Goal: Complete application form

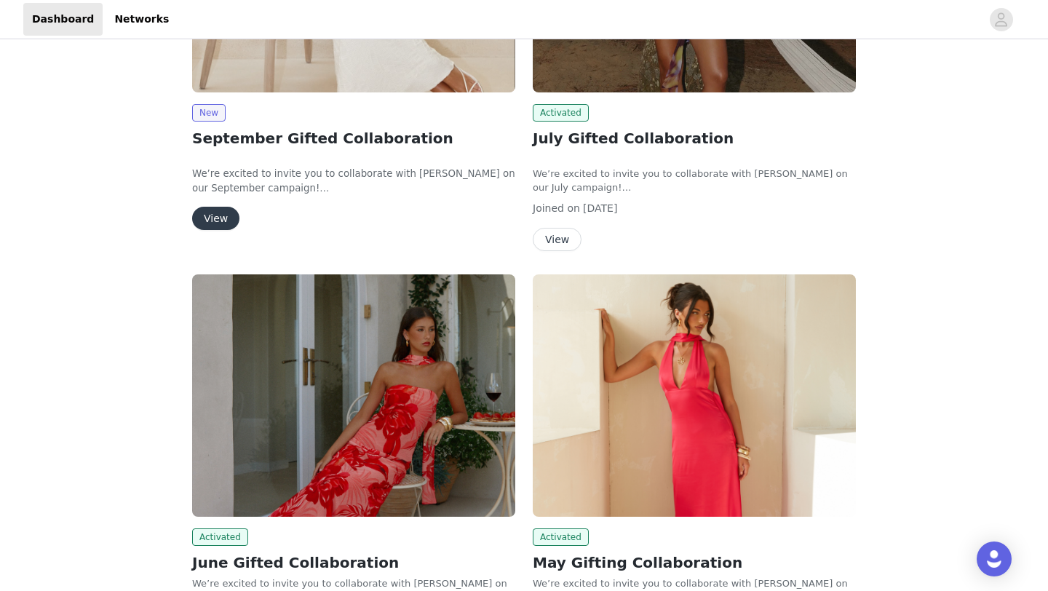
scroll to position [89, 0]
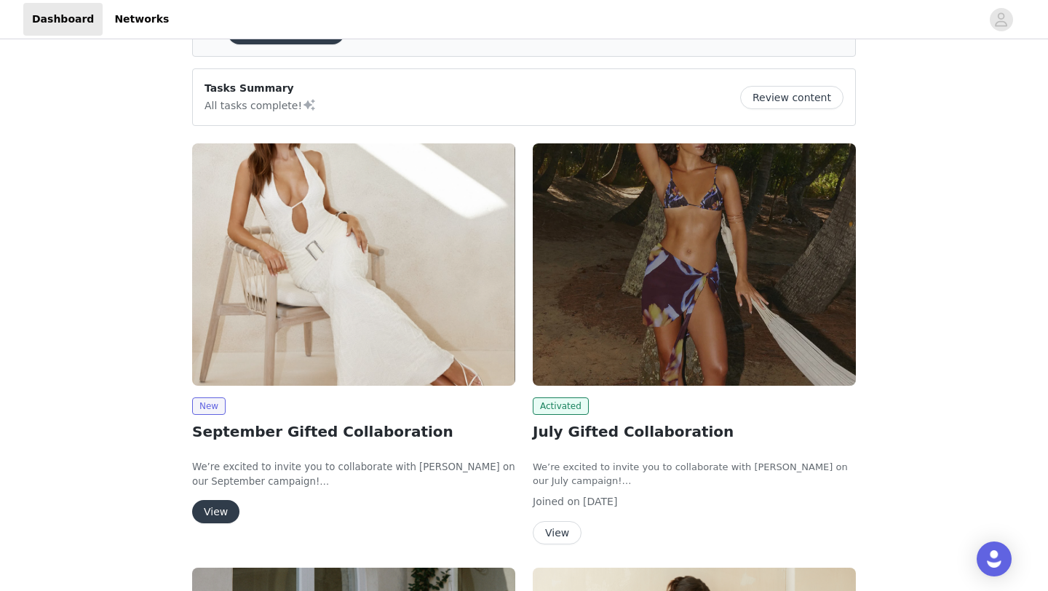
click at [553, 521] on button "View" at bounding box center [557, 532] width 49 height 23
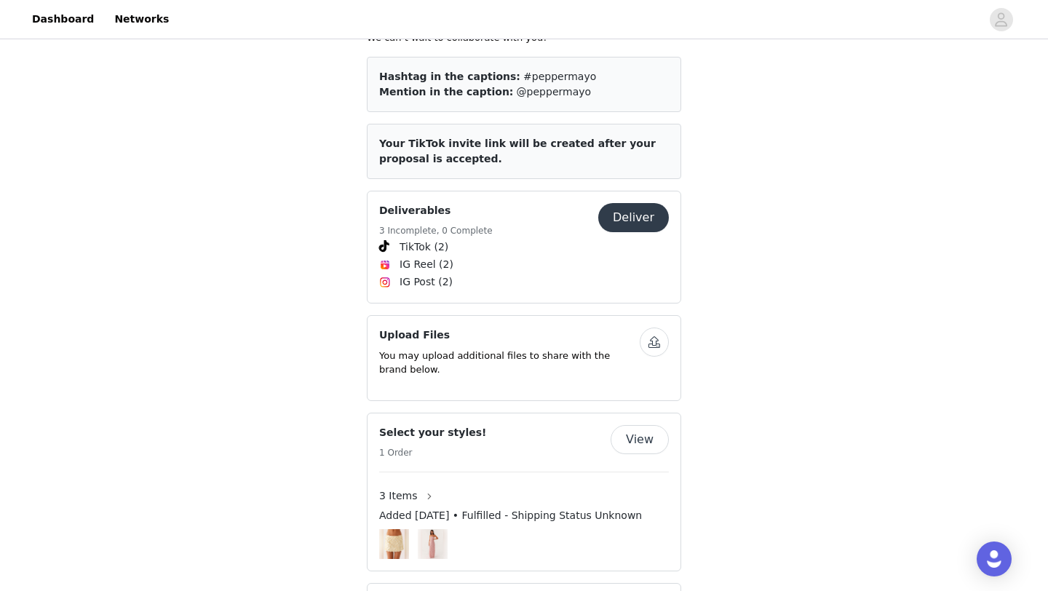
scroll to position [779, 0]
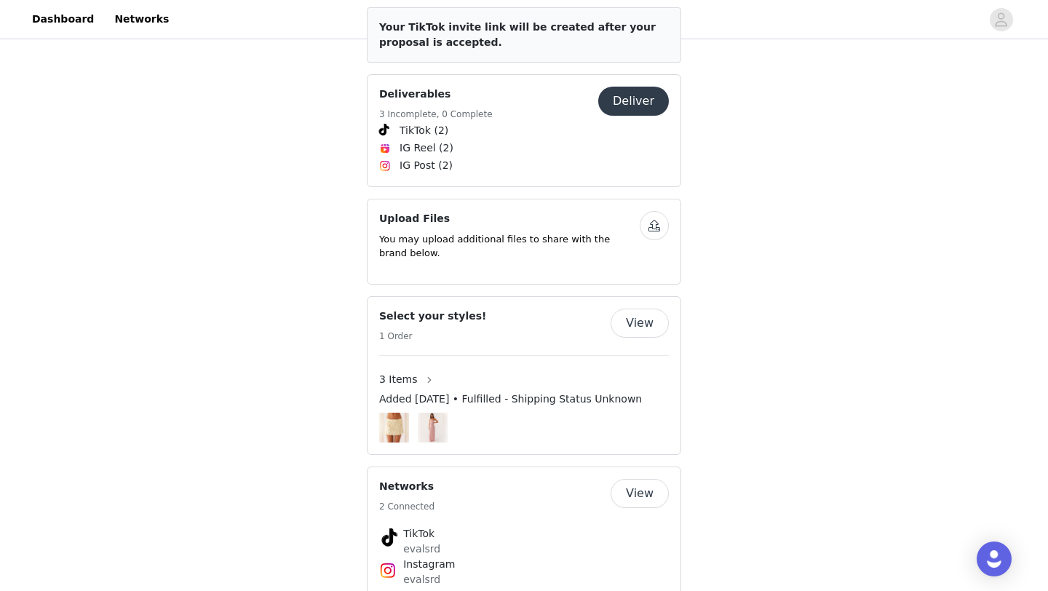
click at [428, 413] on img at bounding box center [433, 428] width 22 height 30
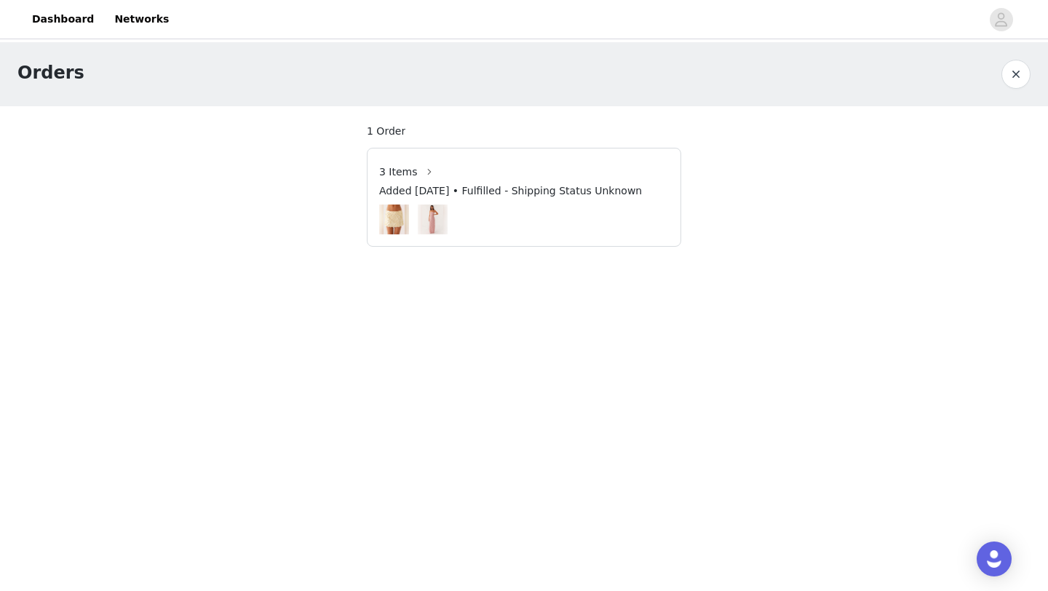
click at [999, 75] on div "Orders" at bounding box center [509, 73] width 984 height 26
click at [1009, 75] on button "button" at bounding box center [1015, 74] width 29 height 29
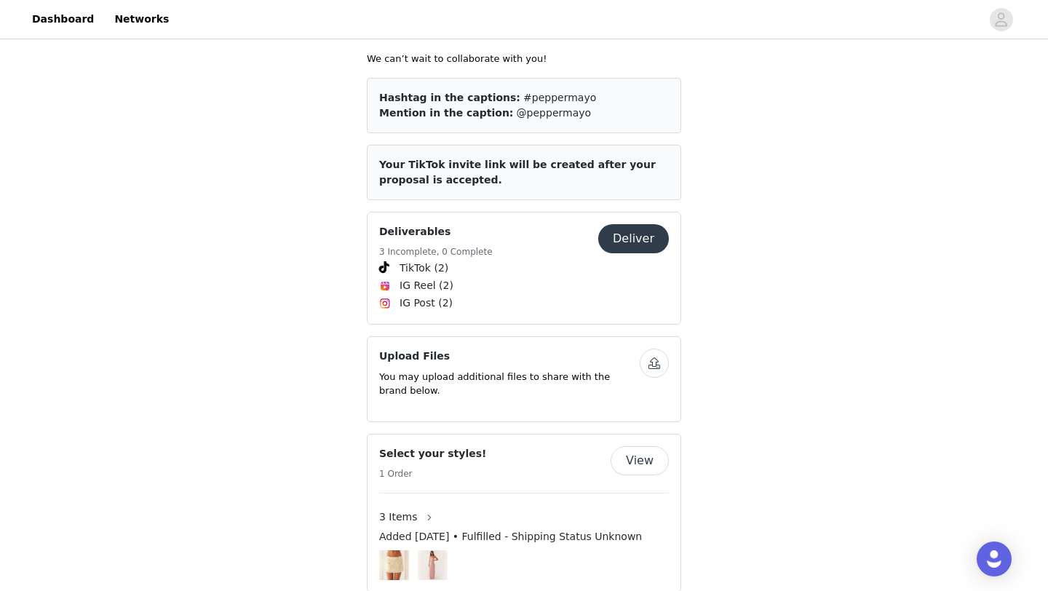
scroll to position [638, 0]
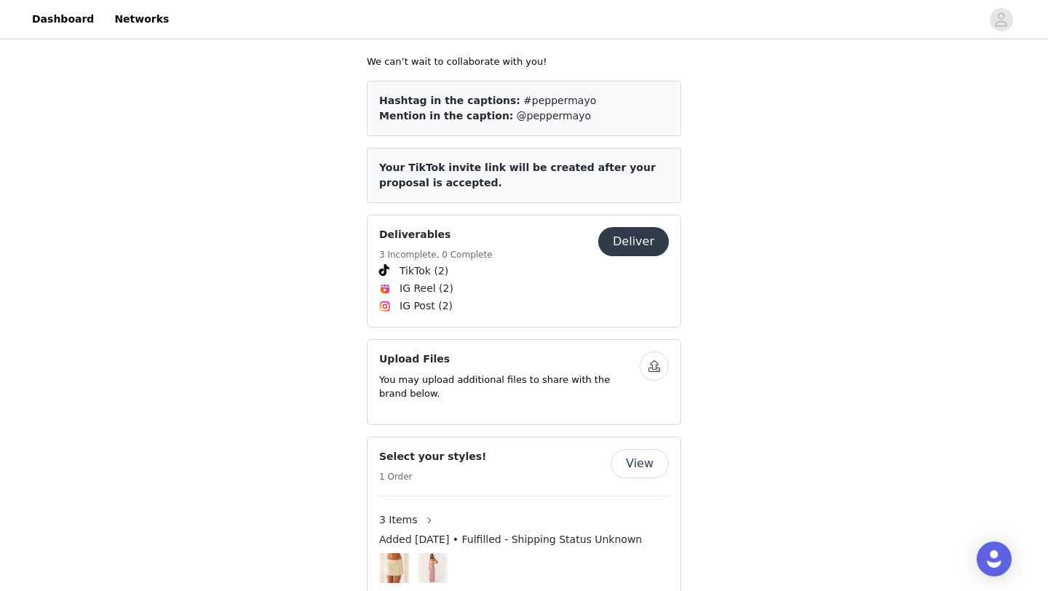
click at [629, 227] on button "Deliver" at bounding box center [633, 241] width 71 height 29
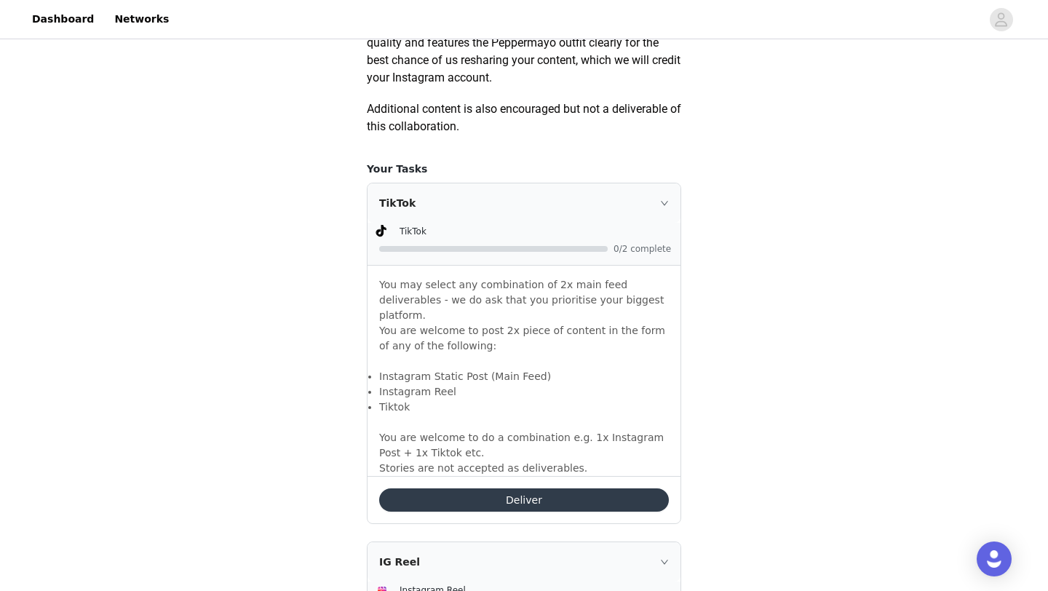
scroll to position [973, 0]
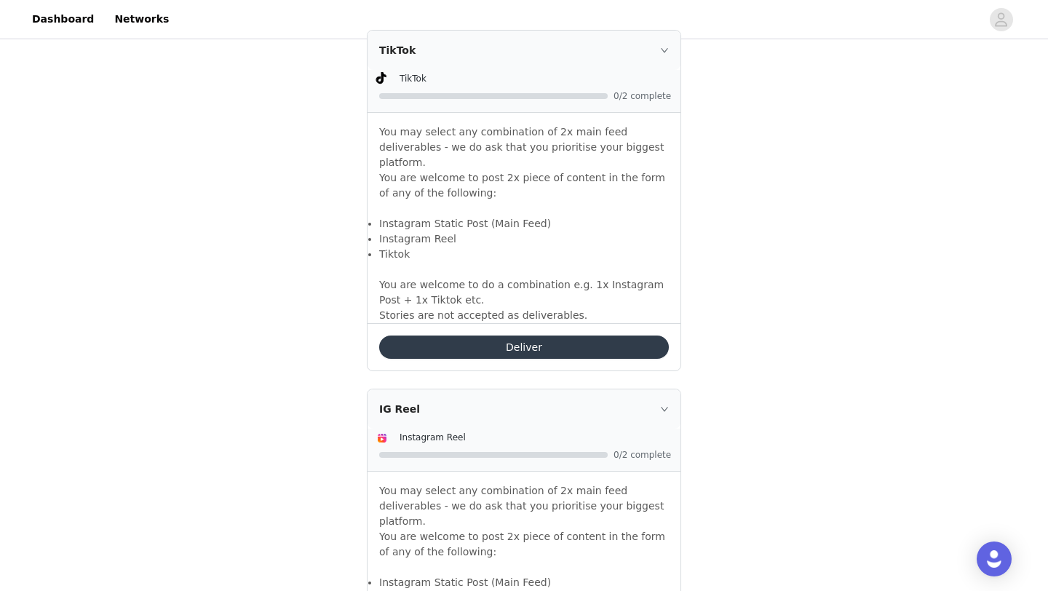
click at [565, 336] on button "Deliver" at bounding box center [524, 346] width 290 height 23
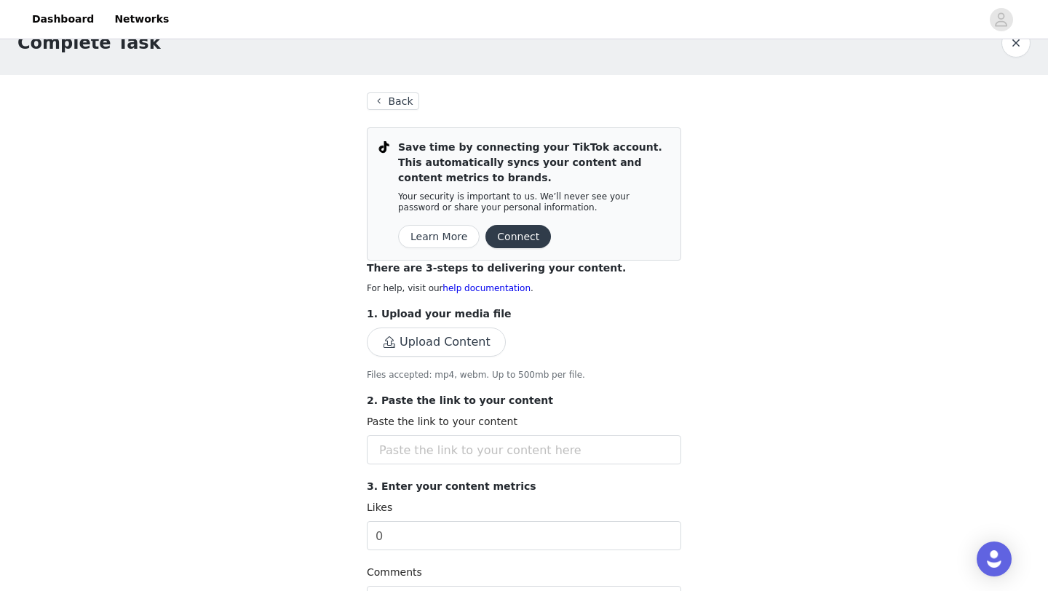
scroll to position [39, 0]
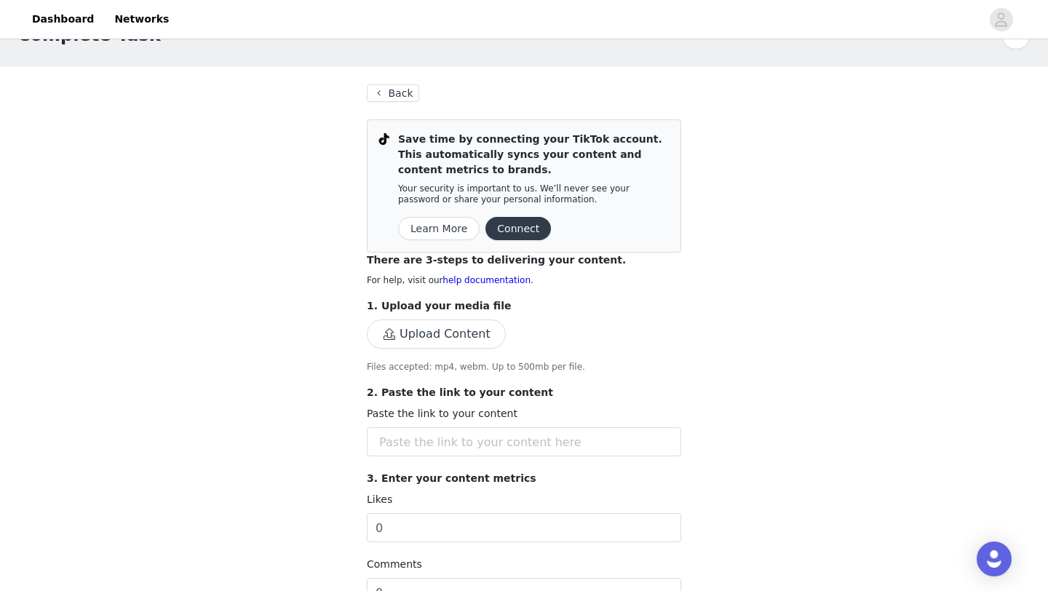
click at [470, 326] on button "Upload Content" at bounding box center [436, 333] width 139 height 29
click at [436, 323] on button "Upload Content" at bounding box center [436, 333] width 139 height 29
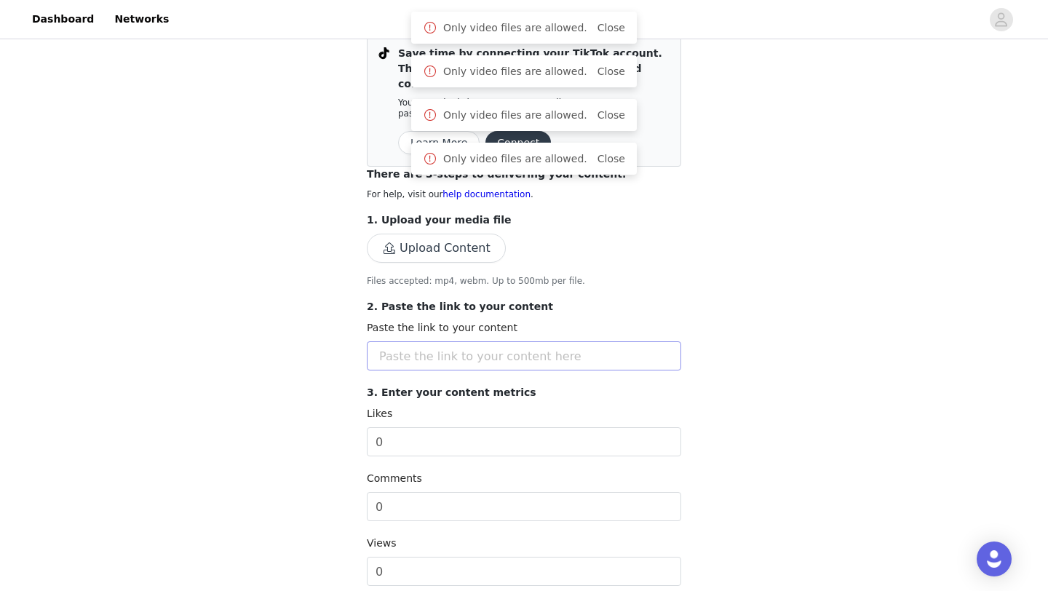
scroll to position [127, 0]
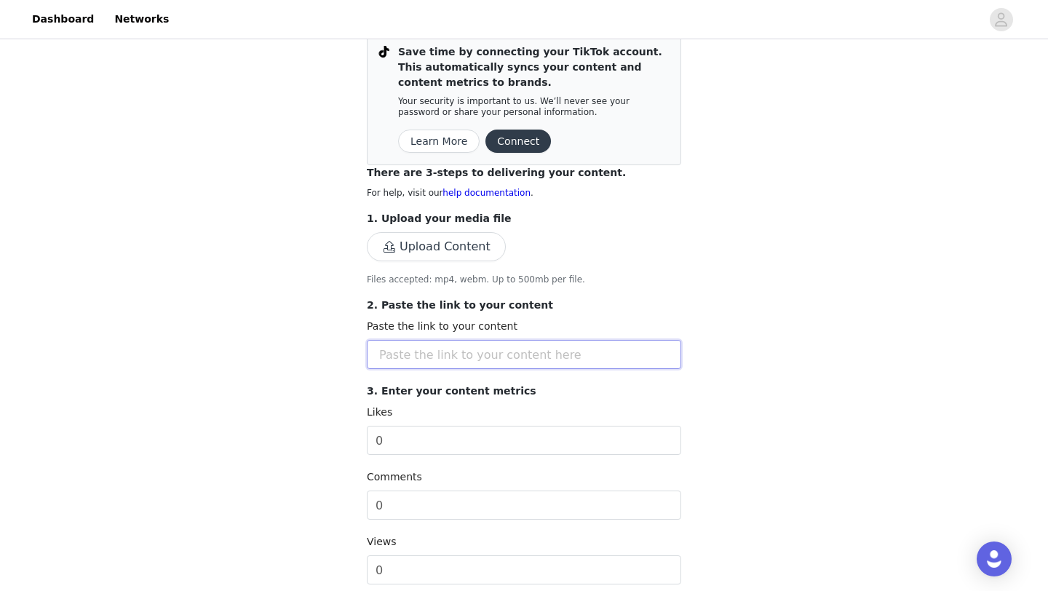
click at [529, 356] on input "text" at bounding box center [524, 354] width 314 height 29
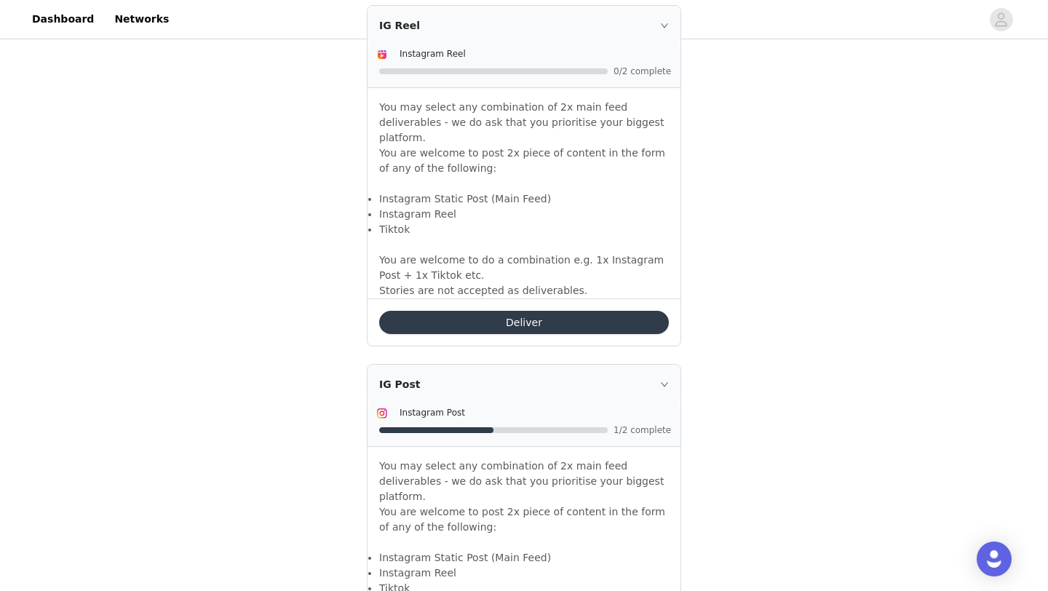
scroll to position [1459, 0]
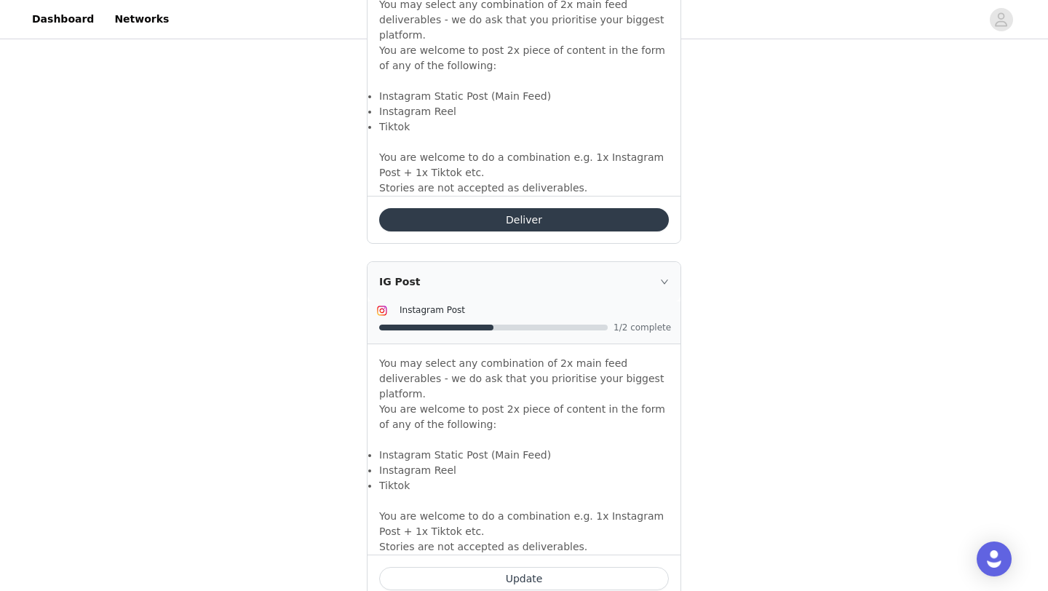
click at [456, 567] on button "Update" at bounding box center [524, 578] width 290 height 23
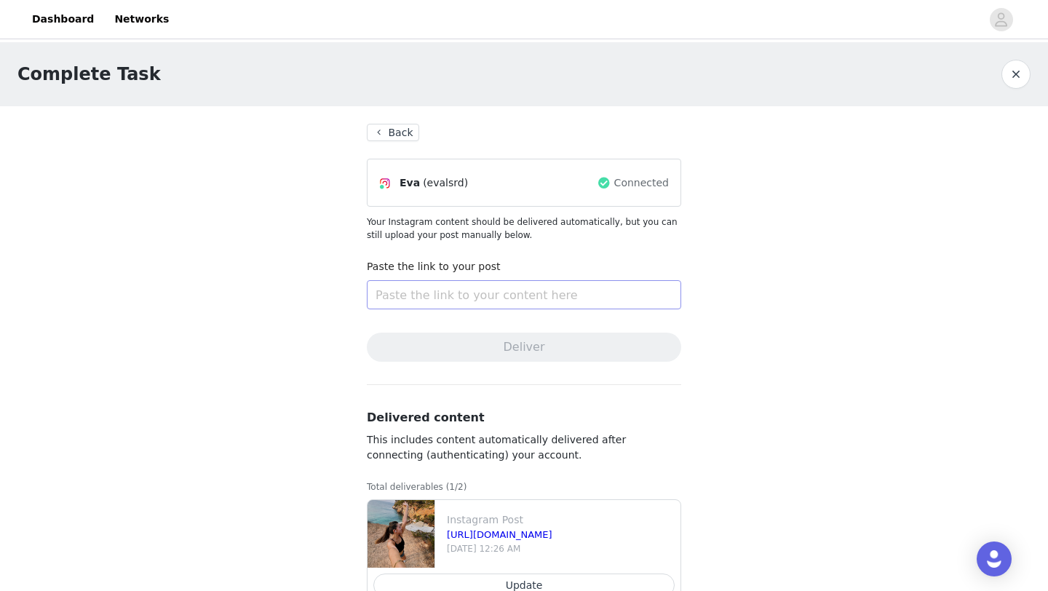
scroll to position [41, 0]
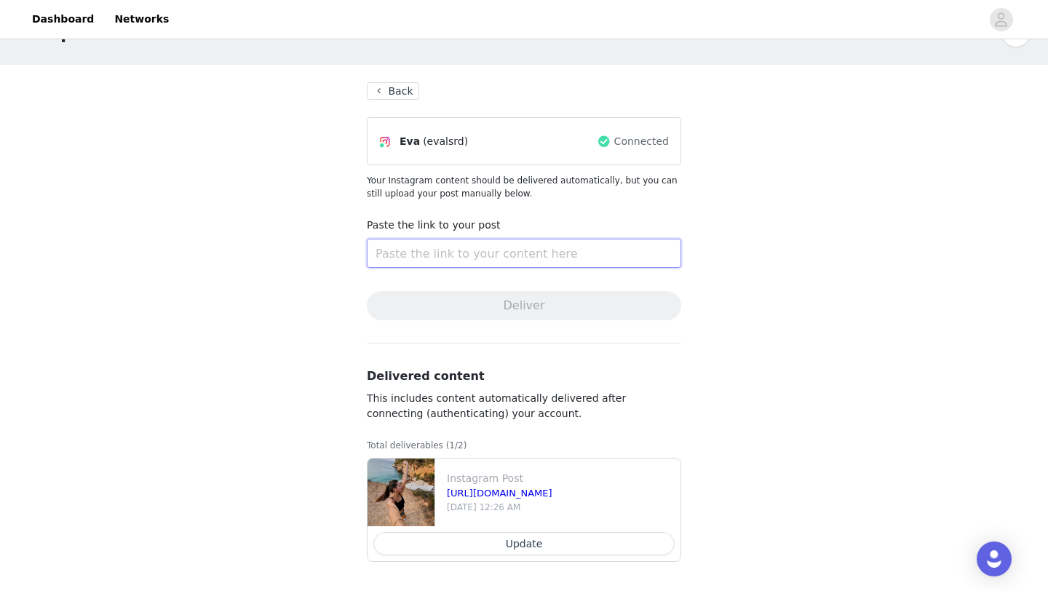
click at [469, 255] on input "text" at bounding box center [524, 253] width 314 height 29
paste input "https://www.instagram.com/p/DNsHH0vWm46/?hl=fr&img_index=1"
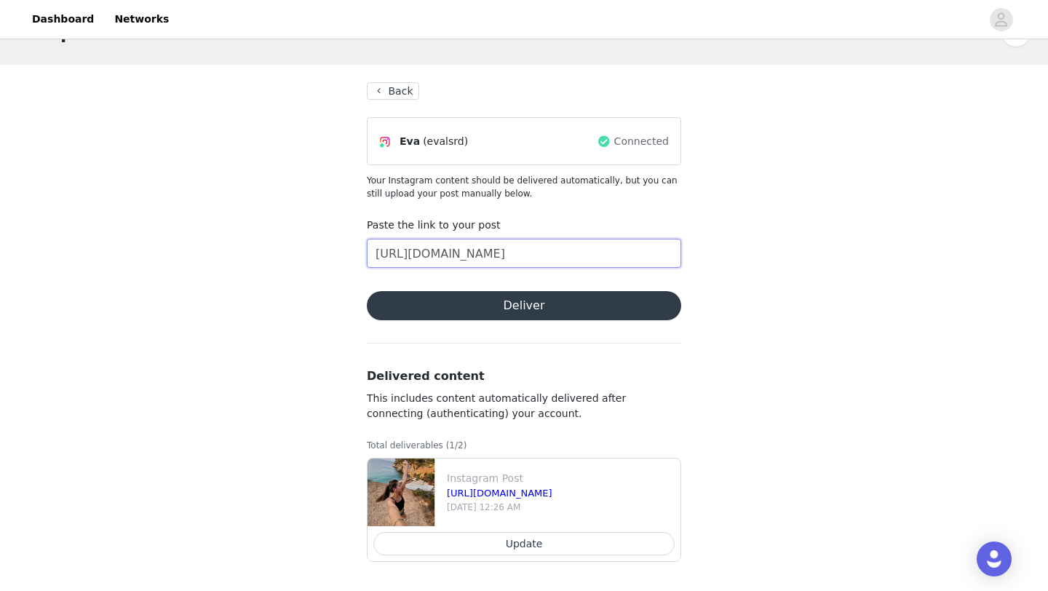
type input "https://www.instagram.com/p/DNsHH0vWm46/?hl=fr&img_index=1"
click at [555, 301] on button "Deliver" at bounding box center [524, 305] width 314 height 29
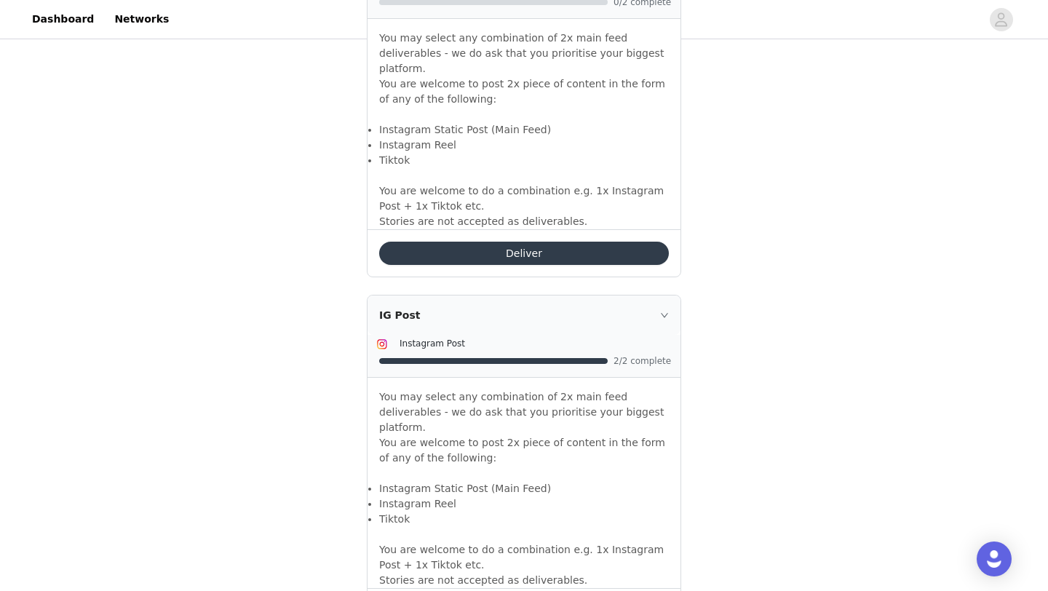
scroll to position [1459, 0]
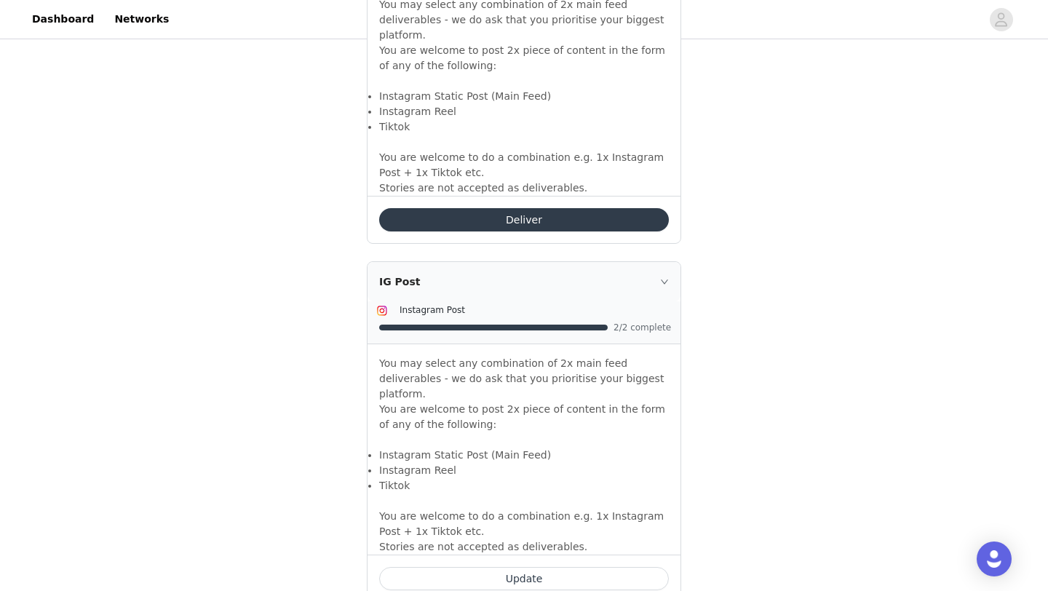
click at [516, 567] on button "Update" at bounding box center [524, 578] width 290 height 23
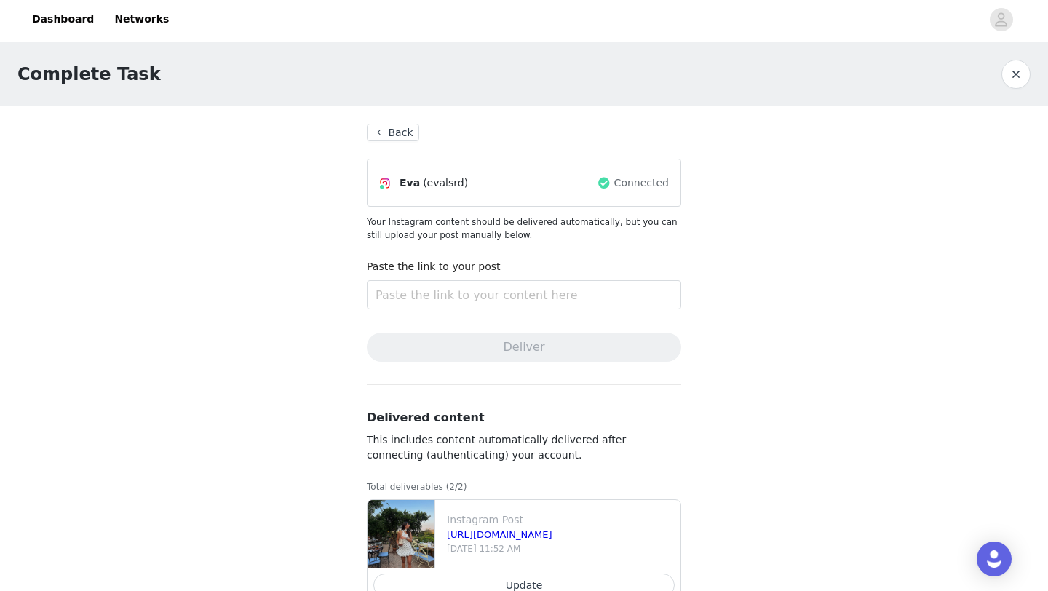
click at [400, 126] on button "Back" at bounding box center [393, 132] width 52 height 17
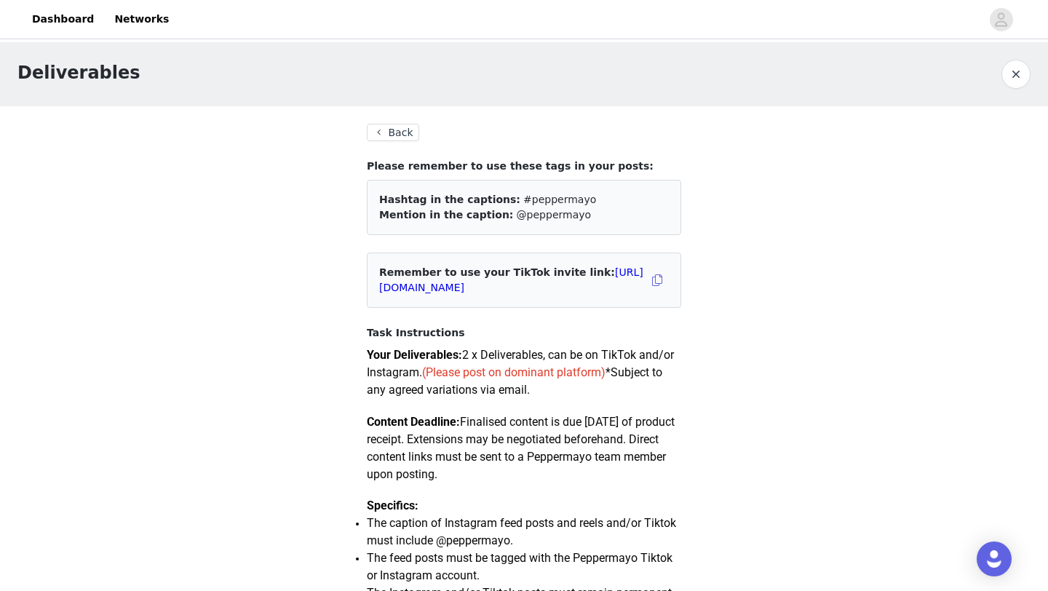
click at [407, 133] on button "Back" at bounding box center [393, 132] width 52 height 17
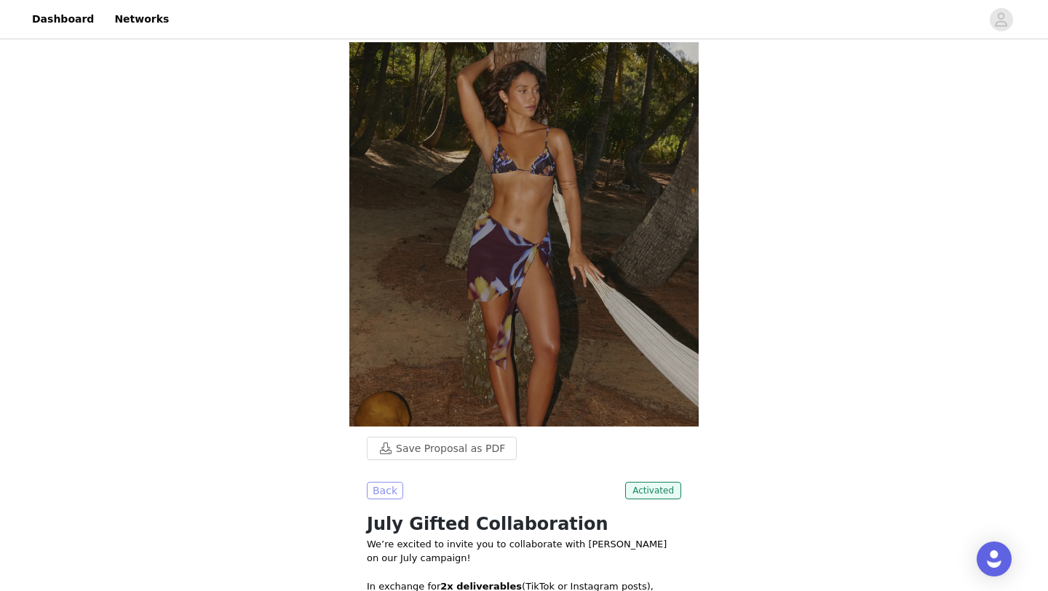
click at [376, 490] on button "Back" at bounding box center [385, 490] width 36 height 17
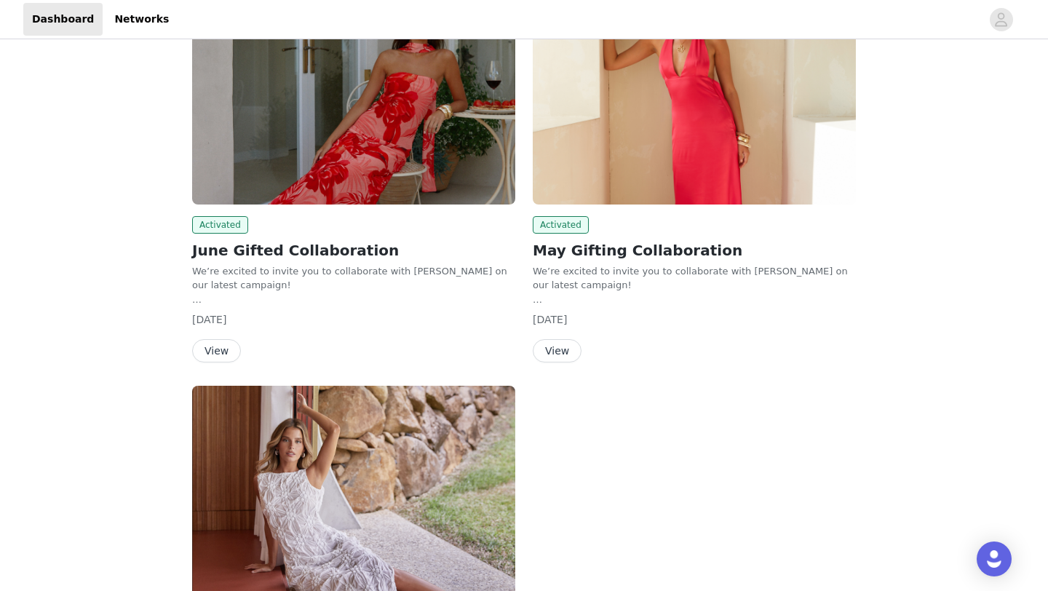
scroll to position [576, 0]
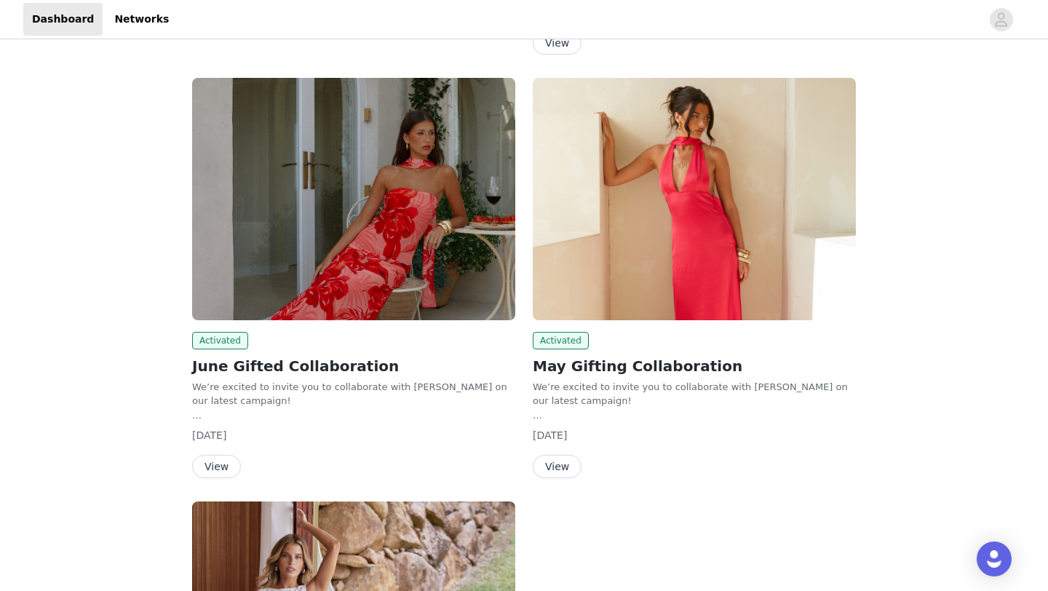
click at [216, 463] on button "View" at bounding box center [216, 466] width 49 height 23
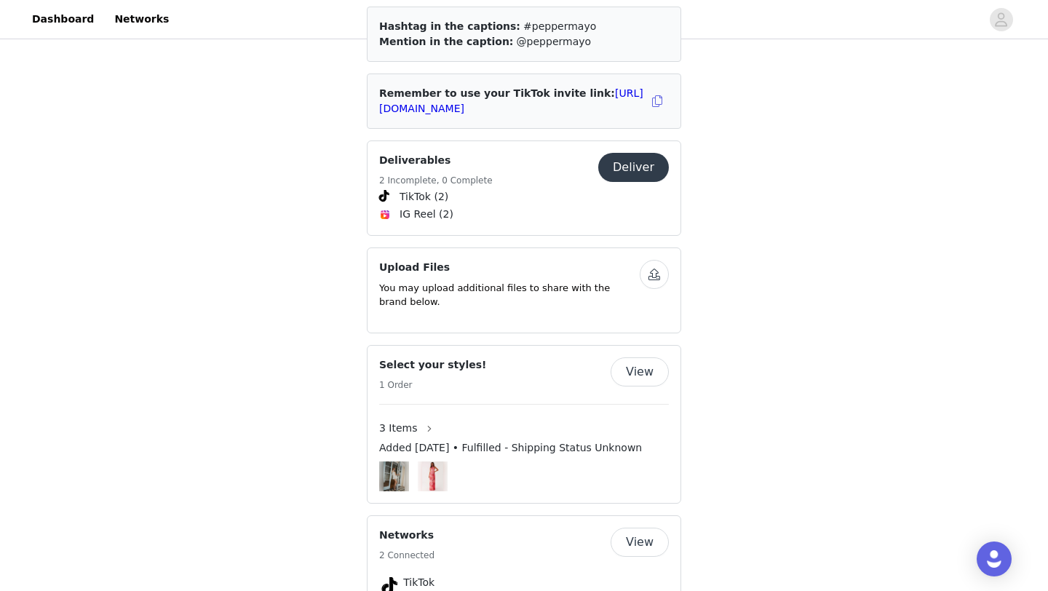
scroll to position [576, 0]
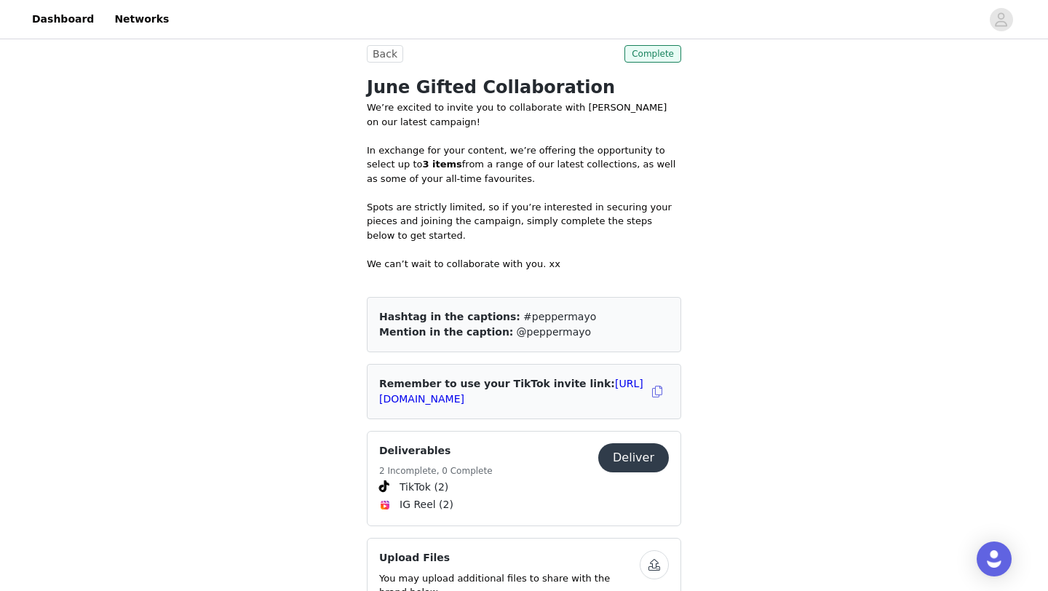
click at [392, 63] on div "Back Complete June Gifted Collaboration We’re excited to invite you to collabor…" at bounding box center [524, 232] width 314 height 374
click at [389, 56] on button "Back" at bounding box center [385, 53] width 36 height 17
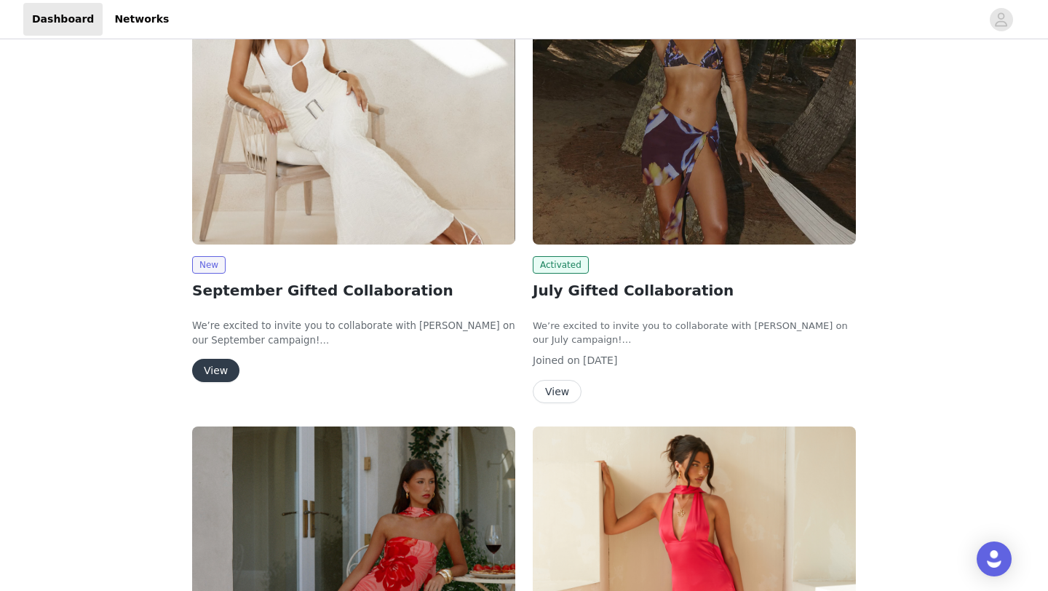
scroll to position [25, 0]
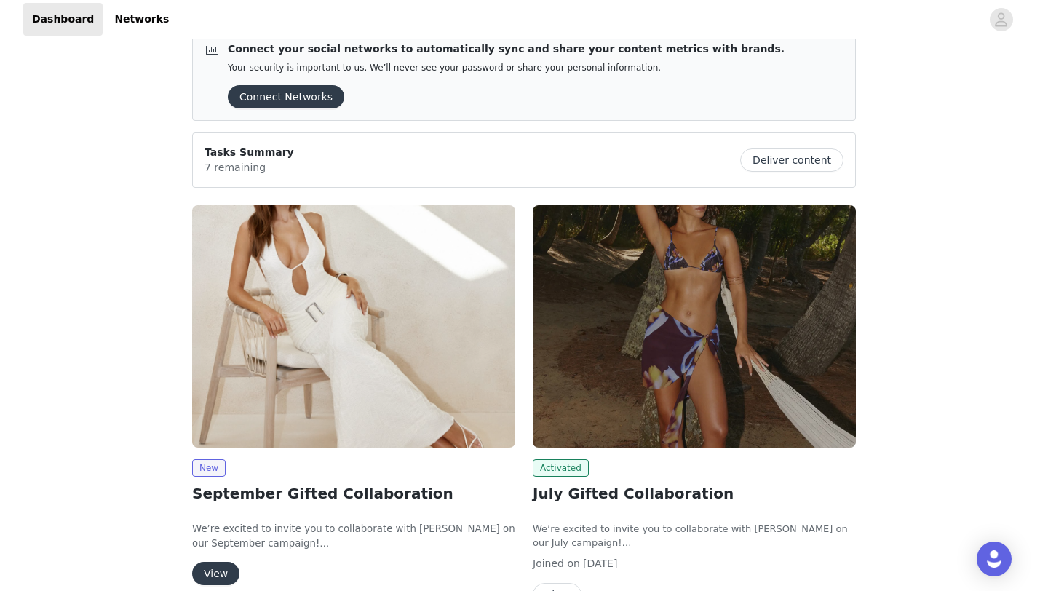
click at [216, 576] on button "View" at bounding box center [215, 573] width 47 height 23
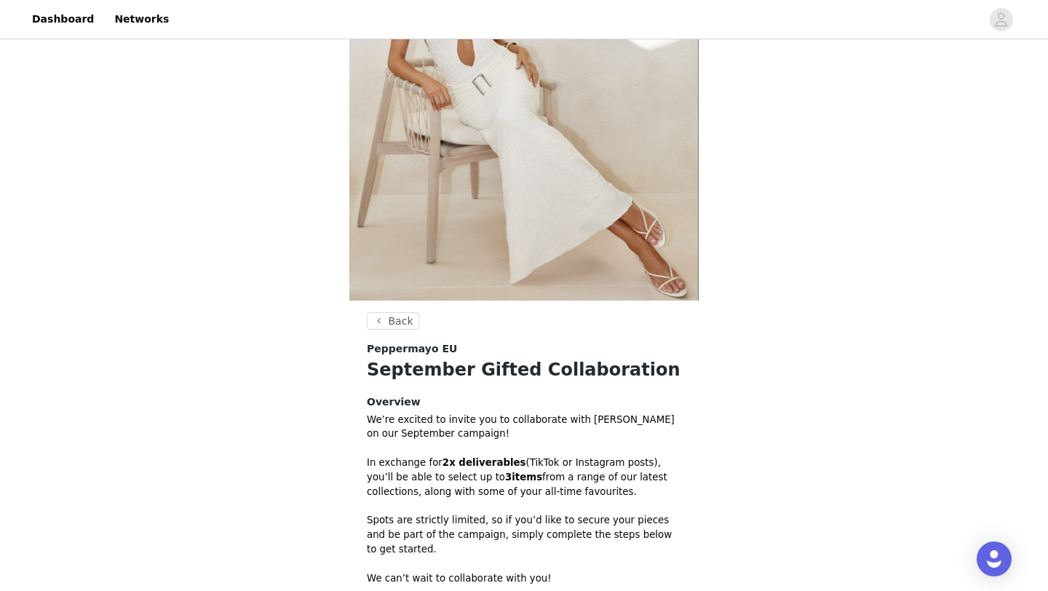
scroll to position [393, 0]
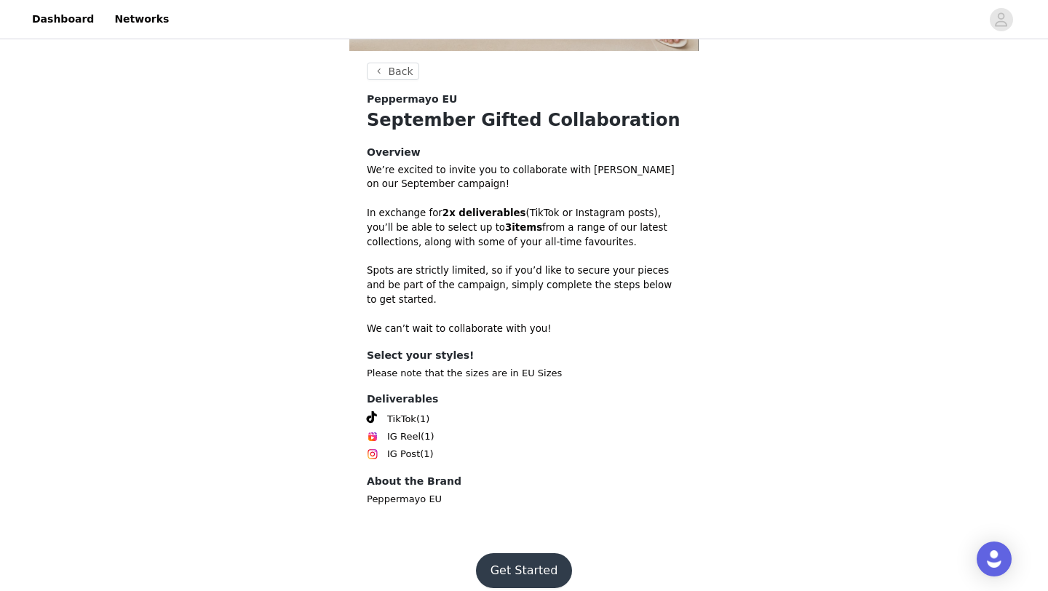
click at [504, 553] on button "Get Started" at bounding box center [524, 570] width 97 height 35
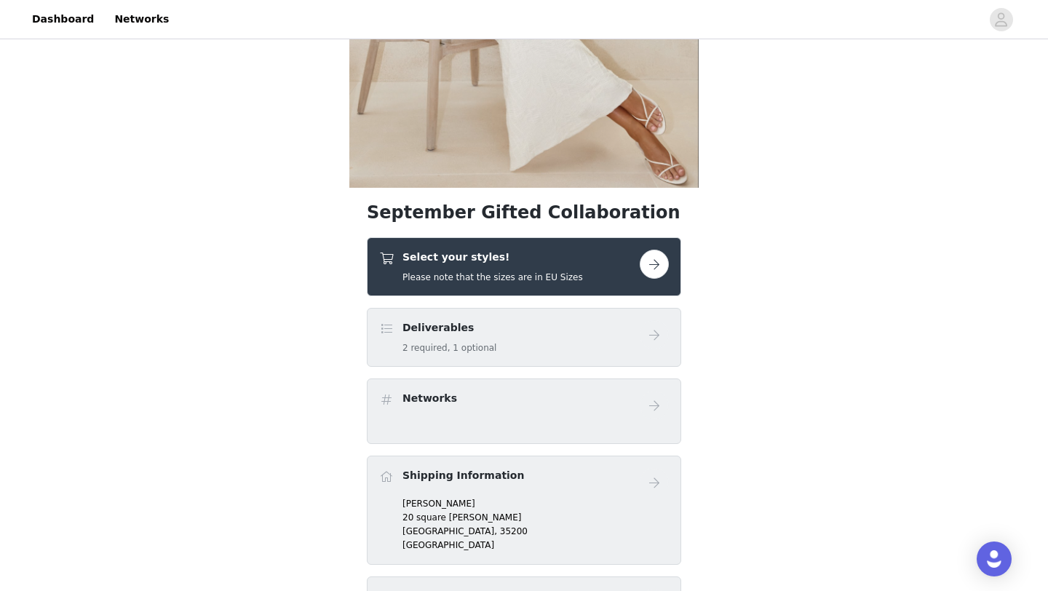
scroll to position [353, 0]
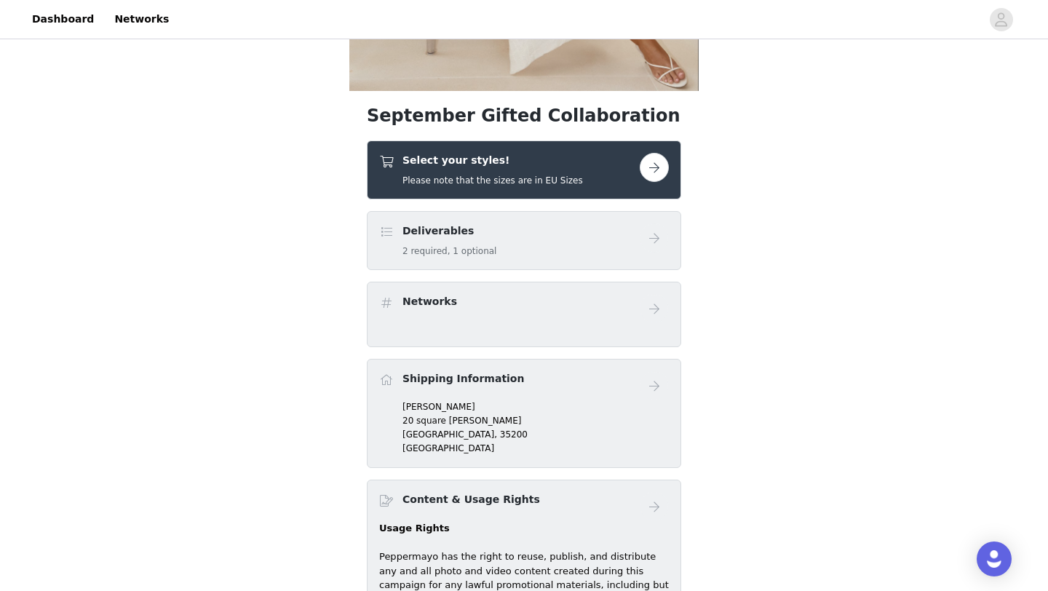
click at [656, 150] on div "Select your styles! Please note that the sizes are in EU Sizes" at bounding box center [524, 169] width 314 height 59
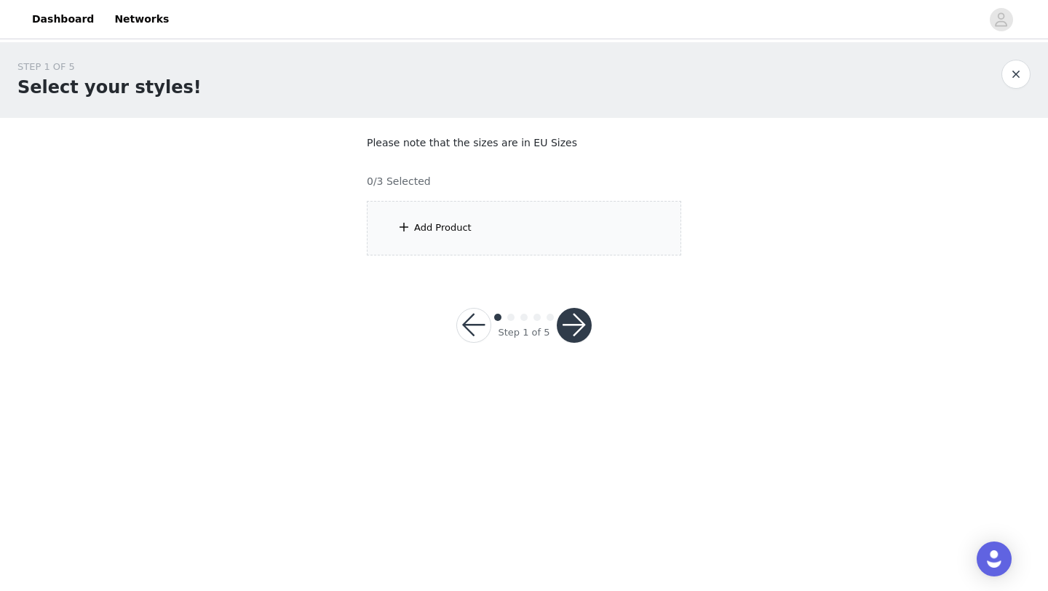
click at [479, 235] on div "Add Product" at bounding box center [524, 228] width 314 height 55
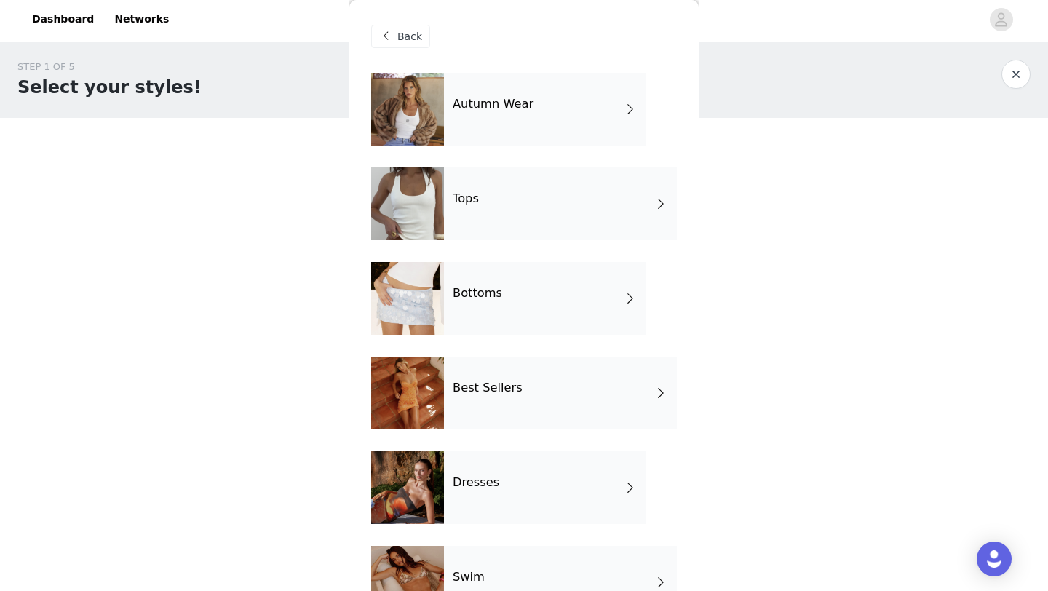
click at [531, 114] on div "Autumn Wear" at bounding box center [545, 109] width 202 height 73
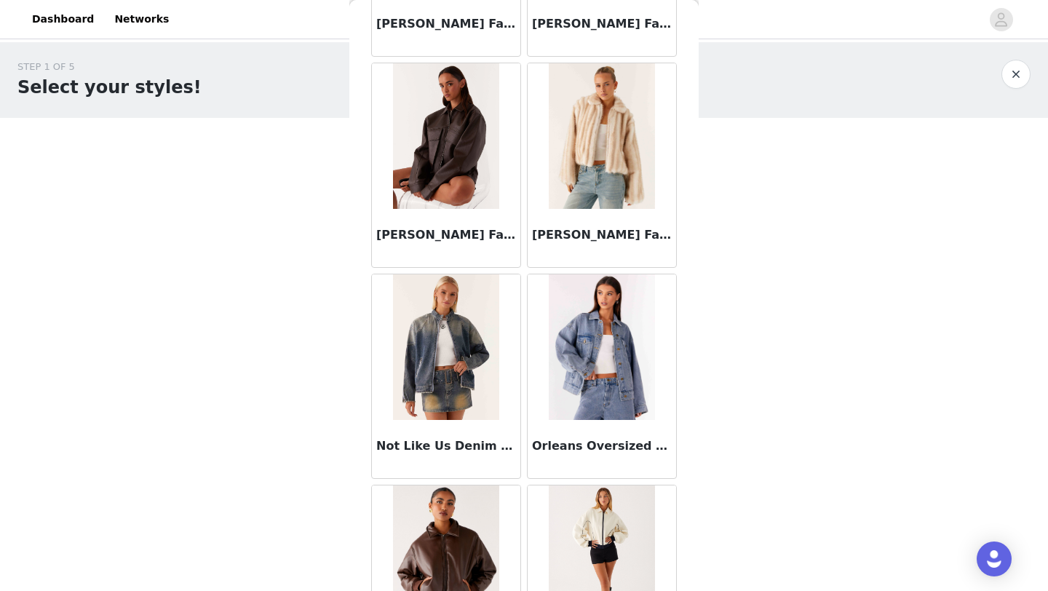
scroll to position [1236, 0]
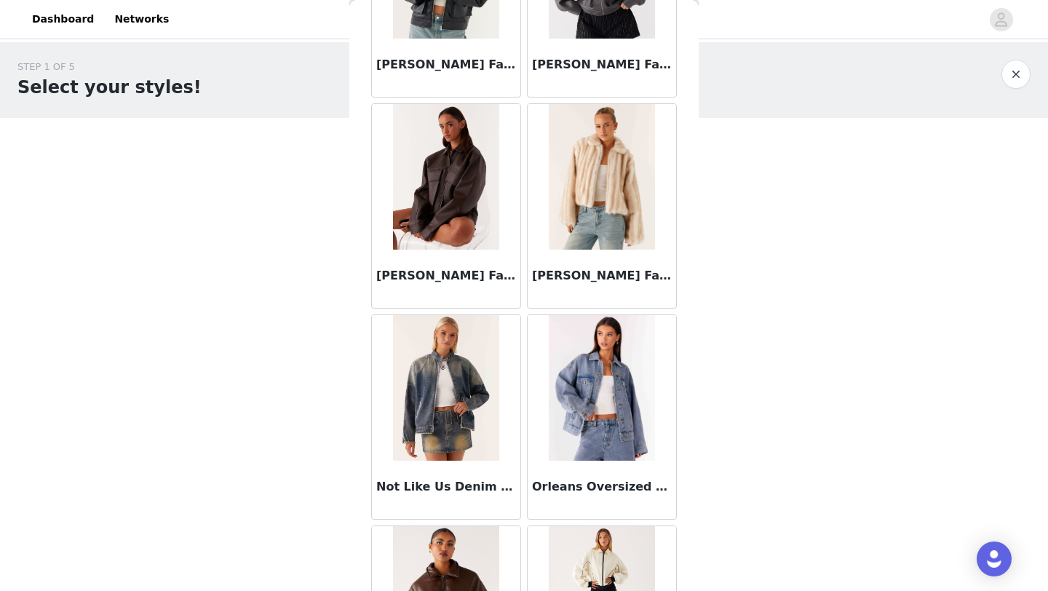
click at [399, 274] on h3 "[PERSON_NAME] Faux Leather Bomber Jacket - Chocolate" at bounding box center [446, 275] width 140 height 17
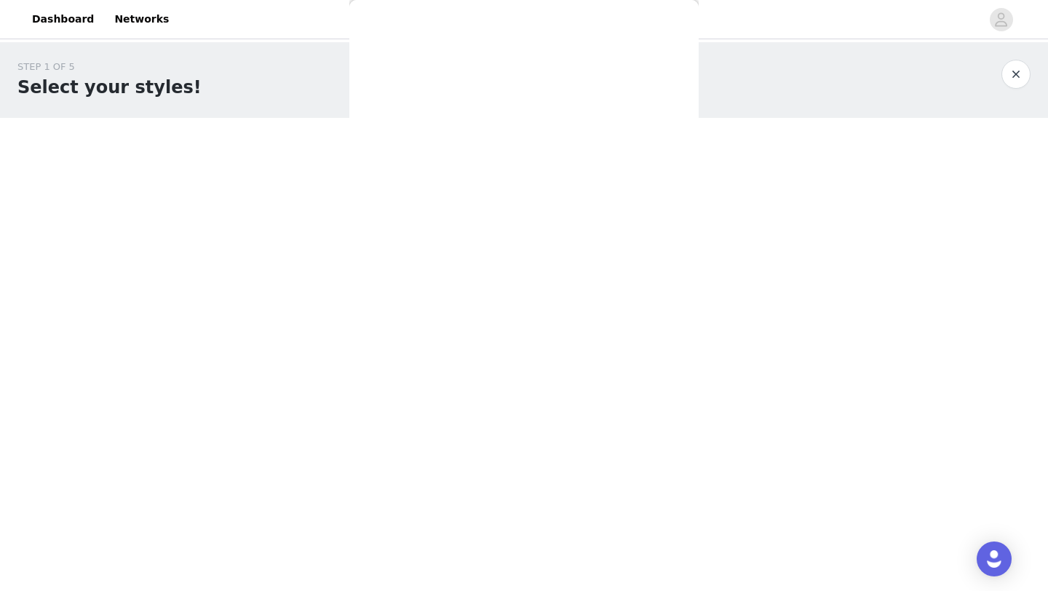
scroll to position [0, 0]
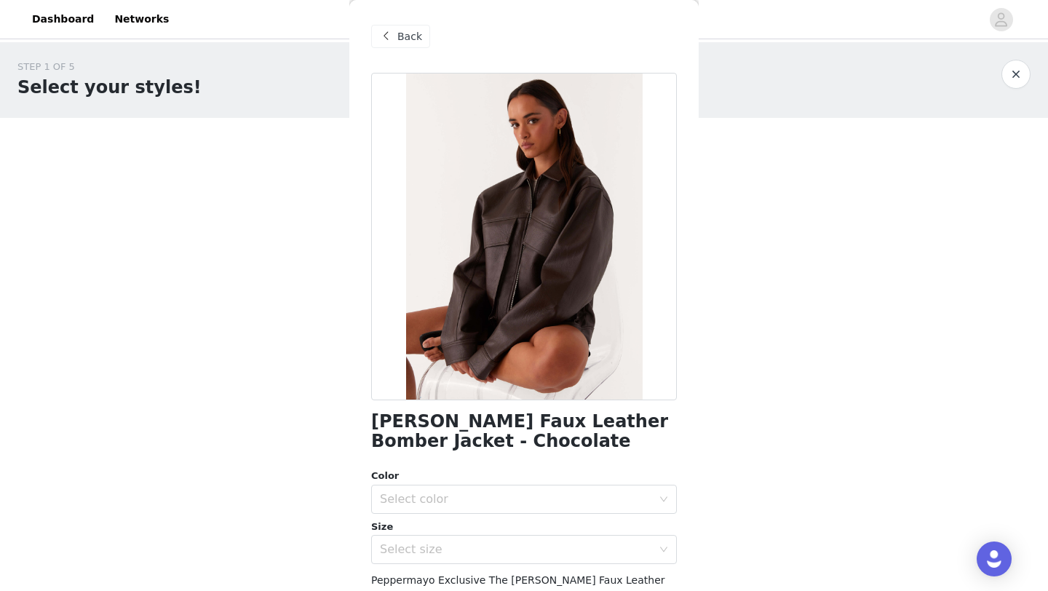
click at [508, 288] on div at bounding box center [524, 236] width 306 height 327
click at [394, 432] on h1 "[PERSON_NAME] Faux Leather Bomber Jacket - Chocolate" at bounding box center [524, 431] width 306 height 39
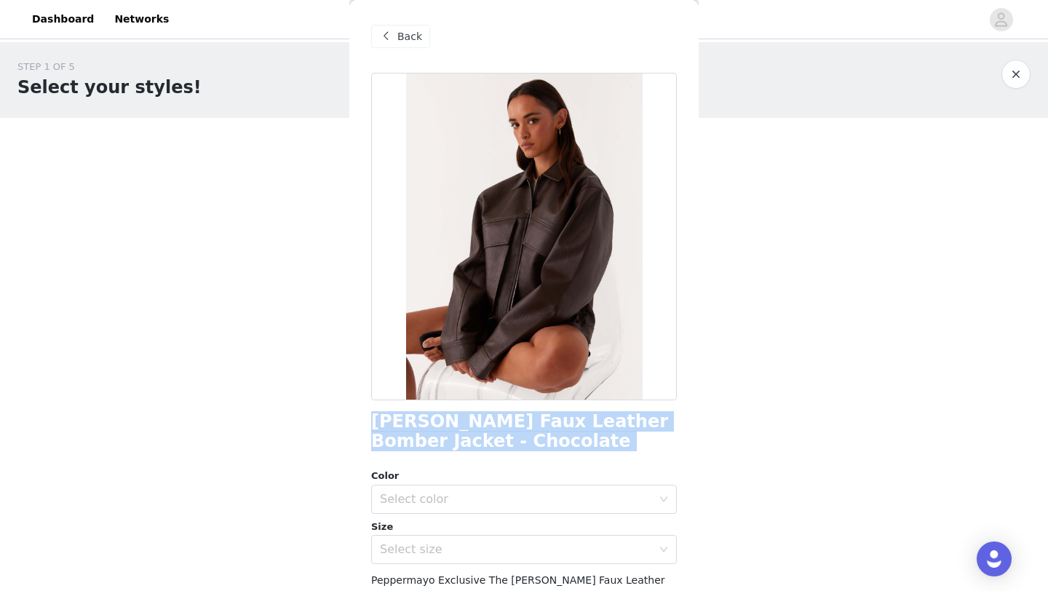
click at [394, 432] on h1 "[PERSON_NAME] Faux Leather Bomber Jacket - Chocolate" at bounding box center [524, 431] width 306 height 39
copy div "[PERSON_NAME] Faux Leather Bomber Jacket - Chocolate"
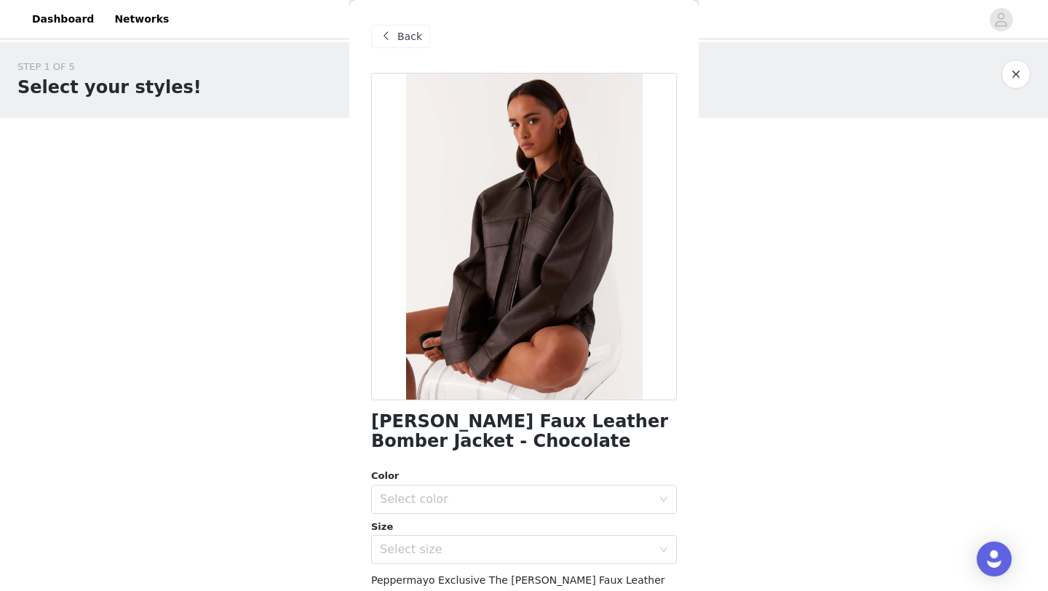
click at [393, 36] on span at bounding box center [385, 36] width 17 height 17
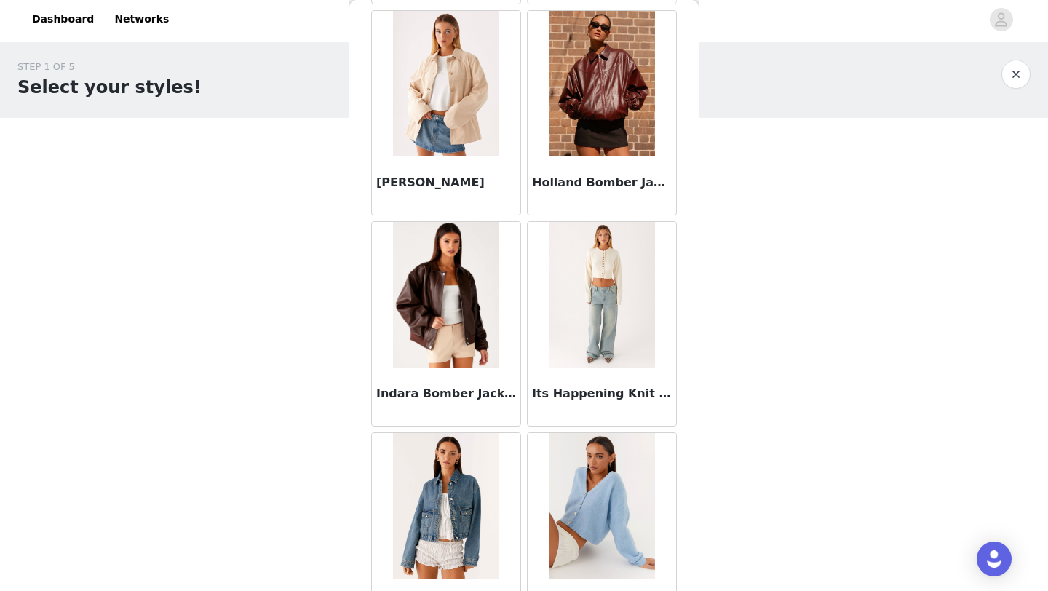
scroll to position [488, 0]
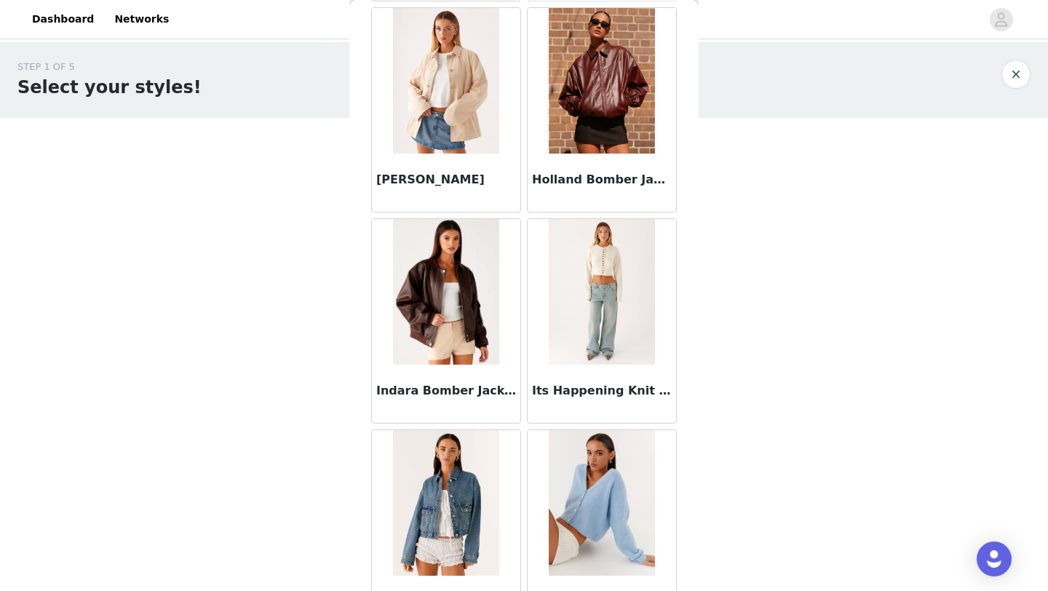
click at [412, 394] on h3 "Indara Bomber Jacket - Chocolate" at bounding box center [446, 390] width 140 height 17
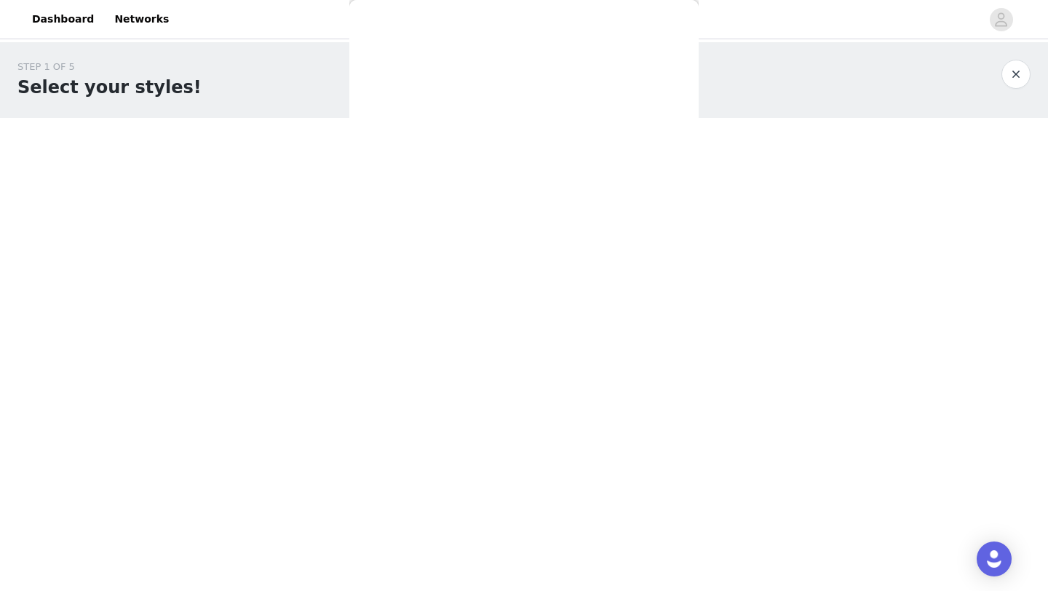
scroll to position [0, 0]
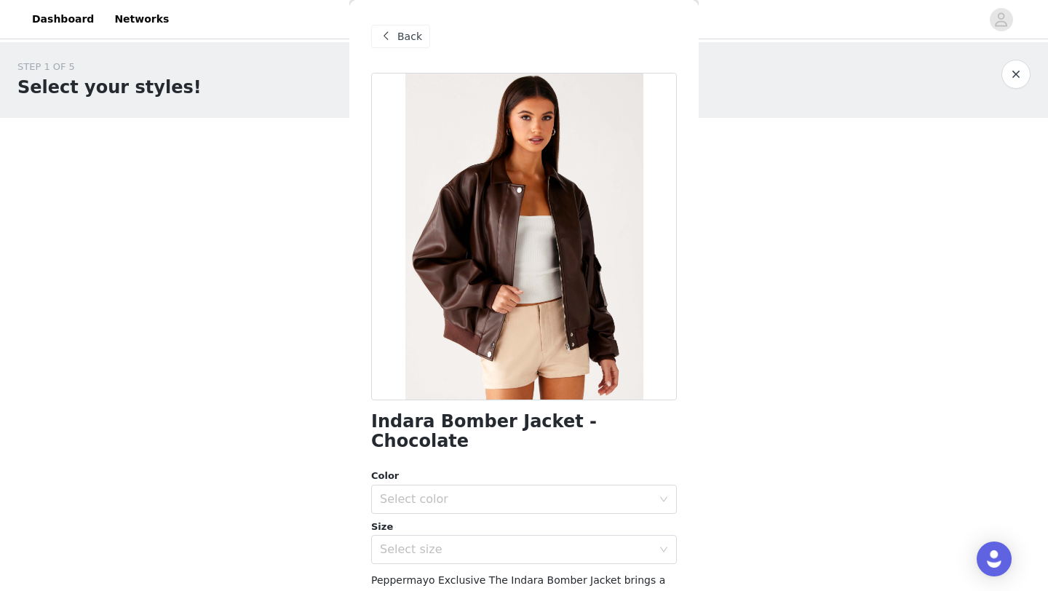
click at [408, 424] on h1 "Indara Bomber Jacket - Chocolate" at bounding box center [524, 431] width 306 height 39
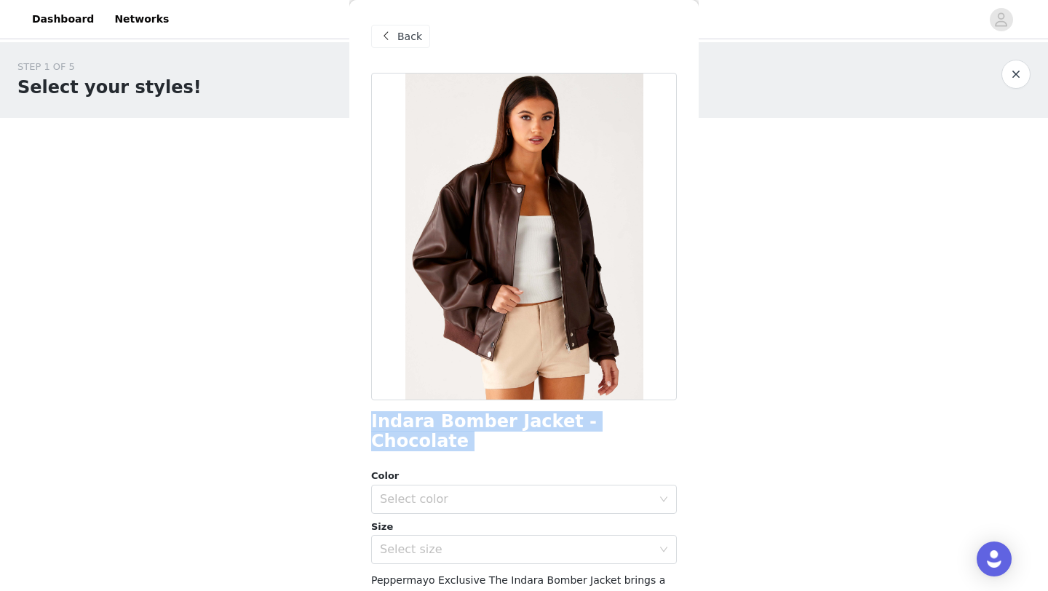
click at [408, 424] on h1 "Indara Bomber Jacket - Chocolate" at bounding box center [524, 431] width 306 height 39
copy div "Indara Bomber Jacket - Chocolate"
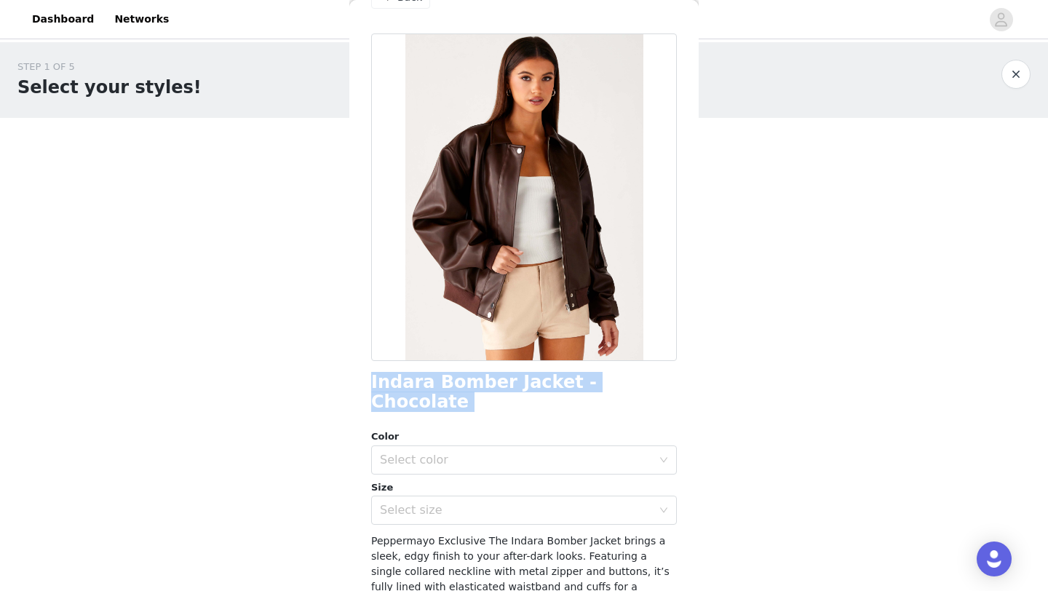
scroll to position [106, 0]
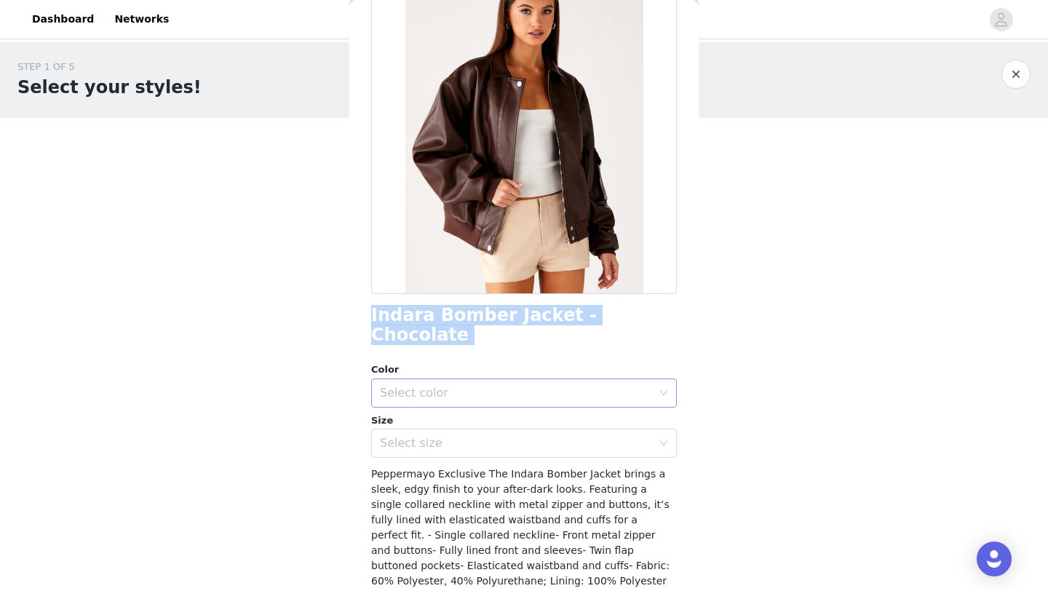
click at [530, 386] on div "Select color" at bounding box center [516, 393] width 272 height 15
click at [512, 403] on li "Chocolate" at bounding box center [524, 405] width 306 height 23
click at [501, 436] on div "Select size" at bounding box center [516, 443] width 272 height 15
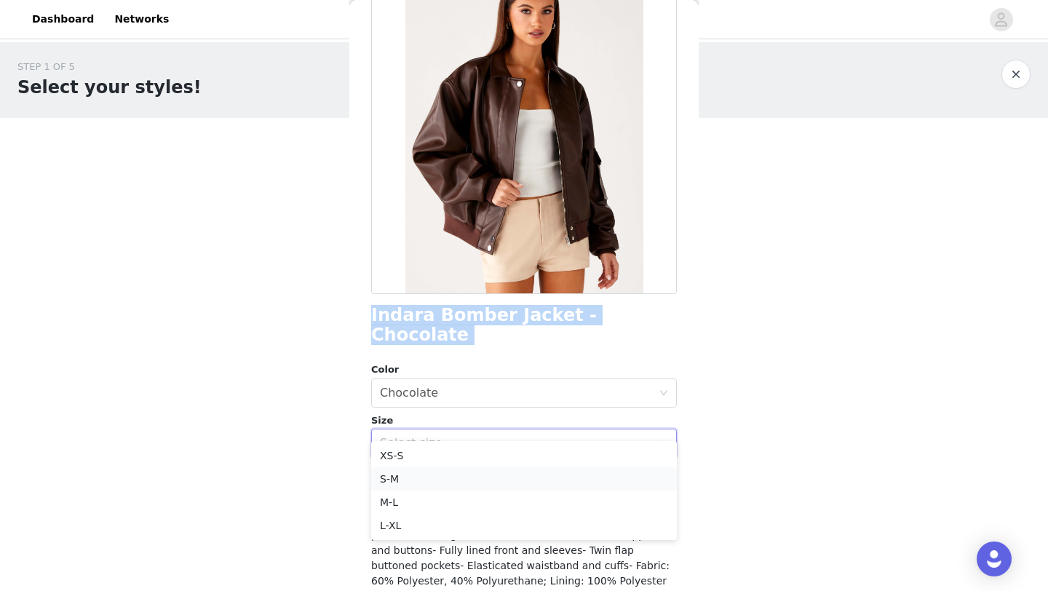
click at [482, 476] on li "S-M" at bounding box center [524, 478] width 306 height 23
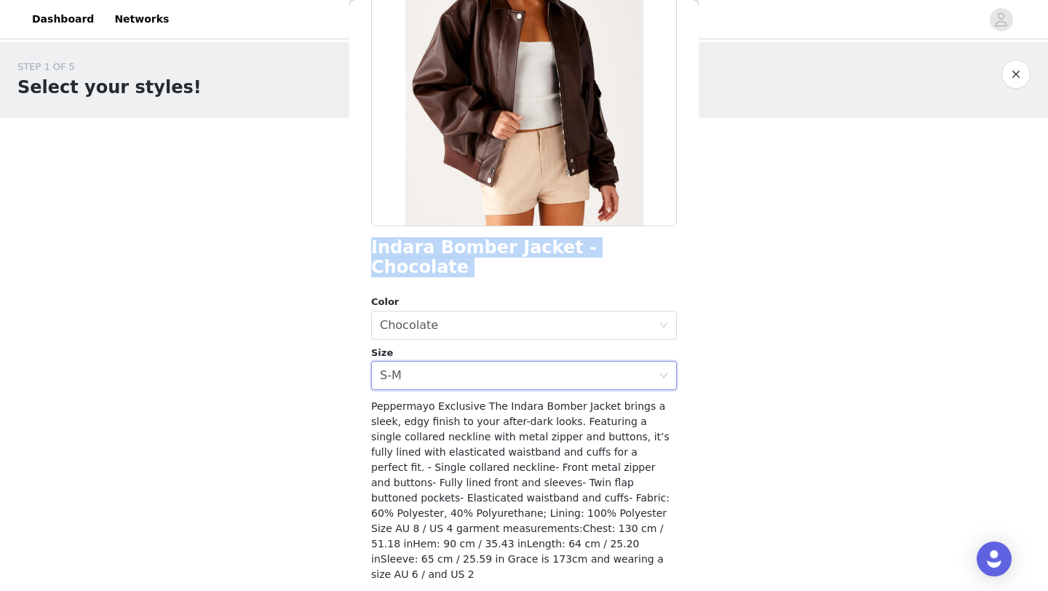
scroll to position [191, 0]
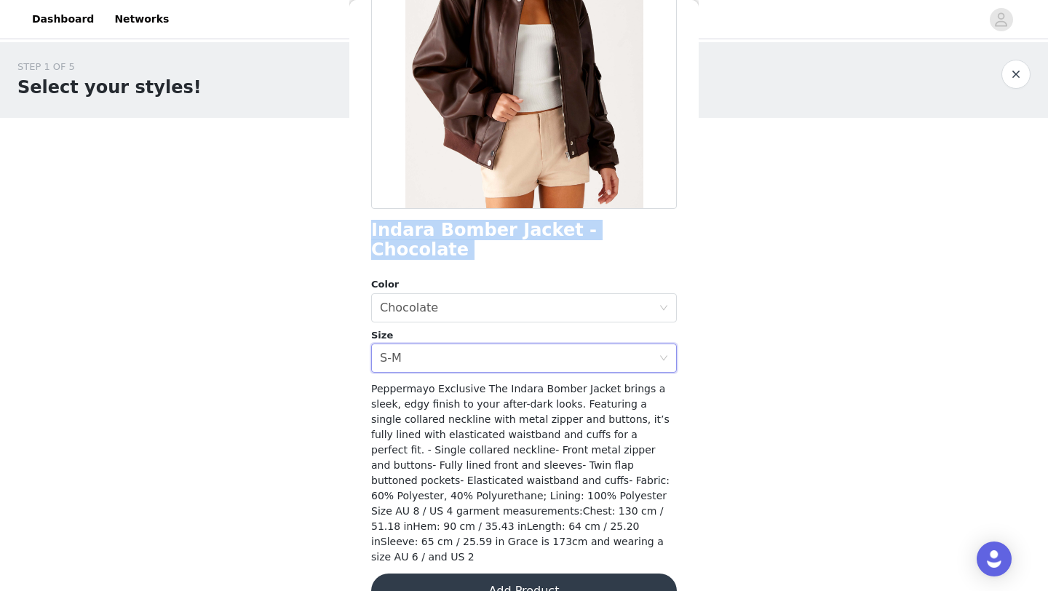
click at [481, 573] on button "Add Product" at bounding box center [524, 590] width 306 height 35
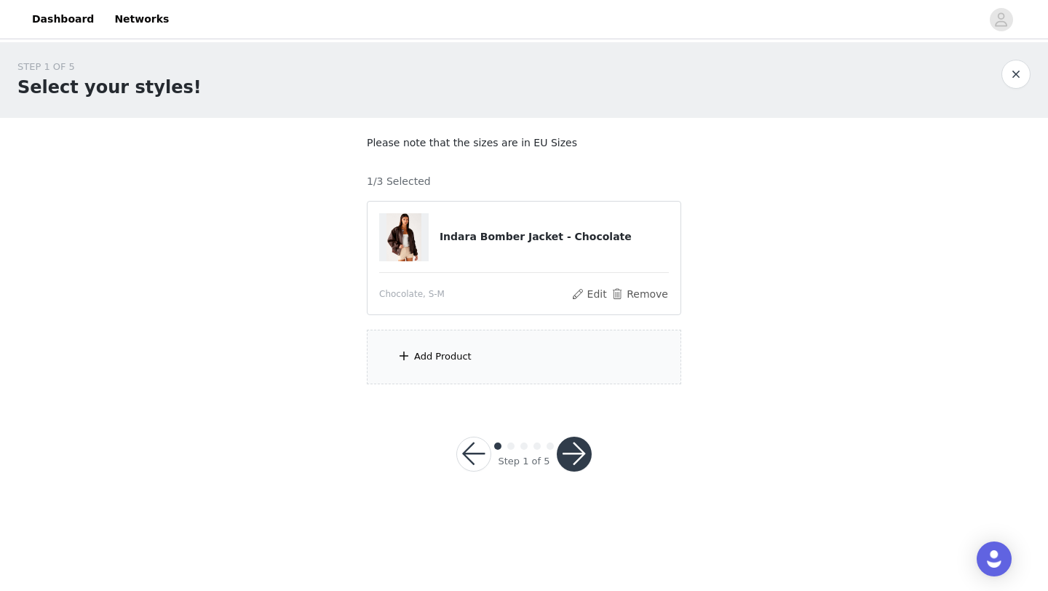
click at [495, 367] on div "Add Product" at bounding box center [524, 357] width 314 height 55
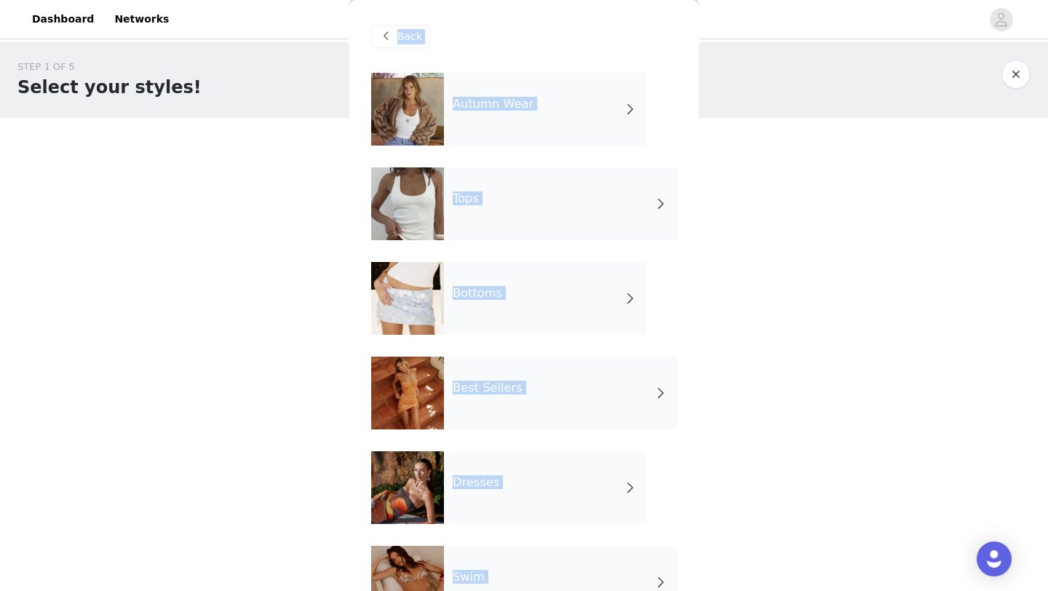
click at [532, 93] on div "Autumn Wear" at bounding box center [545, 109] width 202 height 73
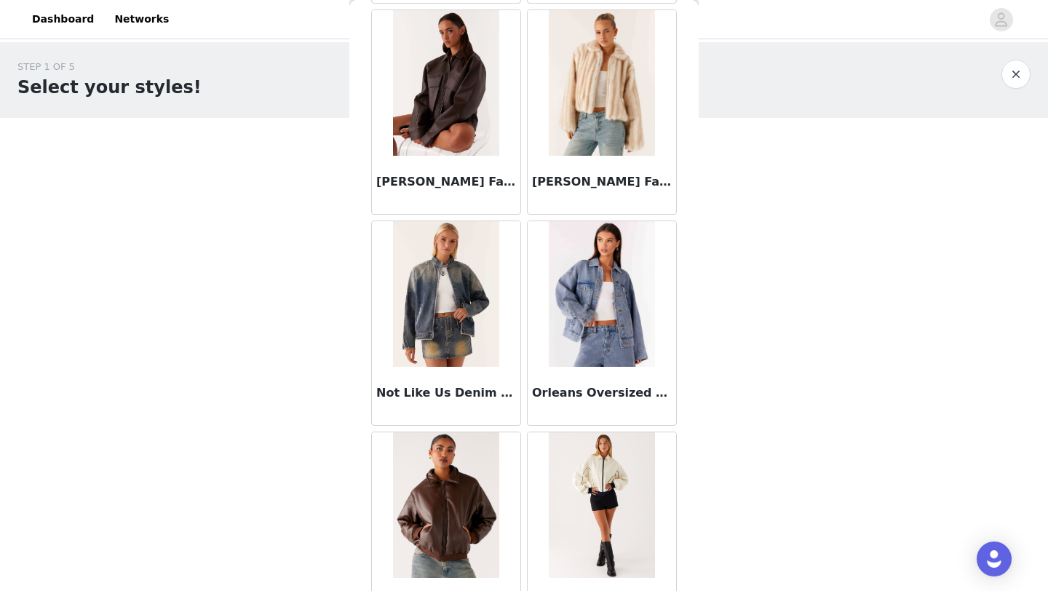
scroll to position [1636, 0]
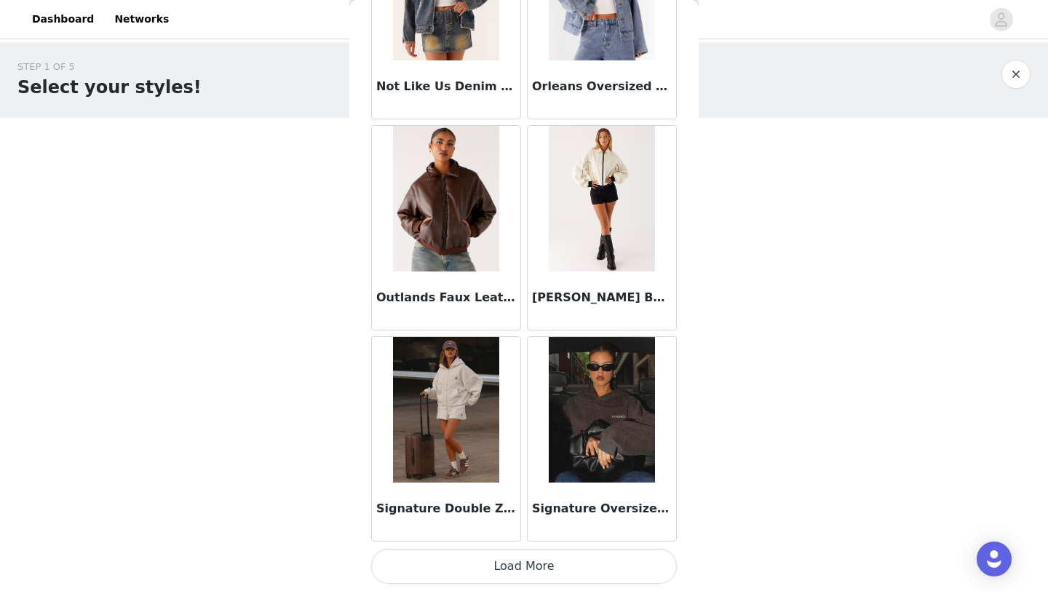
click at [502, 559] on button "Load More" at bounding box center [524, 566] width 306 height 35
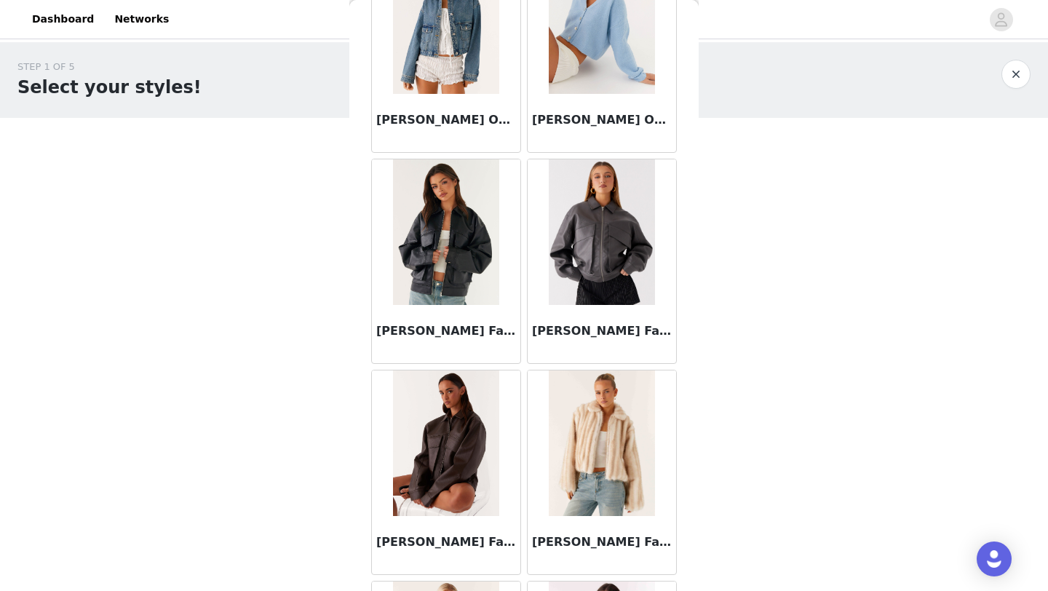
scroll to position [0, 0]
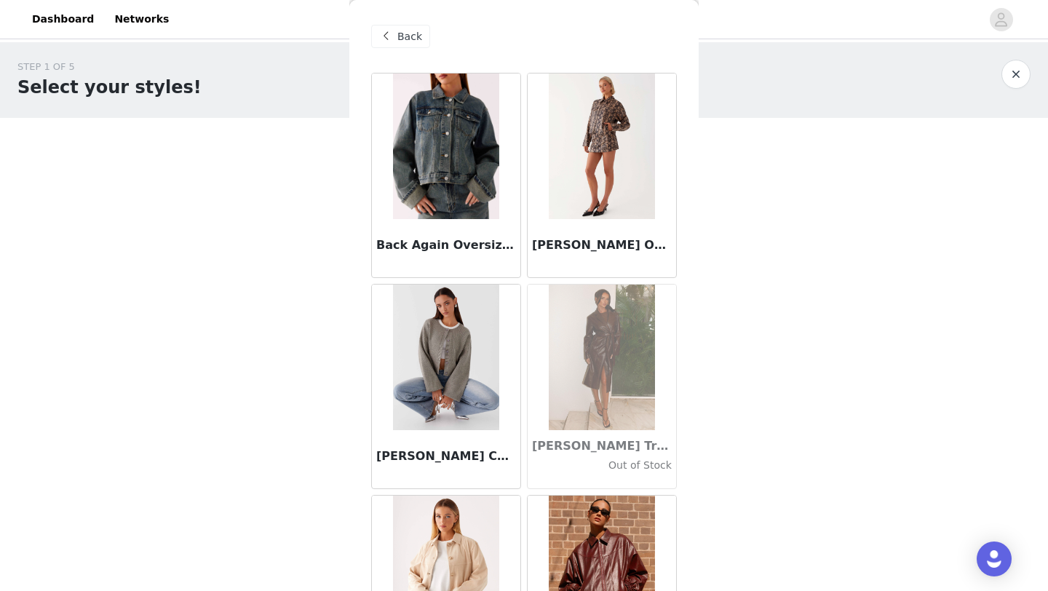
click at [405, 34] on span "Back" at bounding box center [409, 36] width 25 height 15
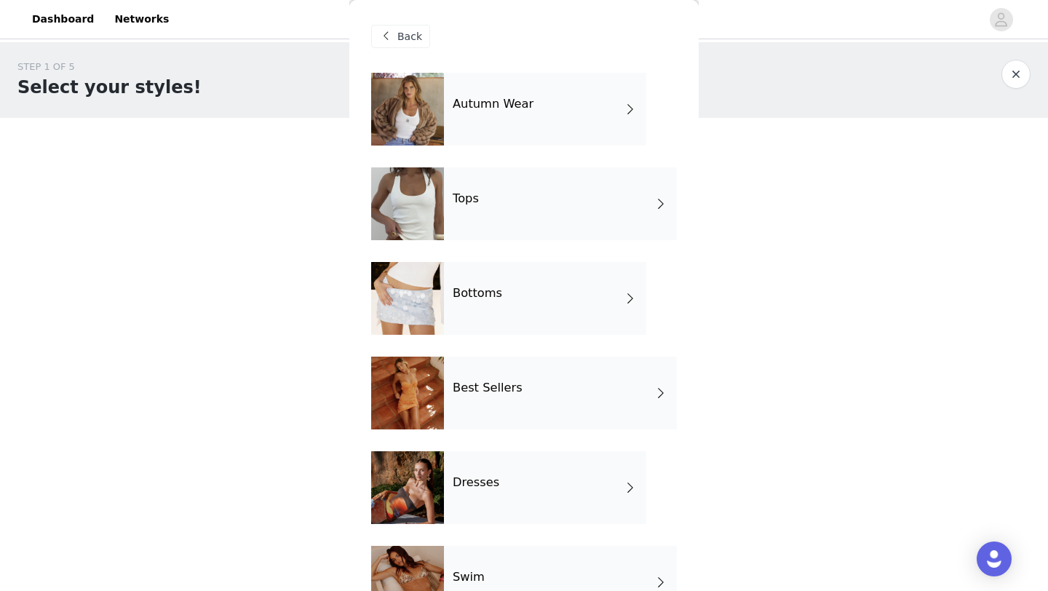
scroll to position [333, 0]
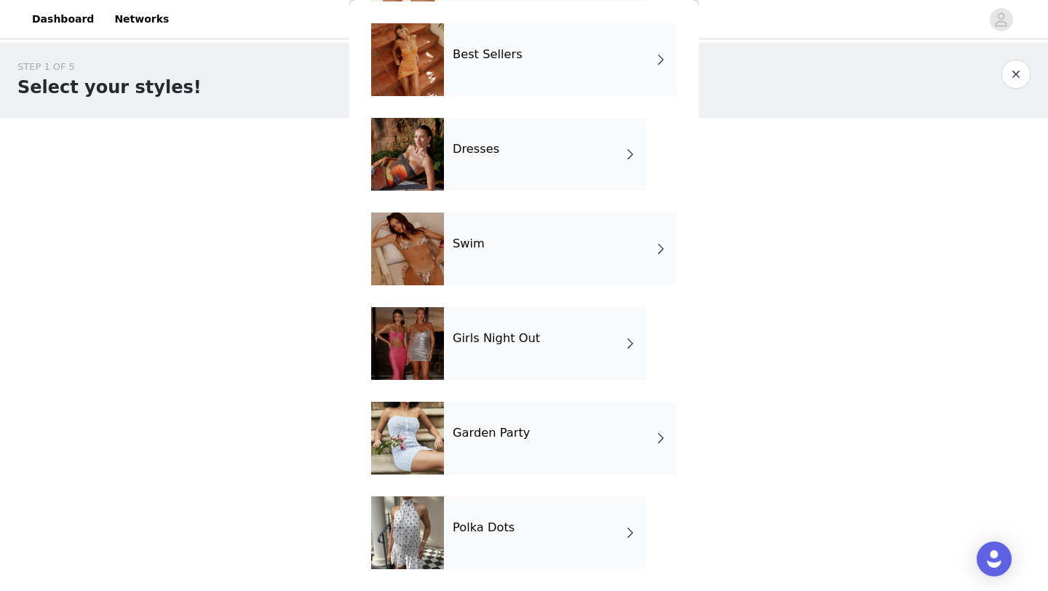
click at [485, 532] on h4 "Polka Dots" at bounding box center [484, 527] width 62 height 13
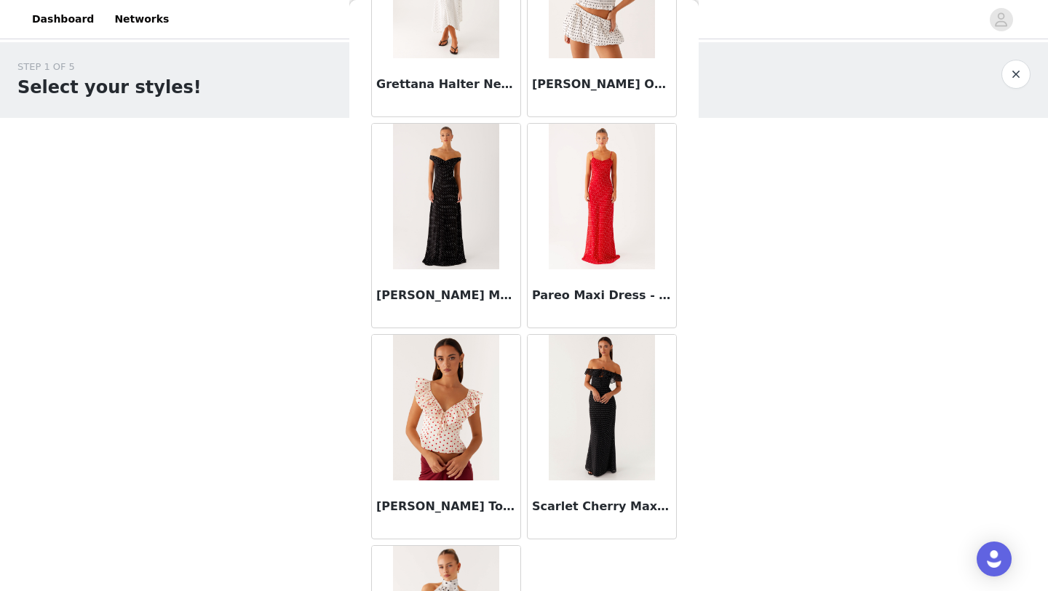
scroll to position [1058, 0]
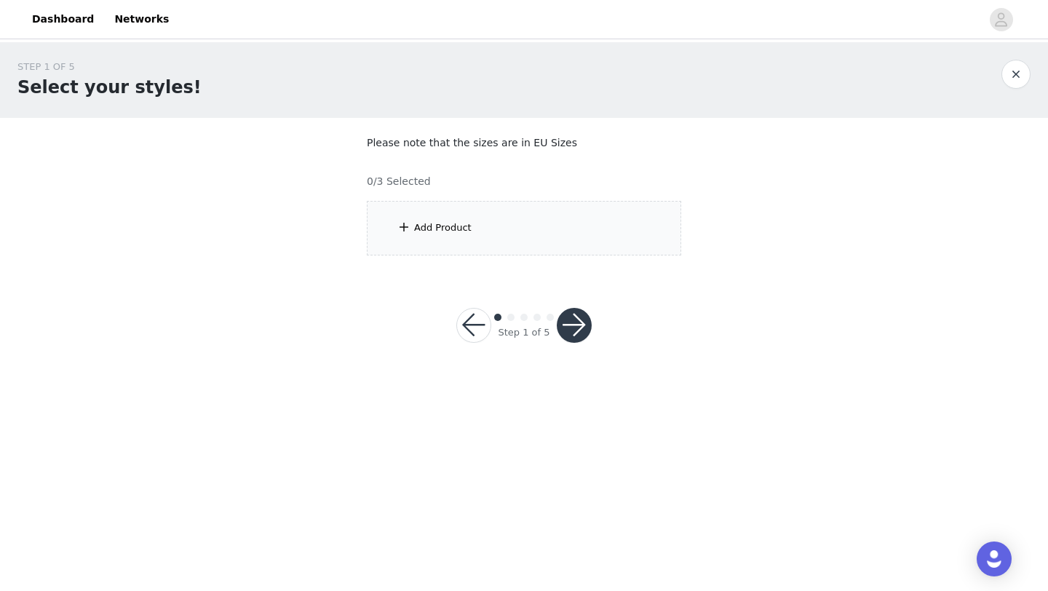
click at [460, 241] on div "Add Product" at bounding box center [524, 228] width 314 height 55
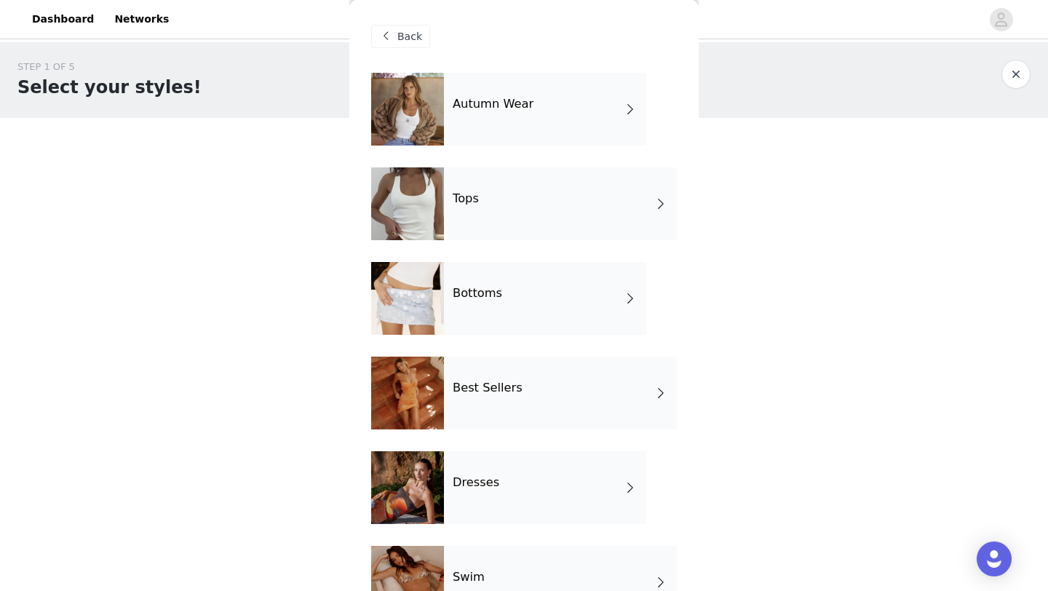
click at [498, 108] on h4 "Autumn Wear" at bounding box center [493, 104] width 81 height 13
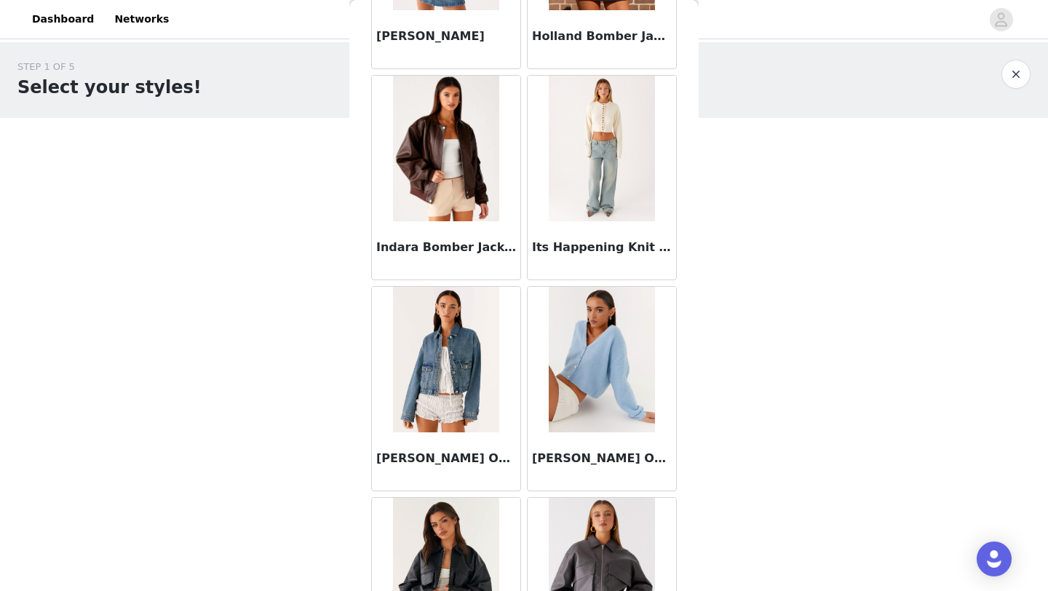
scroll to position [629, 0]
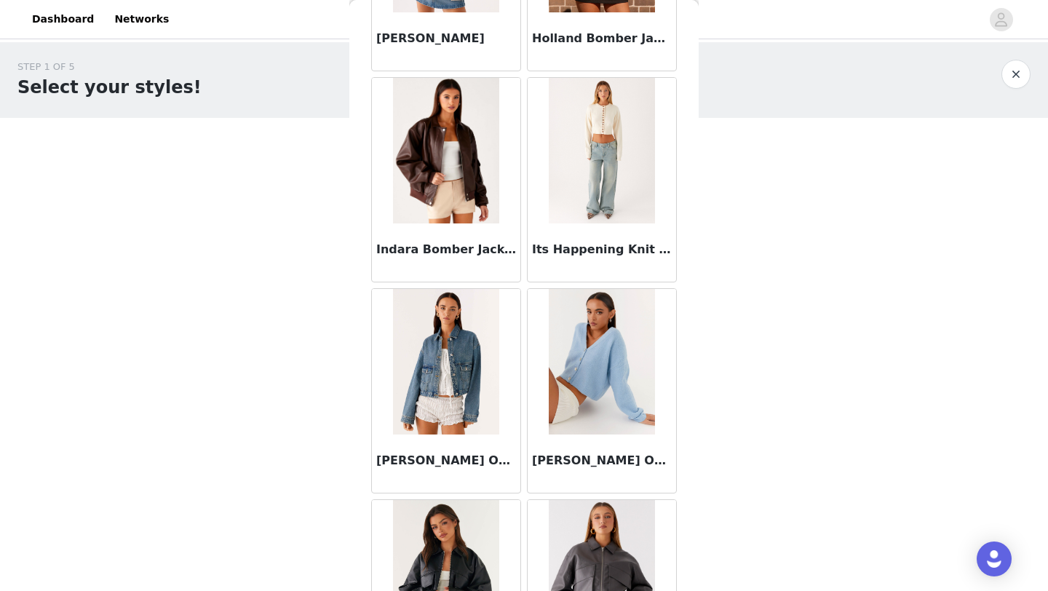
click at [485, 268] on div "Indara Bomber Jacket - Chocolate" at bounding box center [446, 252] width 148 height 58
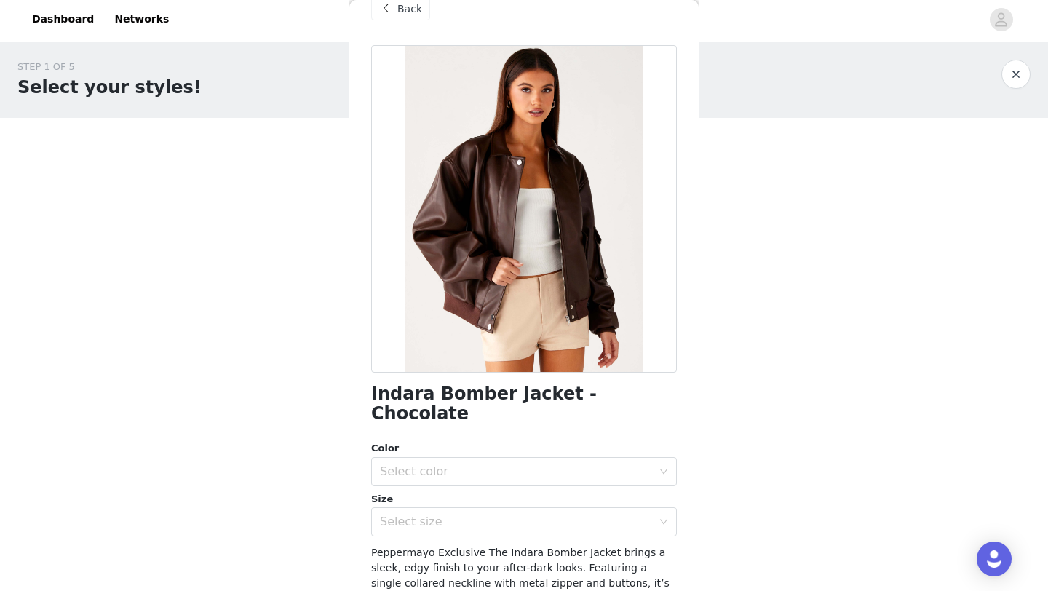
scroll to position [51, 0]
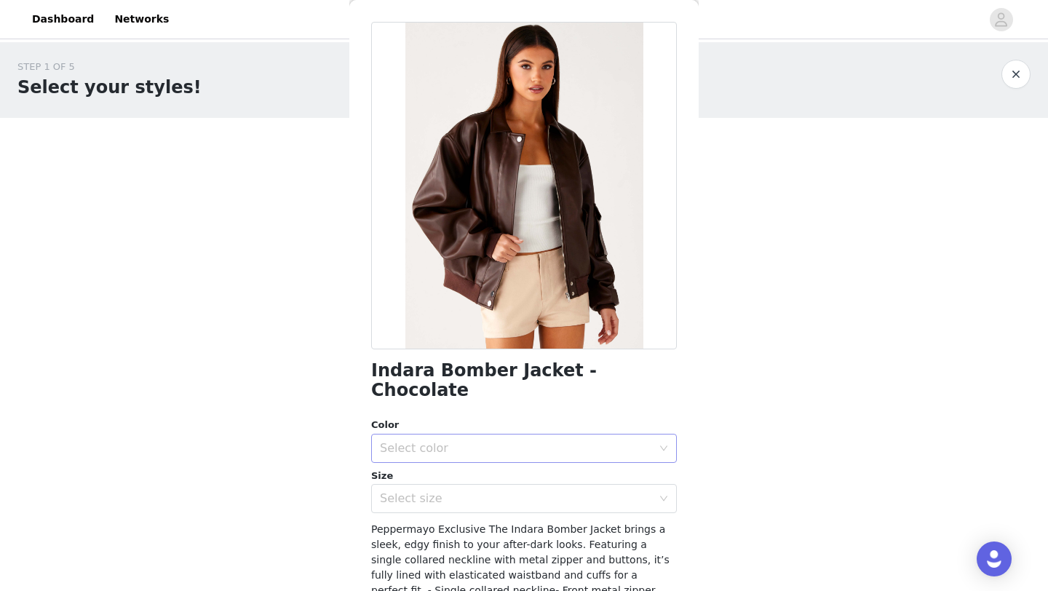
click at [478, 441] on div "Select color" at bounding box center [516, 448] width 272 height 15
click at [462, 457] on li "Chocolate" at bounding box center [524, 460] width 306 height 23
click at [453, 491] on div "Select size" at bounding box center [516, 498] width 272 height 15
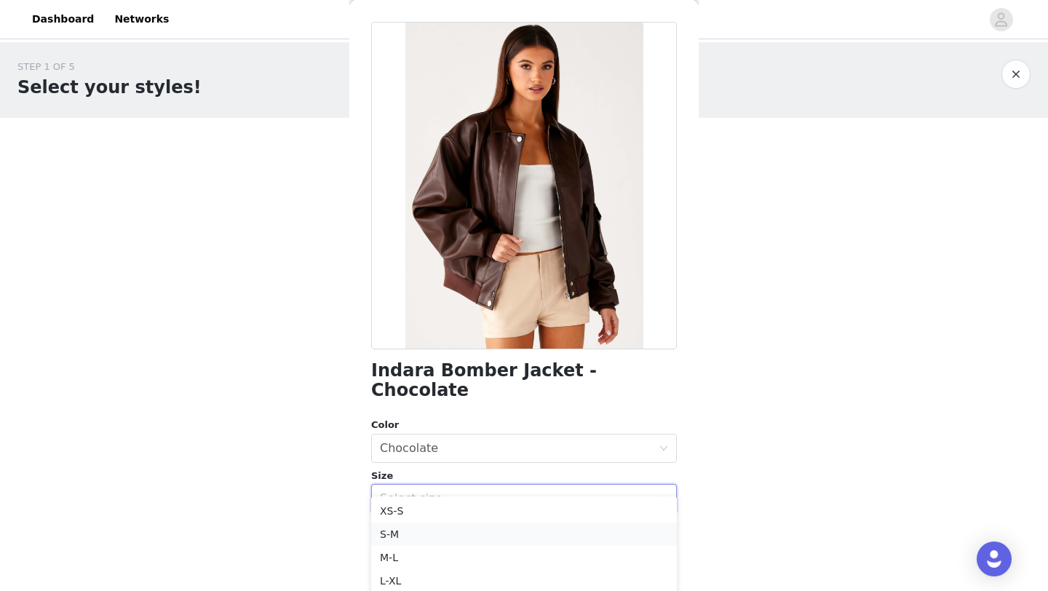
click at [434, 531] on li "S-M" at bounding box center [524, 533] width 306 height 23
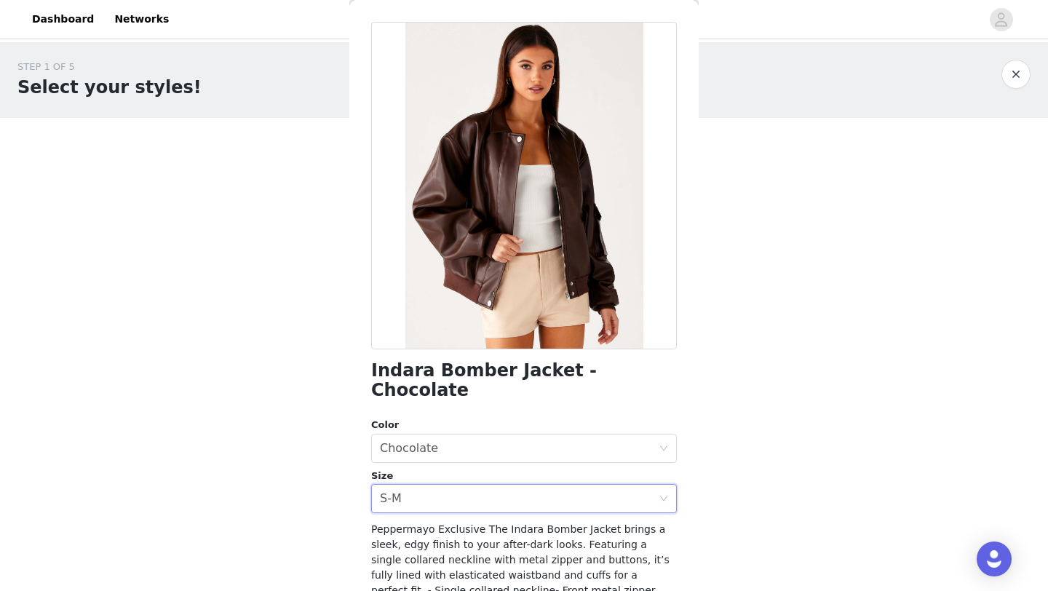
scroll to position [191, 0]
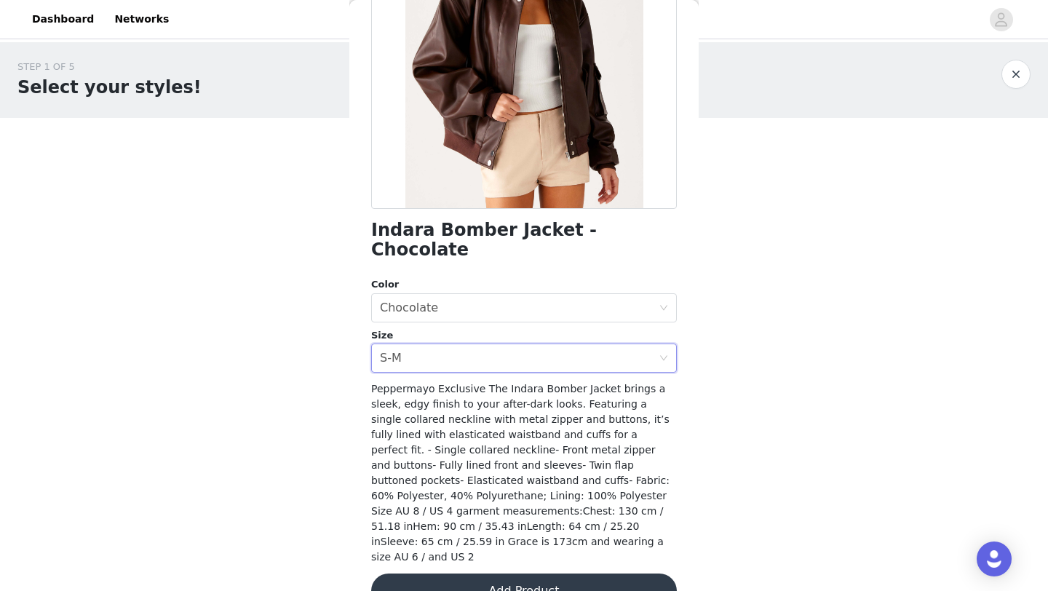
click at [448, 573] on button "Add Product" at bounding box center [524, 590] width 306 height 35
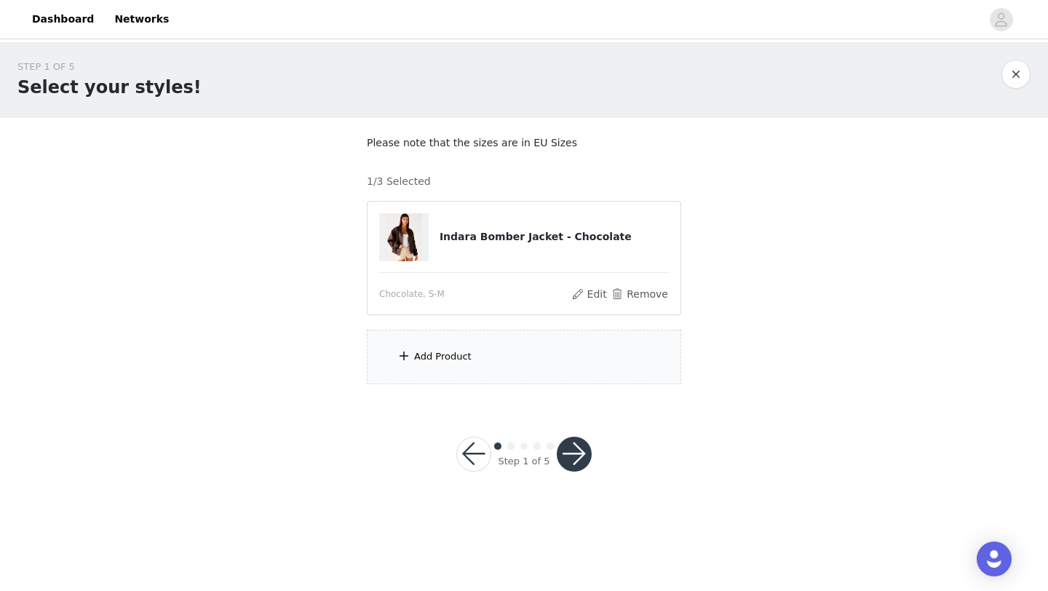
click at [542, 346] on div "Add Product" at bounding box center [524, 357] width 314 height 55
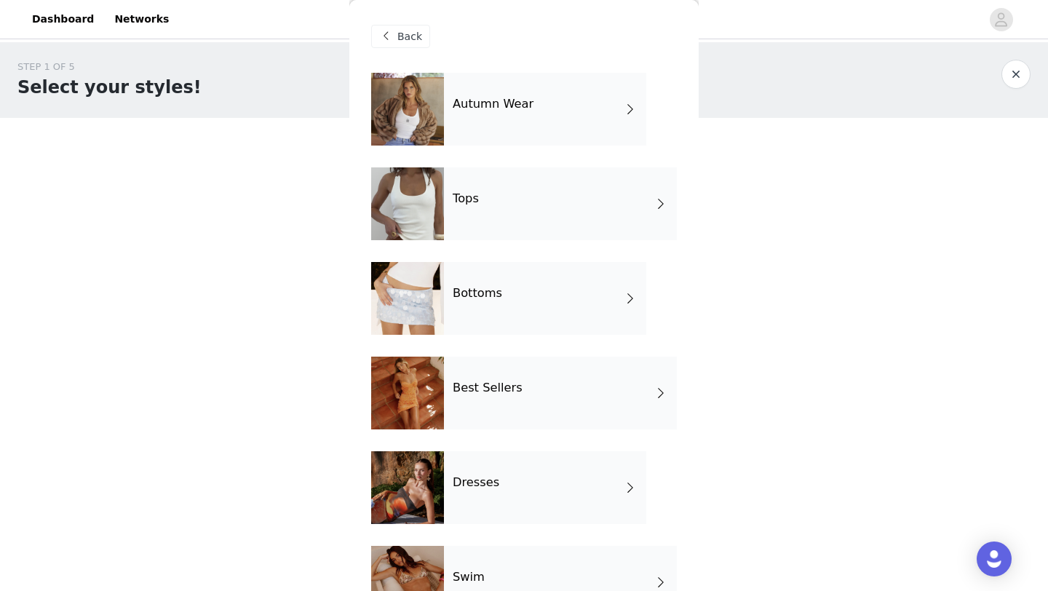
scroll to position [333, 0]
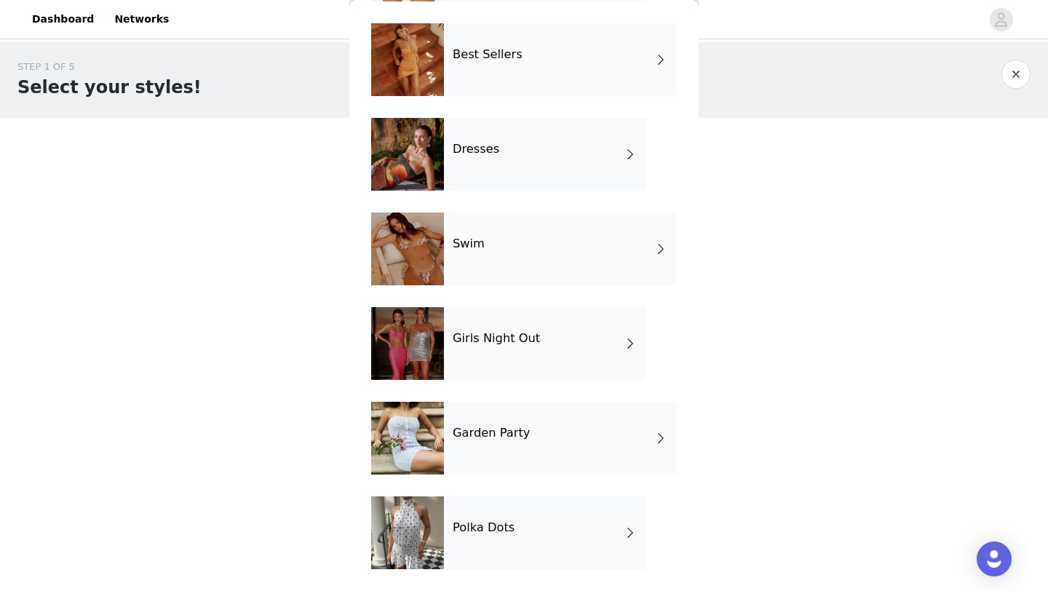
click at [503, 510] on div "Polka Dots" at bounding box center [545, 532] width 202 height 73
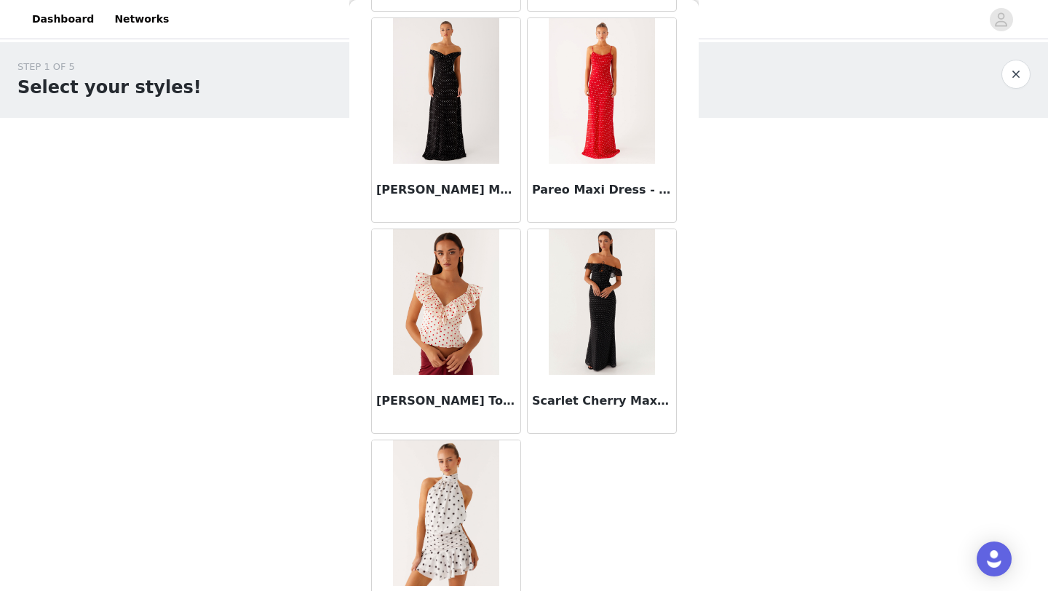
scroll to position [1378, 0]
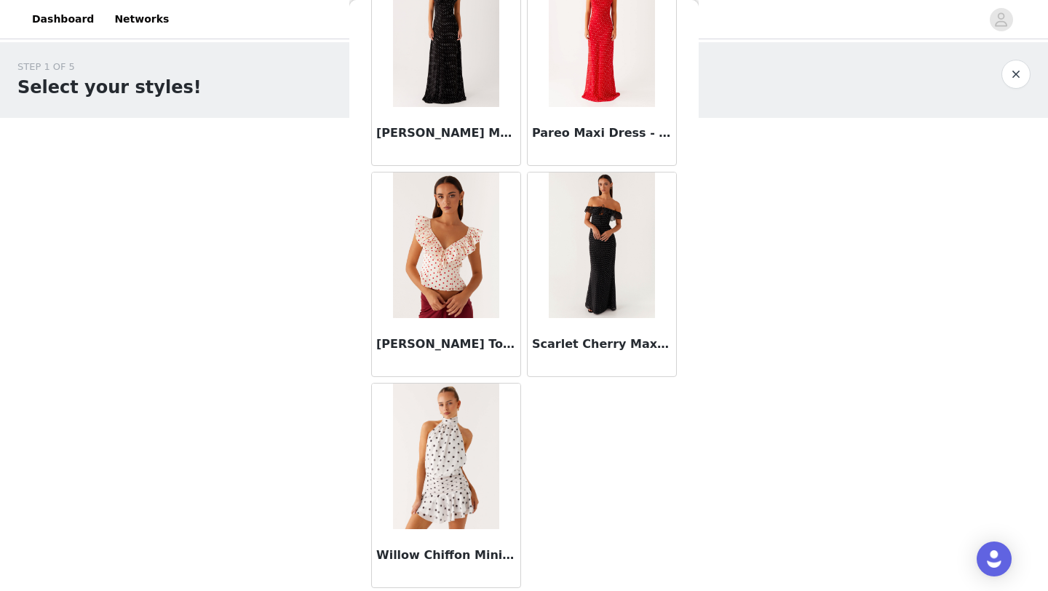
click at [589, 341] on h3 "Scarlet Cherry Maxi Dress - Black Polka Dot" at bounding box center [602, 343] width 140 height 17
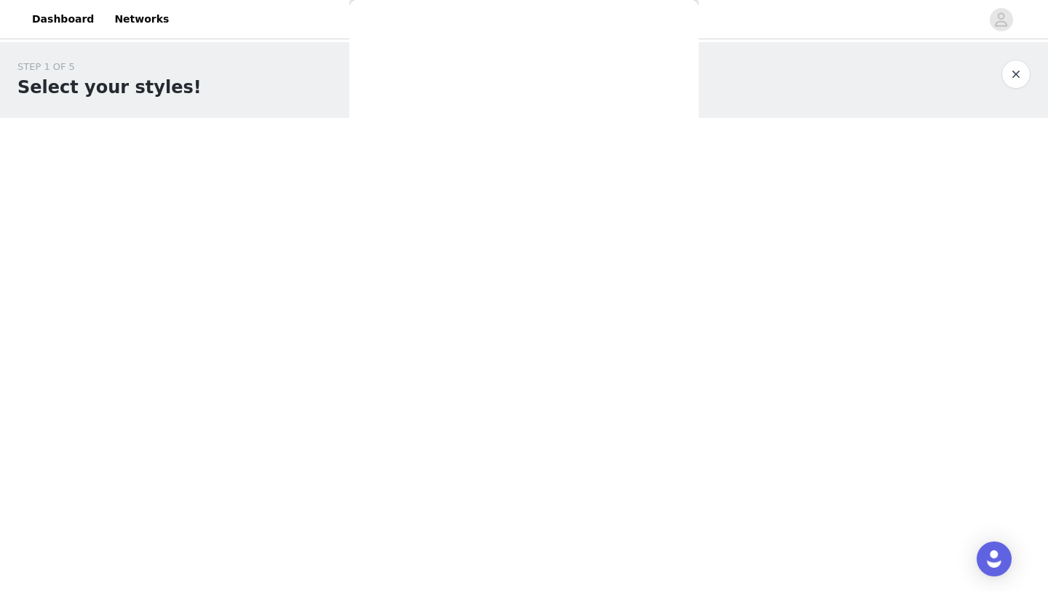
click at [589, 341] on div "Back Adrina Ruffle Mini Dress - Red Polka Dot Avalia Backless Scarf Mini Dress …" at bounding box center [523, 295] width 349 height 591
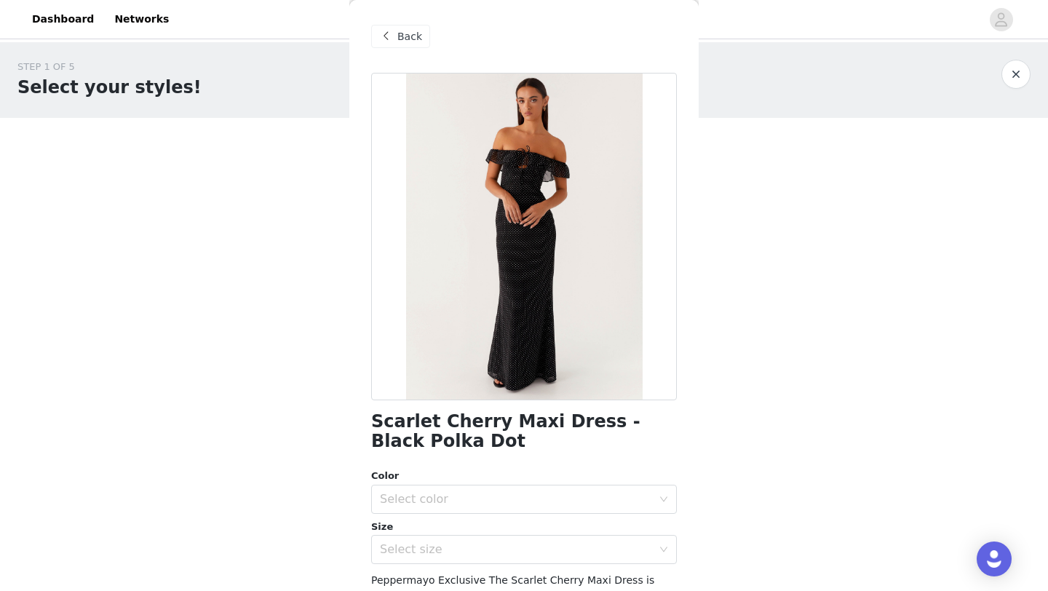
click at [399, 36] on span "Back" at bounding box center [409, 36] width 25 height 15
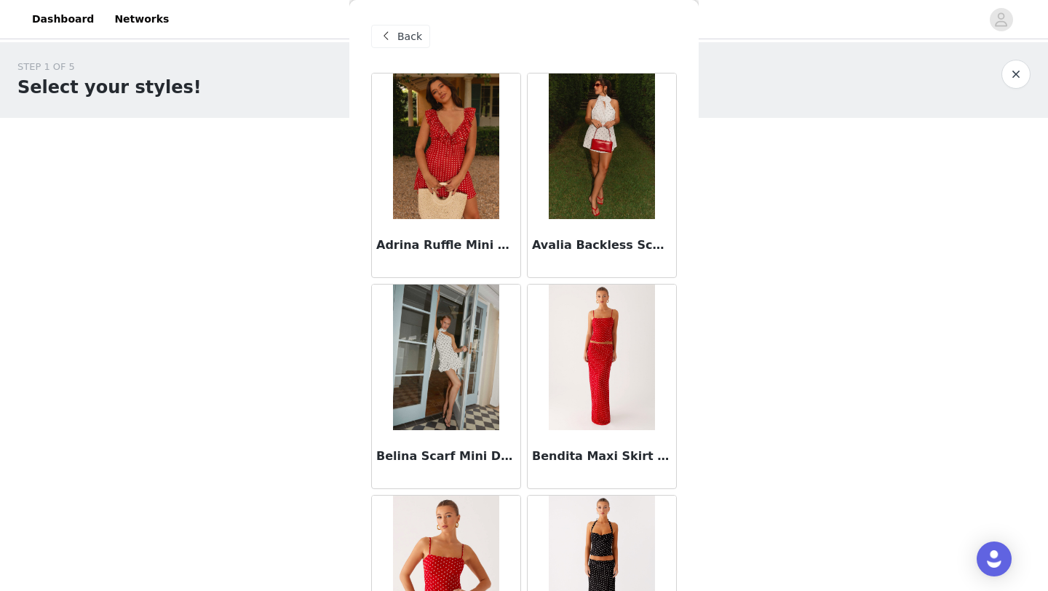
click at [385, 34] on span at bounding box center [385, 36] width 17 height 17
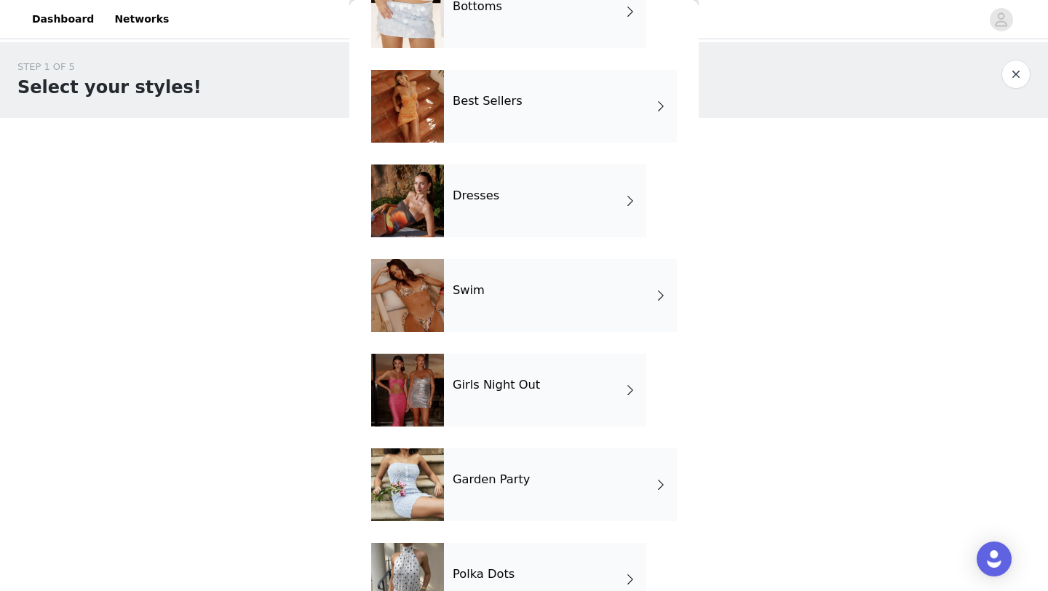
scroll to position [333, 0]
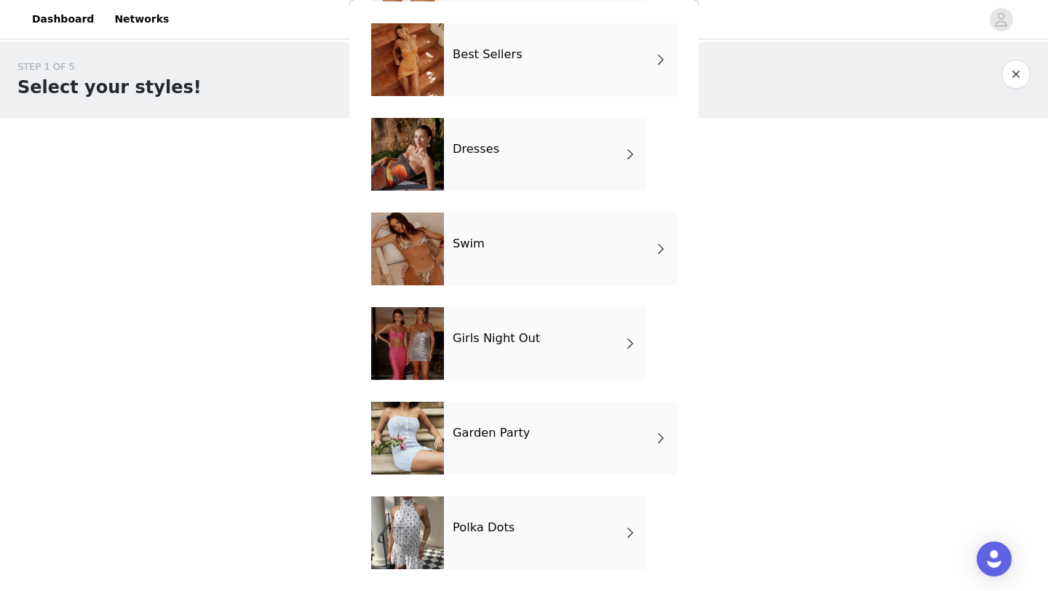
click at [547, 444] on div "Garden Party" at bounding box center [560, 438] width 233 height 73
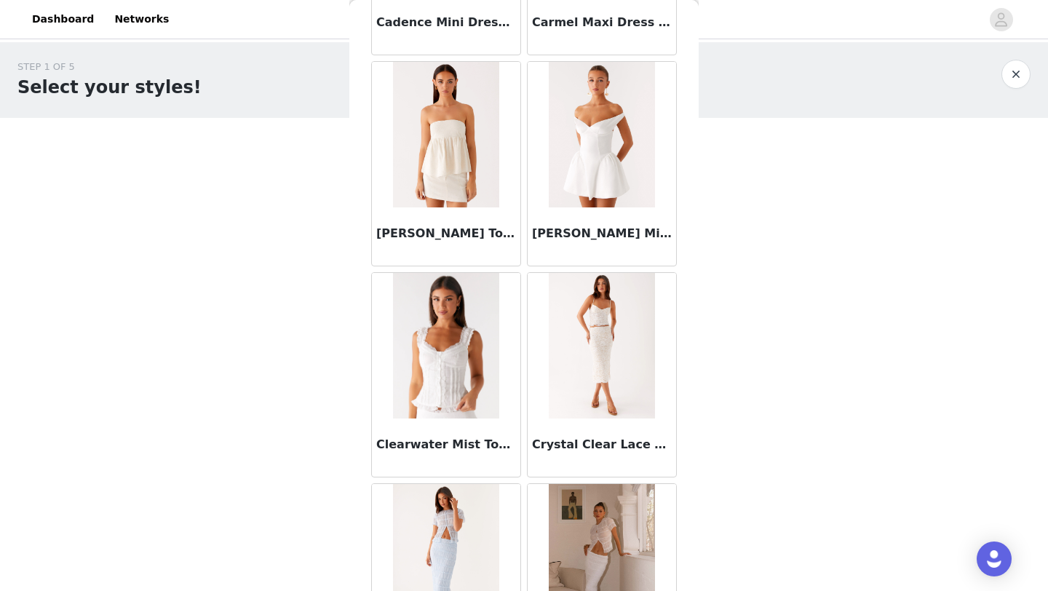
scroll to position [1636, 0]
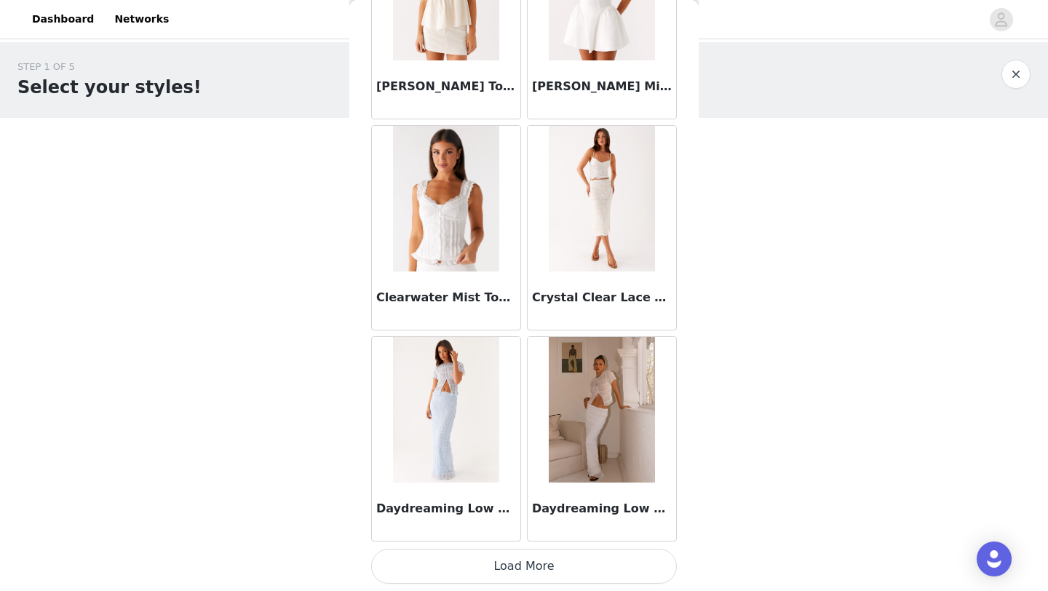
click at [443, 558] on button "Load More" at bounding box center [524, 566] width 306 height 35
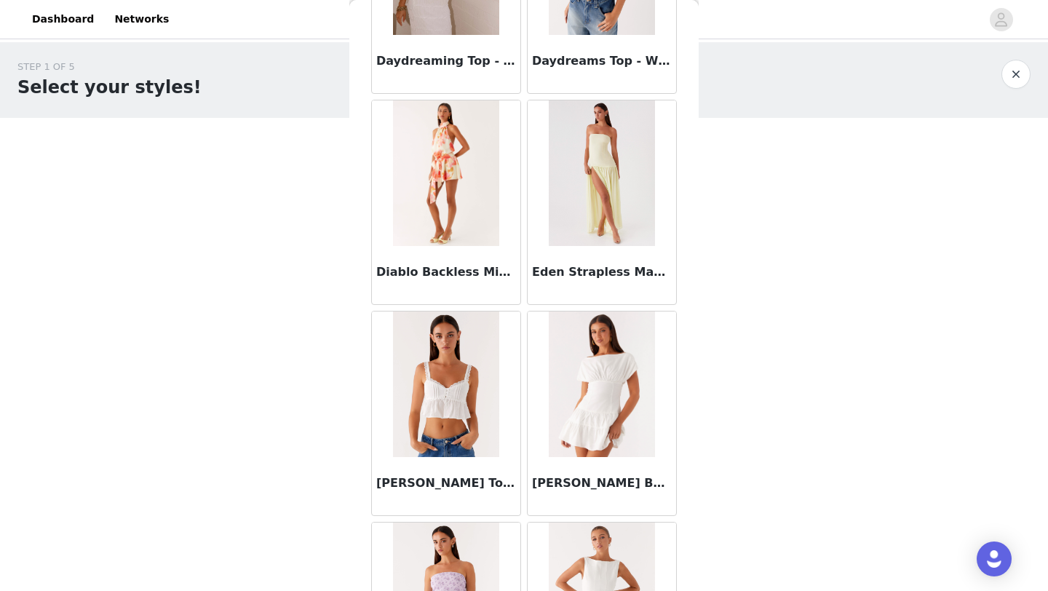
scroll to position [2344, 0]
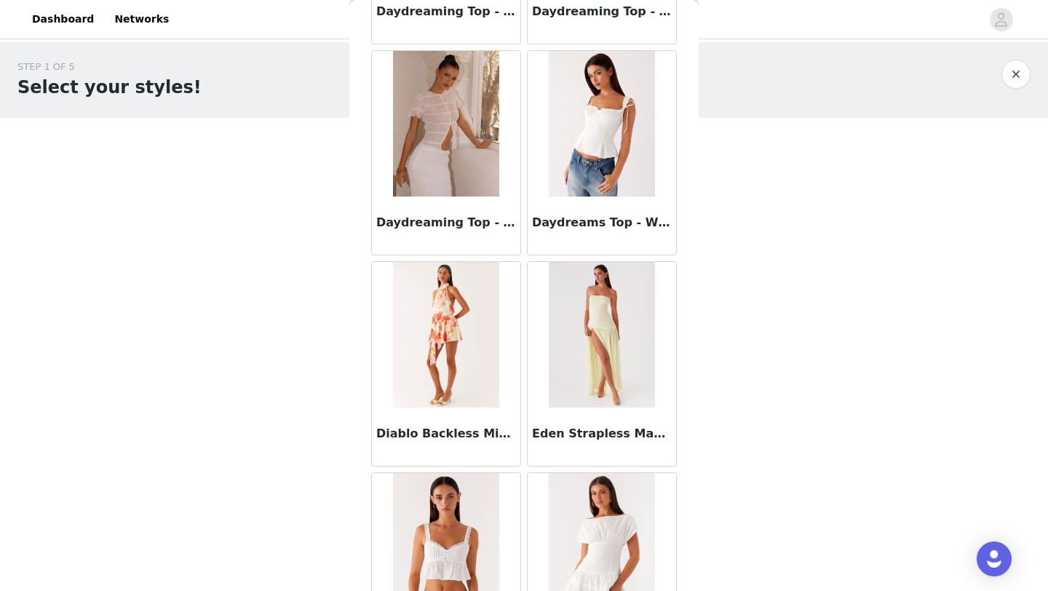
click at [458, 388] on img at bounding box center [446, 335] width 106 height 146
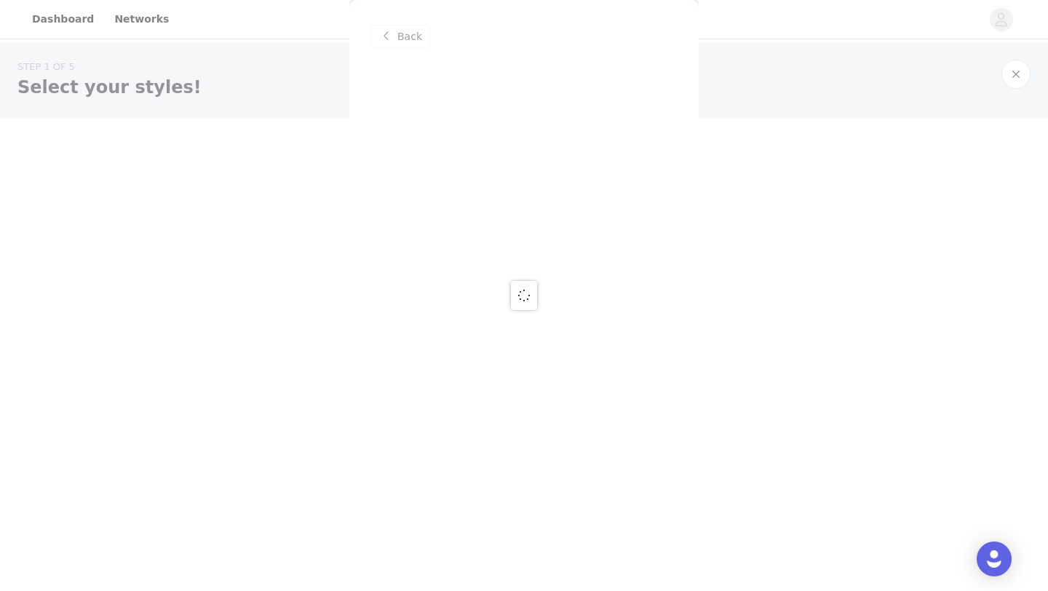
scroll to position [0, 0]
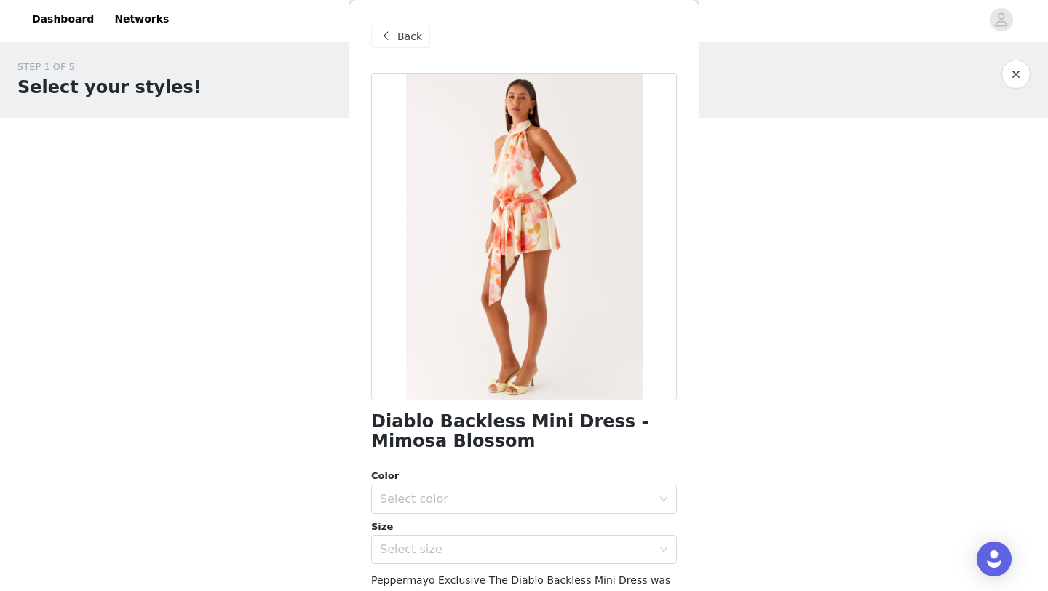
click at [394, 30] on span at bounding box center [385, 36] width 17 height 17
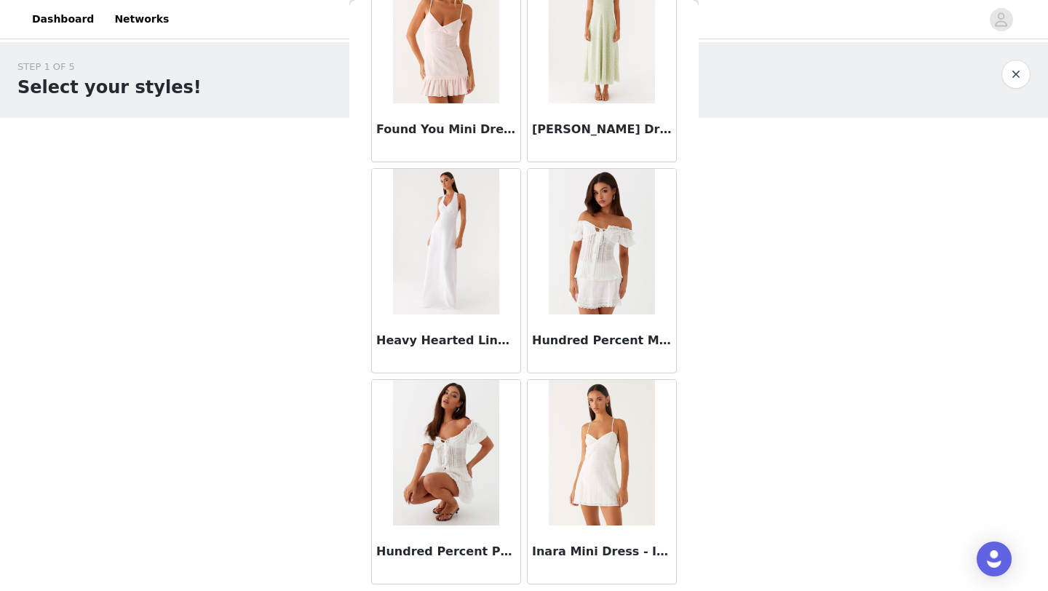
scroll to position [3746, 0]
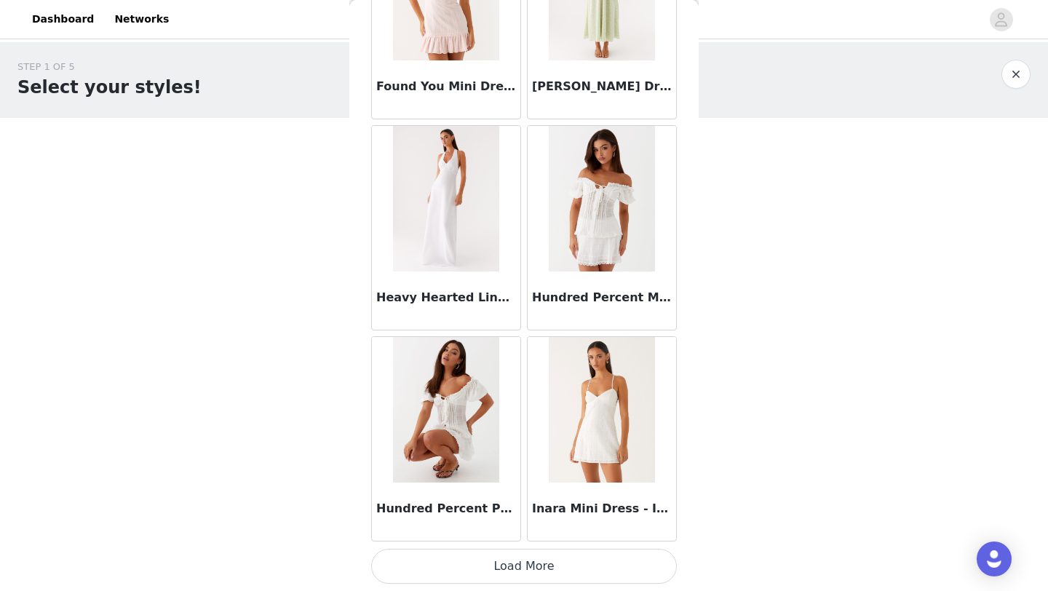
click at [488, 576] on button "Load More" at bounding box center [524, 566] width 306 height 35
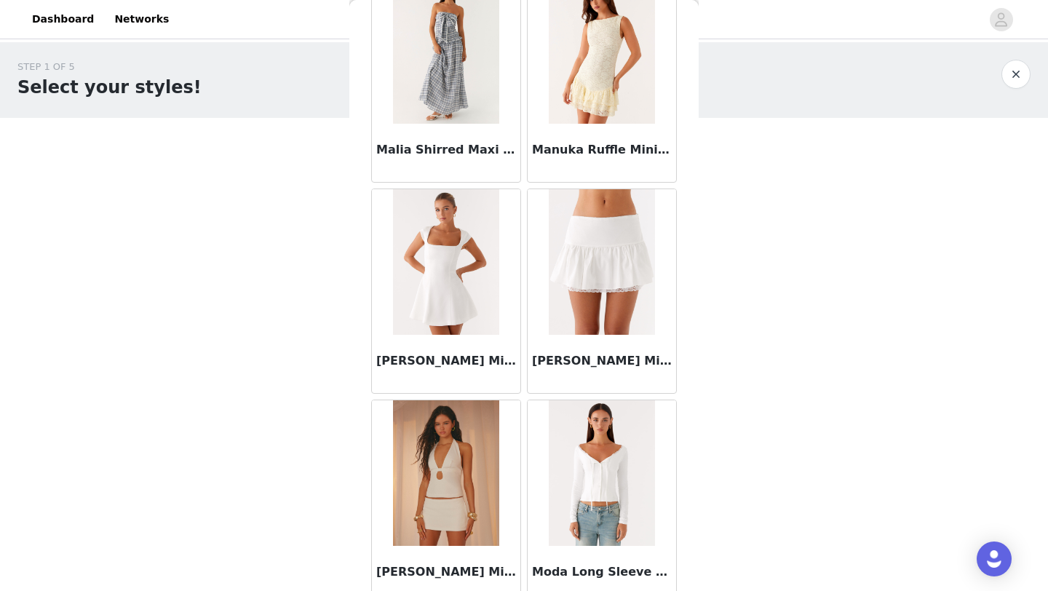
scroll to position [5857, 0]
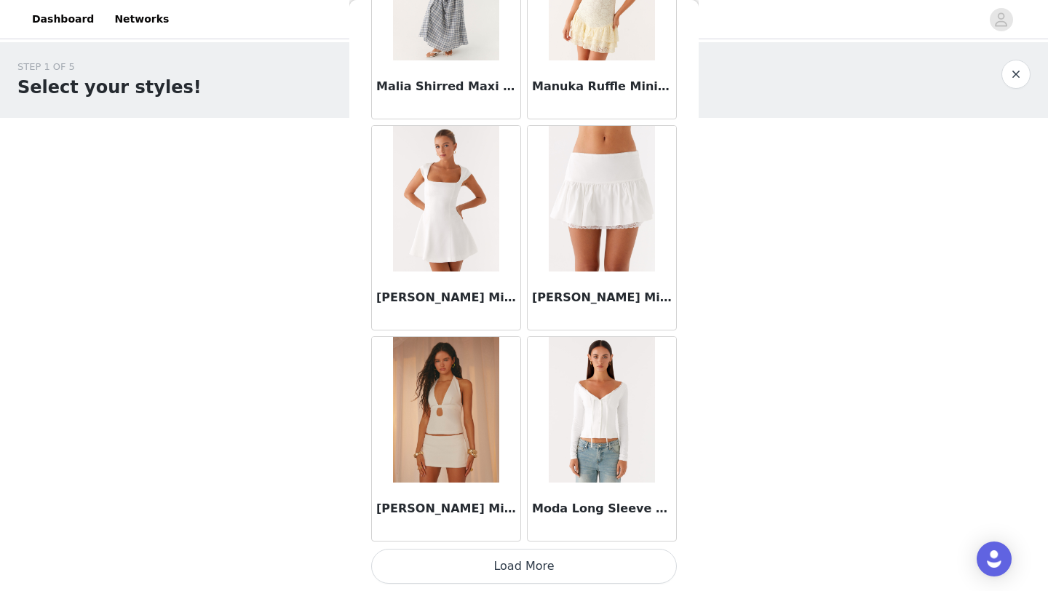
click at [512, 571] on button "Load More" at bounding box center [524, 566] width 306 height 35
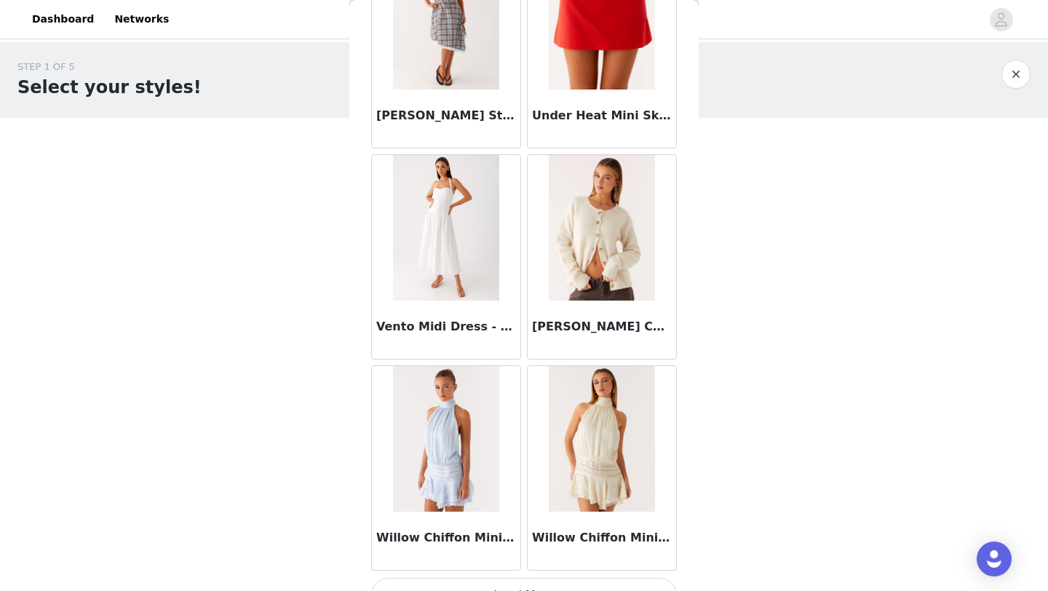
scroll to position [7967, 0]
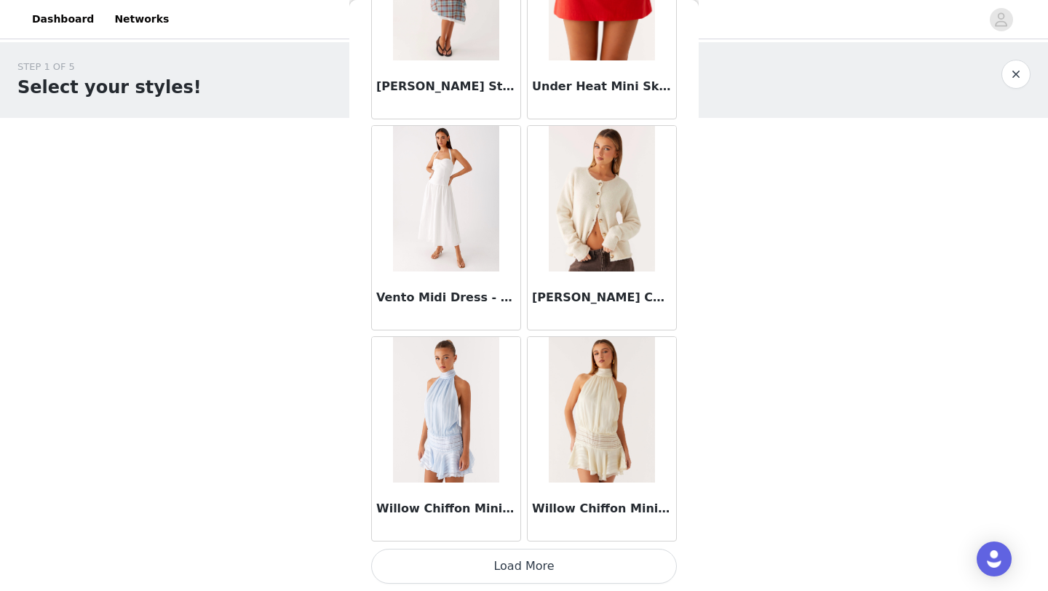
click at [492, 567] on button "Load More" at bounding box center [524, 566] width 306 height 35
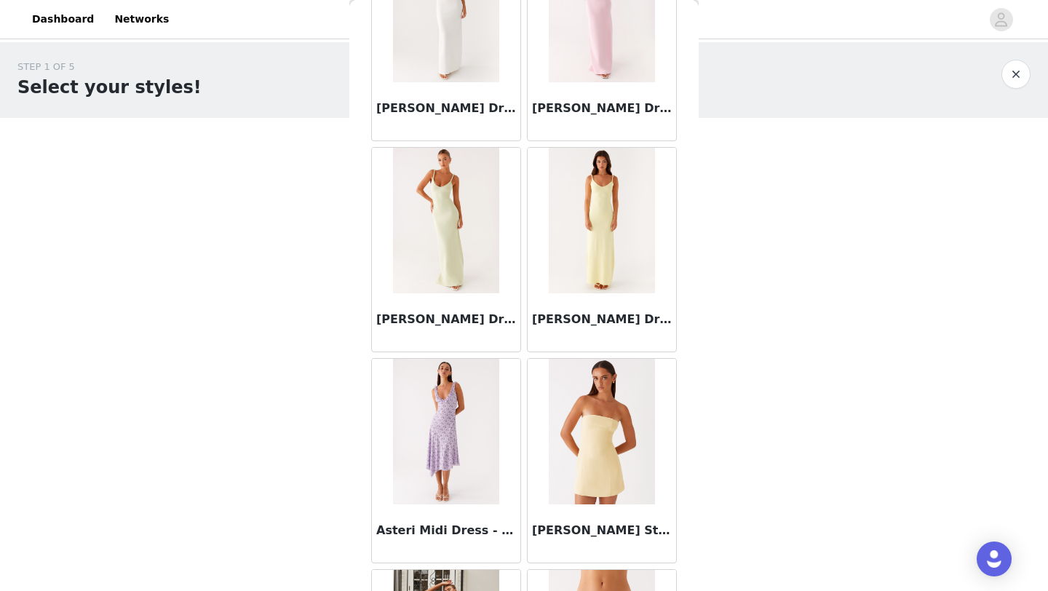
scroll to position [0, 0]
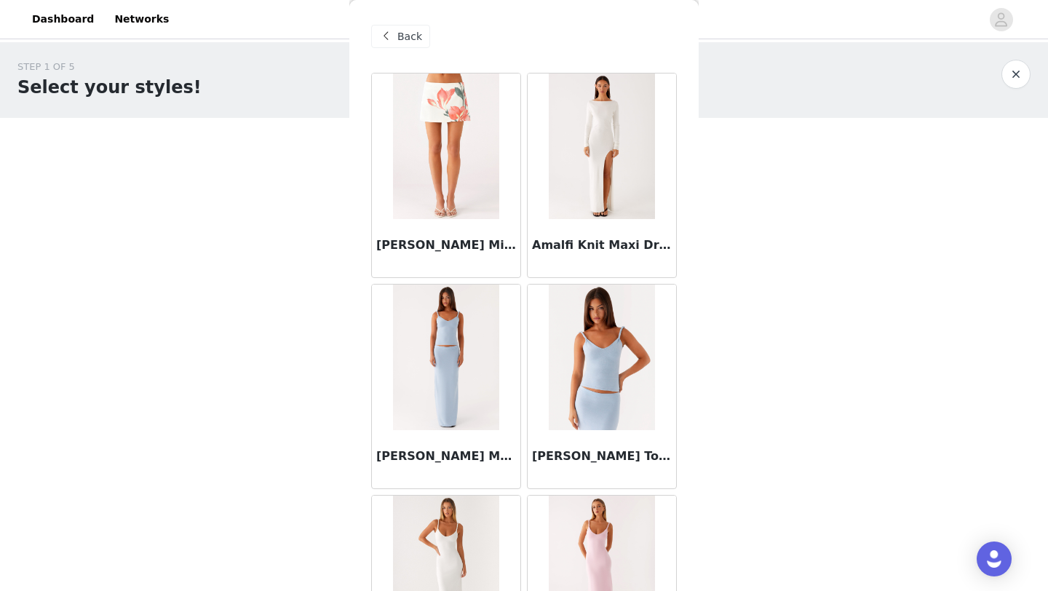
click at [394, 39] on div "Back" at bounding box center [400, 36] width 59 height 23
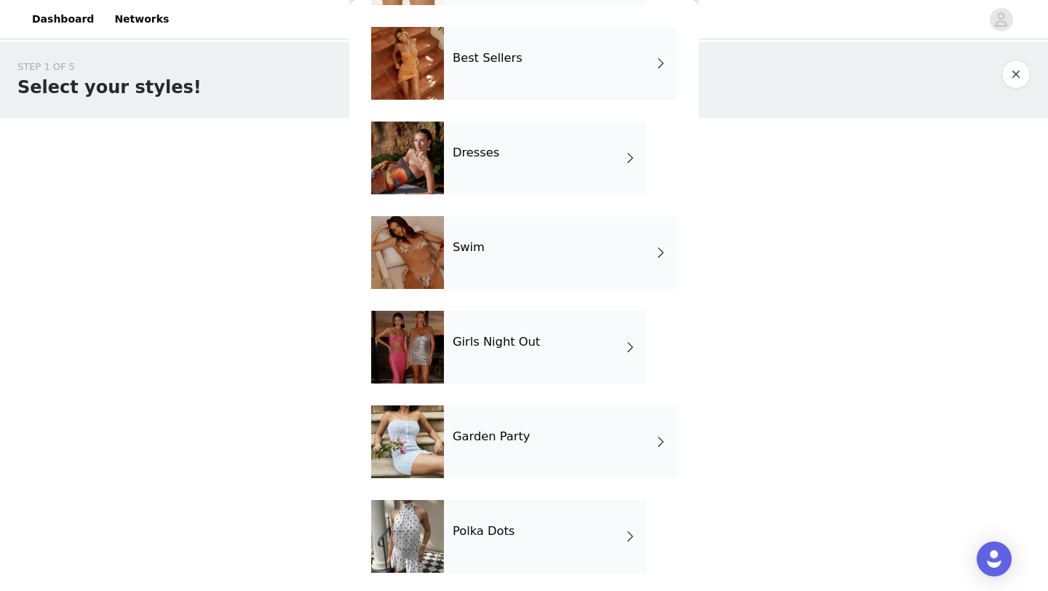
scroll to position [333, 0]
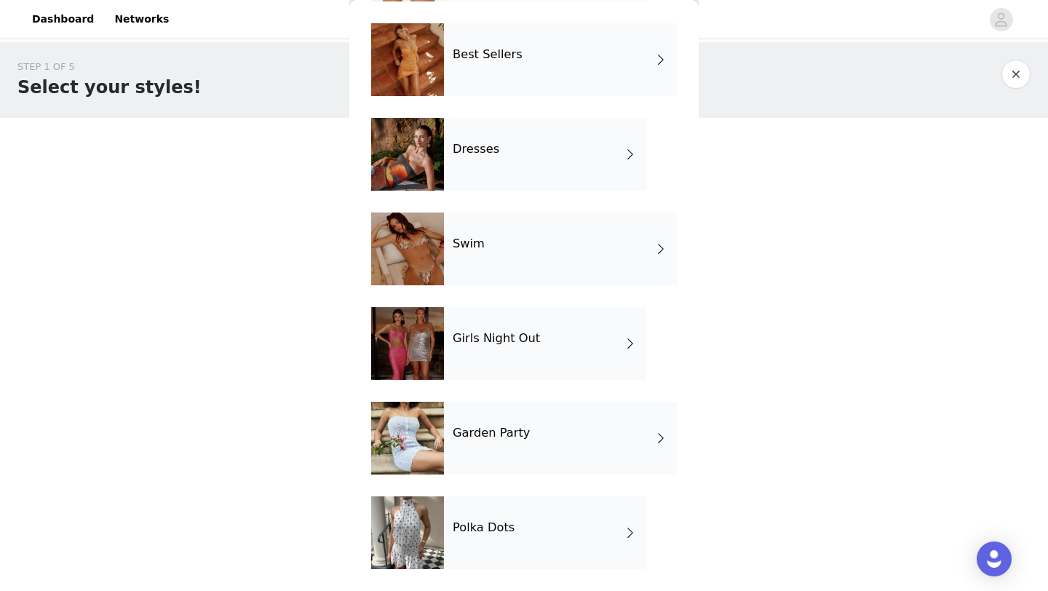
click at [537, 153] on div "Dresses" at bounding box center [545, 154] width 202 height 73
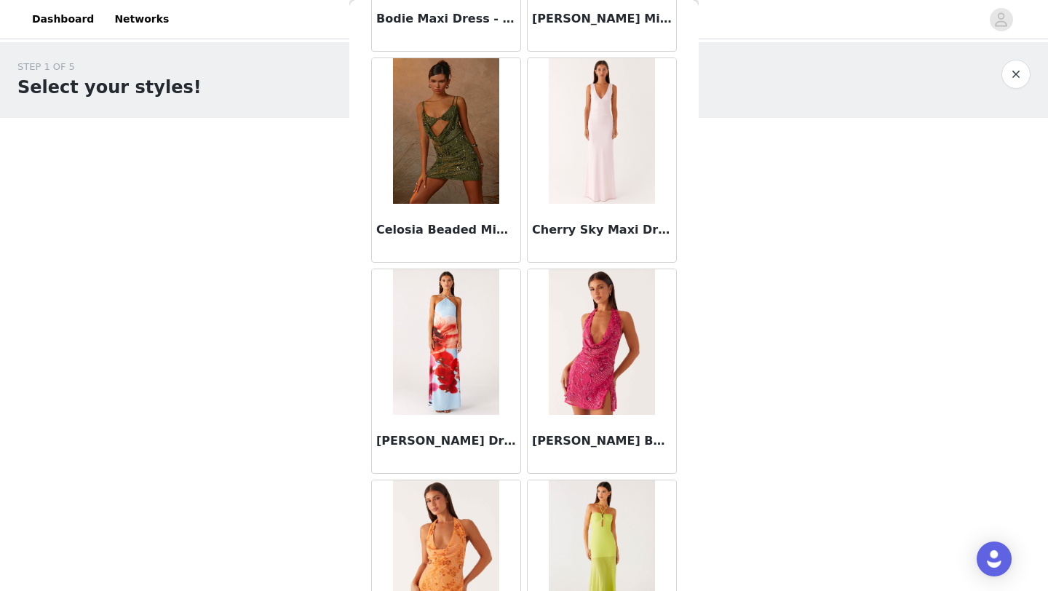
scroll to position [1636, 0]
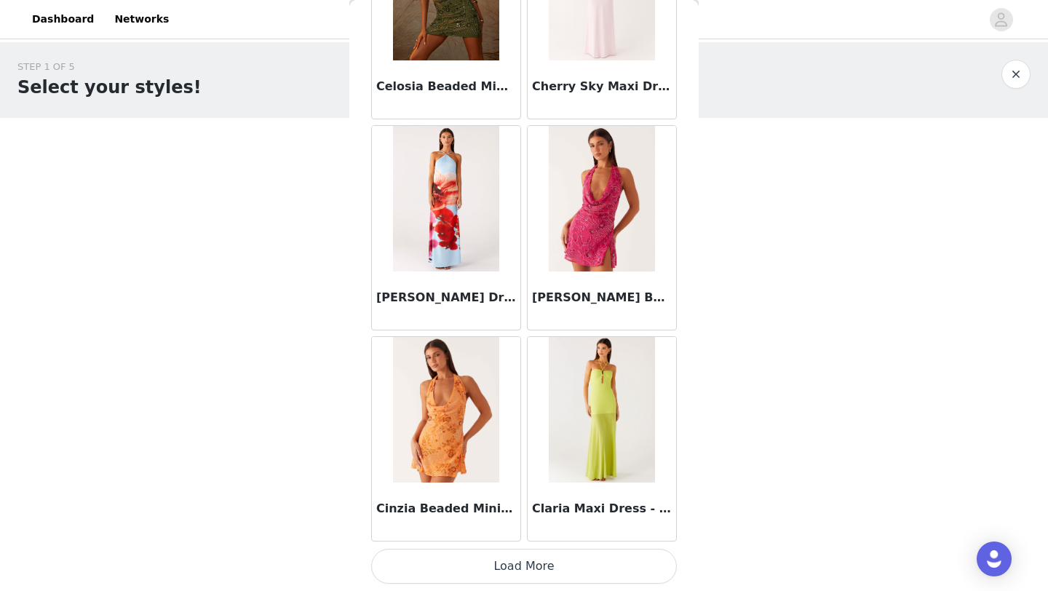
click at [500, 566] on button "Load More" at bounding box center [524, 566] width 306 height 35
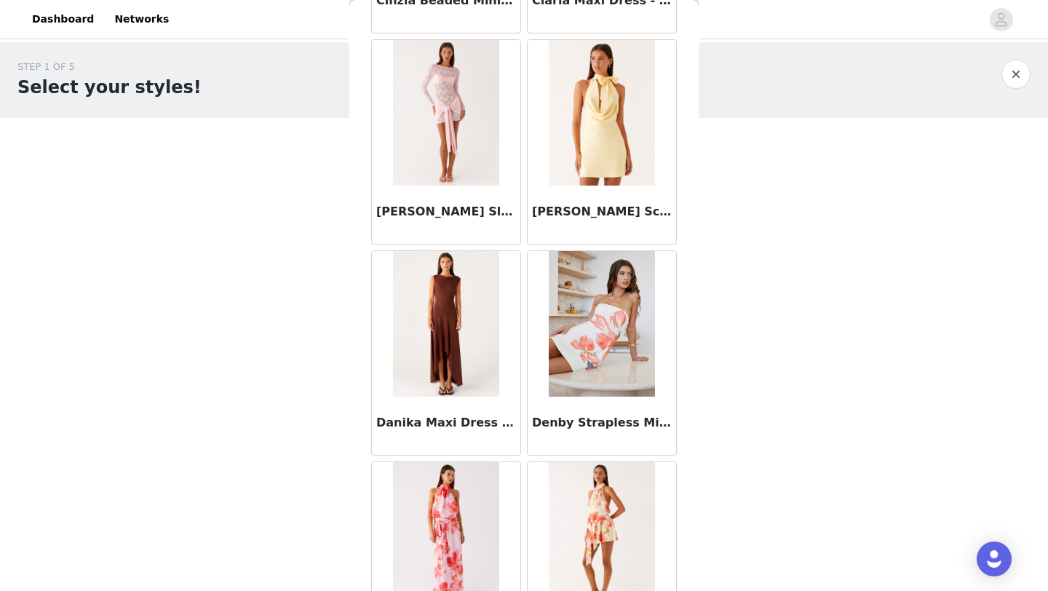
scroll to position [2559, 0]
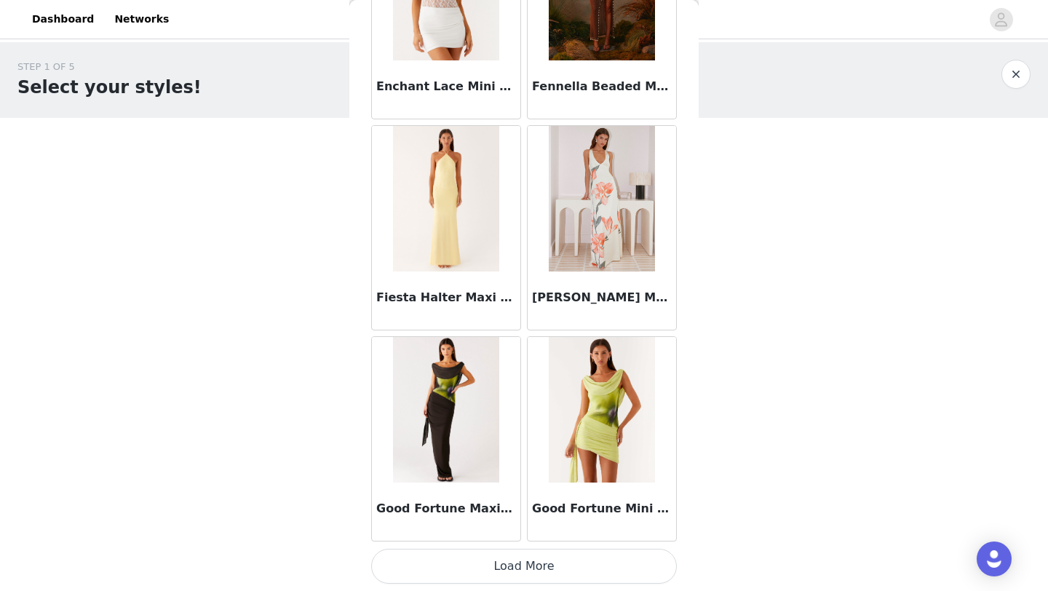
click at [514, 568] on button "Load More" at bounding box center [524, 566] width 306 height 35
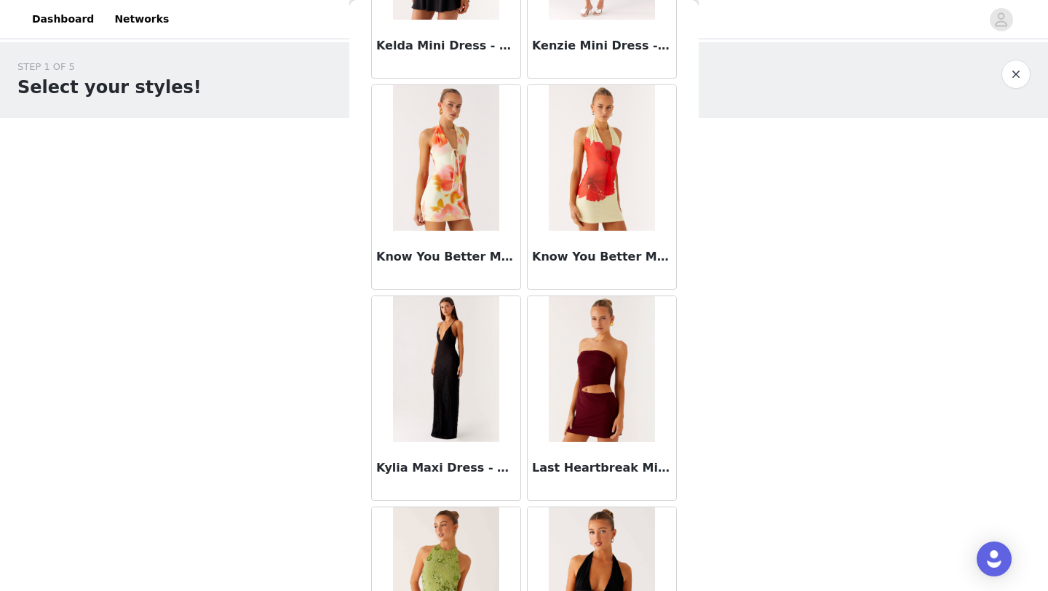
scroll to position [5857, 0]
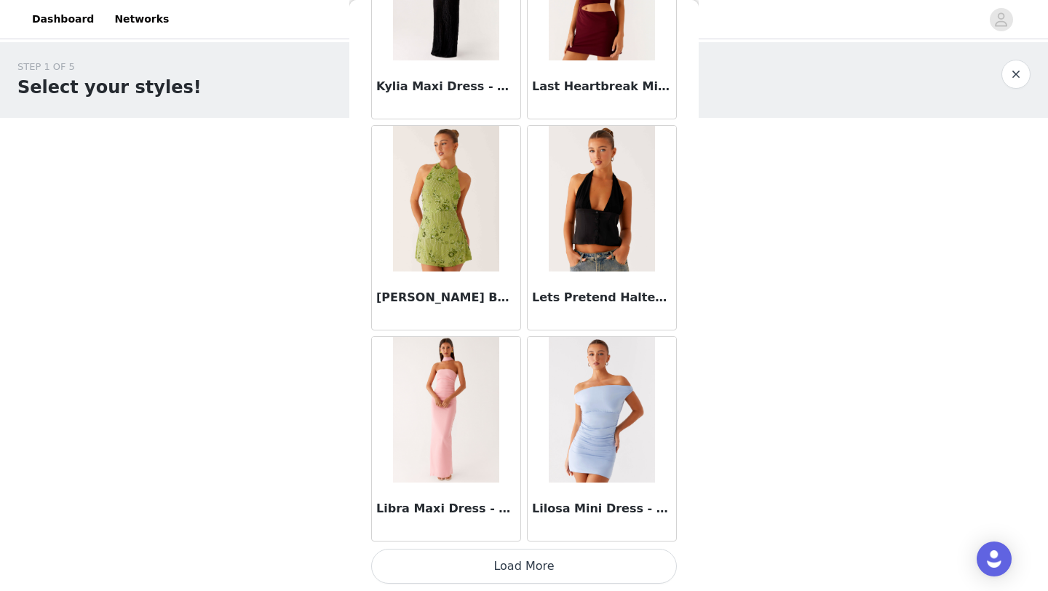
click at [514, 576] on button "Load More" at bounding box center [524, 566] width 306 height 35
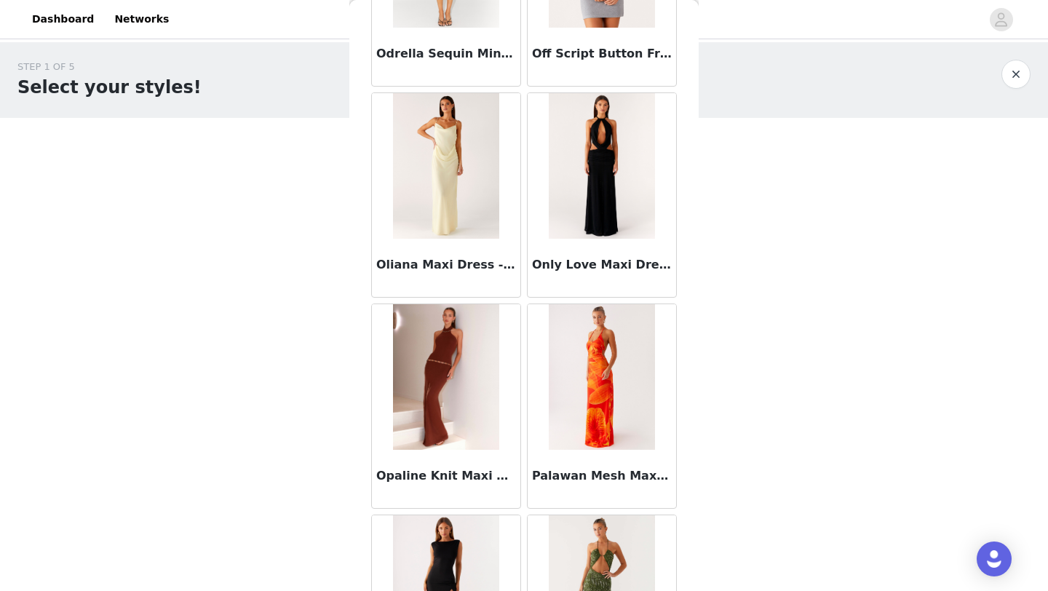
scroll to position [7967, 0]
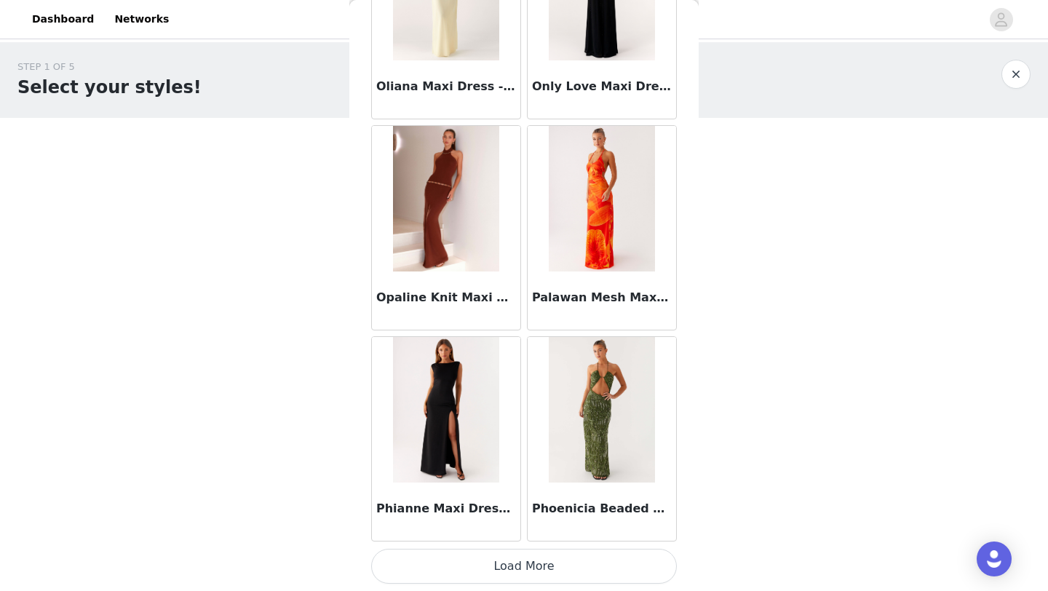
click at [477, 572] on button "Load More" at bounding box center [524, 566] width 306 height 35
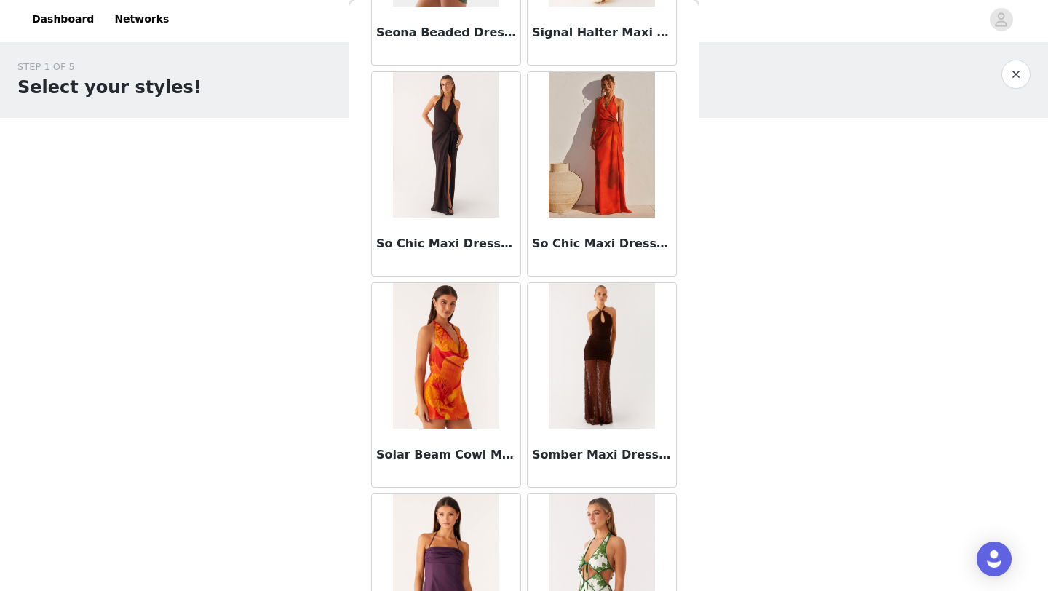
scroll to position [10077, 0]
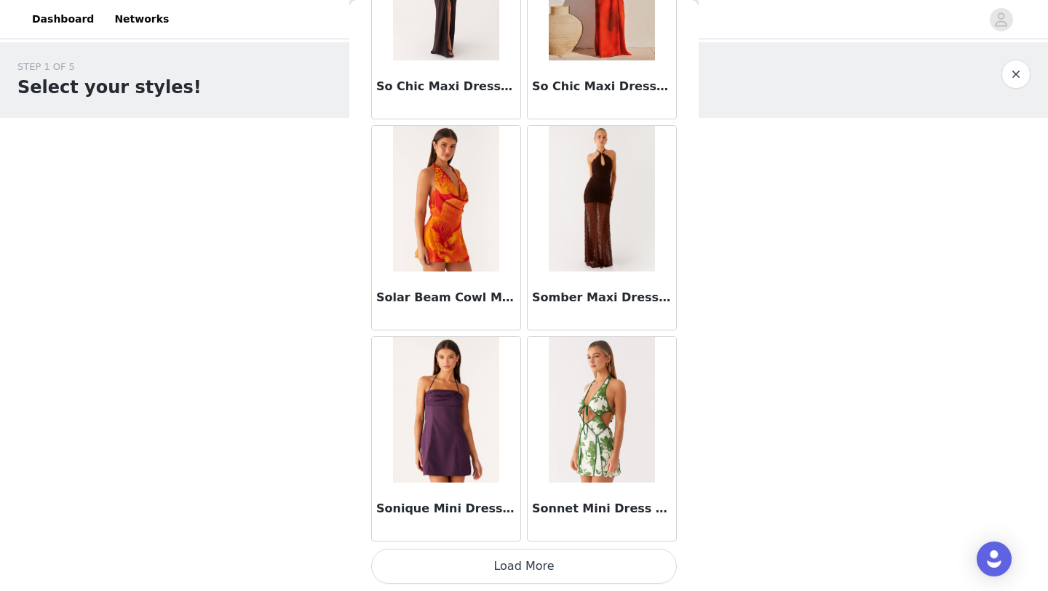
click at [482, 562] on button "Load More" at bounding box center [524, 566] width 306 height 35
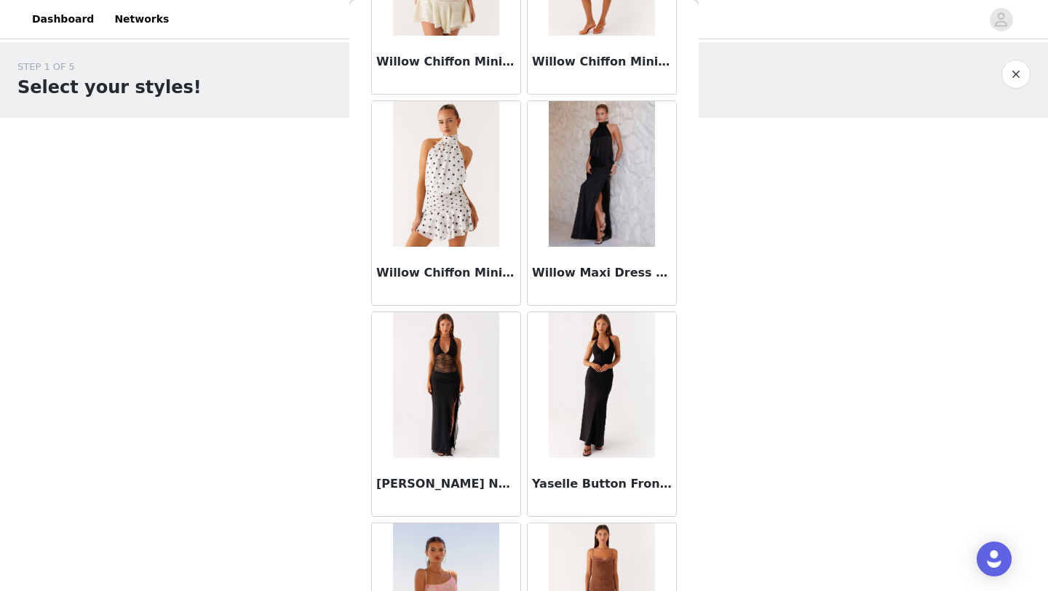
scroll to position [12188, 0]
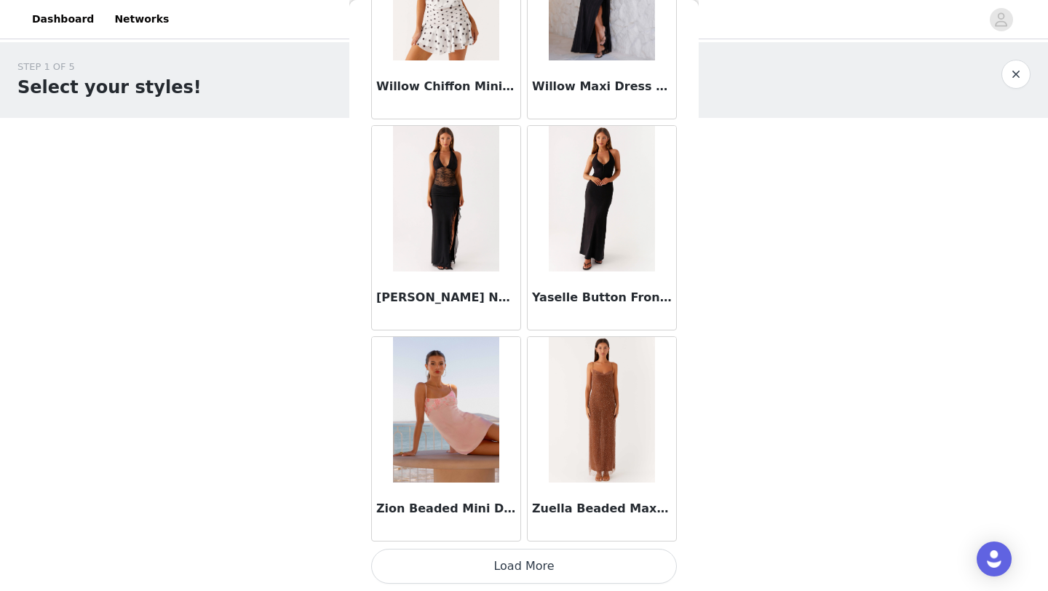
click at [485, 568] on button "Load More" at bounding box center [524, 566] width 306 height 35
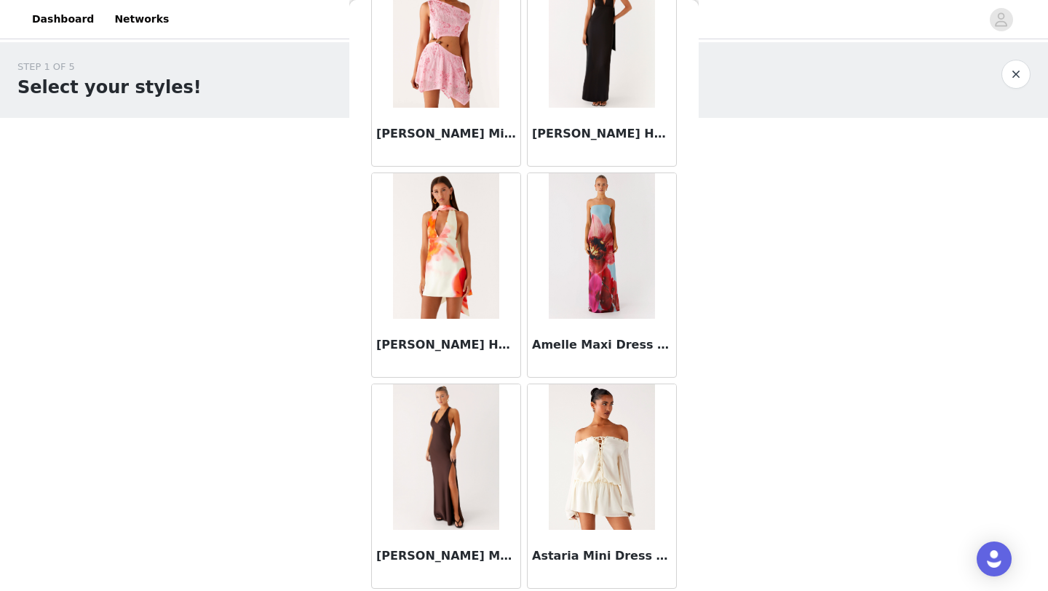
scroll to position [0, 0]
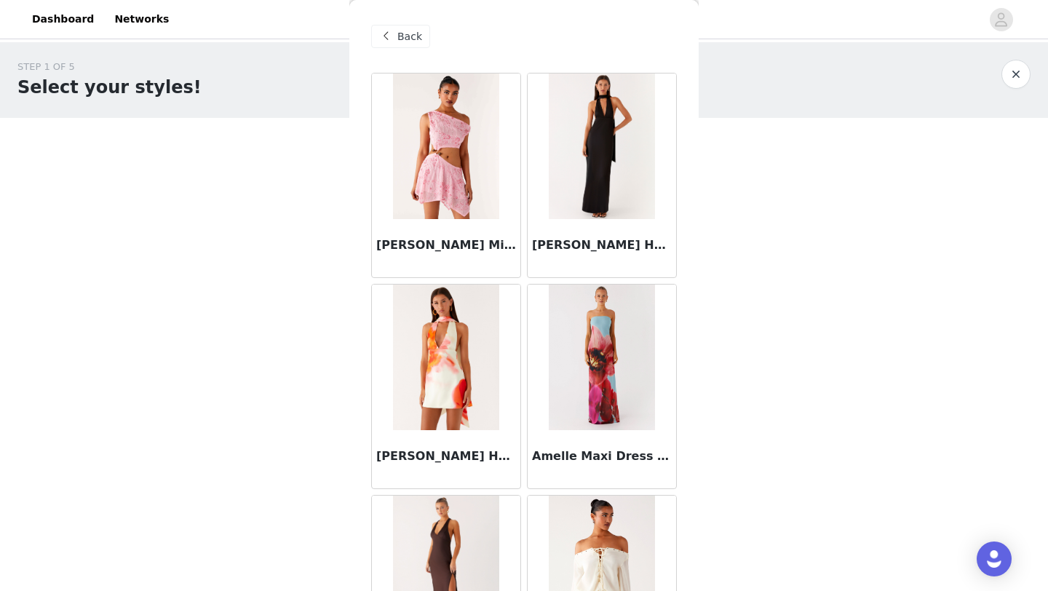
click at [381, 30] on span at bounding box center [385, 36] width 17 height 17
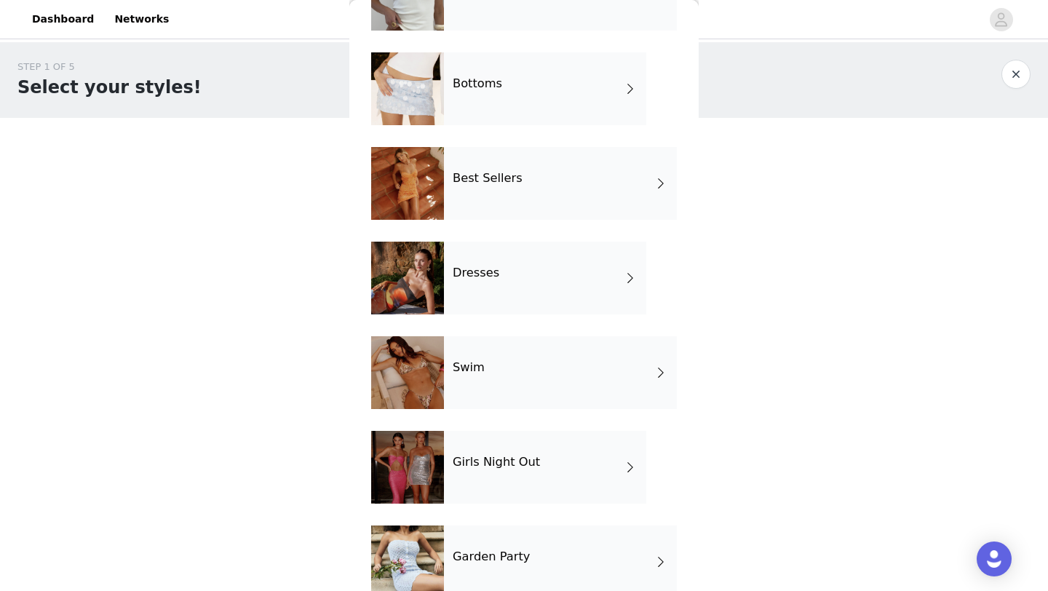
scroll to position [211, 0]
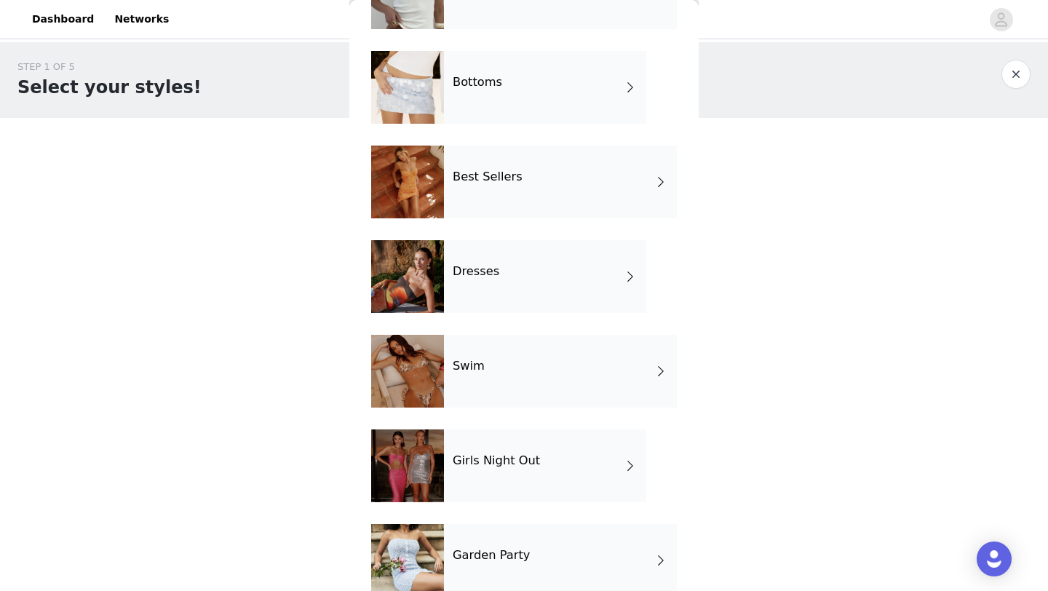
click at [528, 100] on div "Bottoms" at bounding box center [545, 87] width 202 height 73
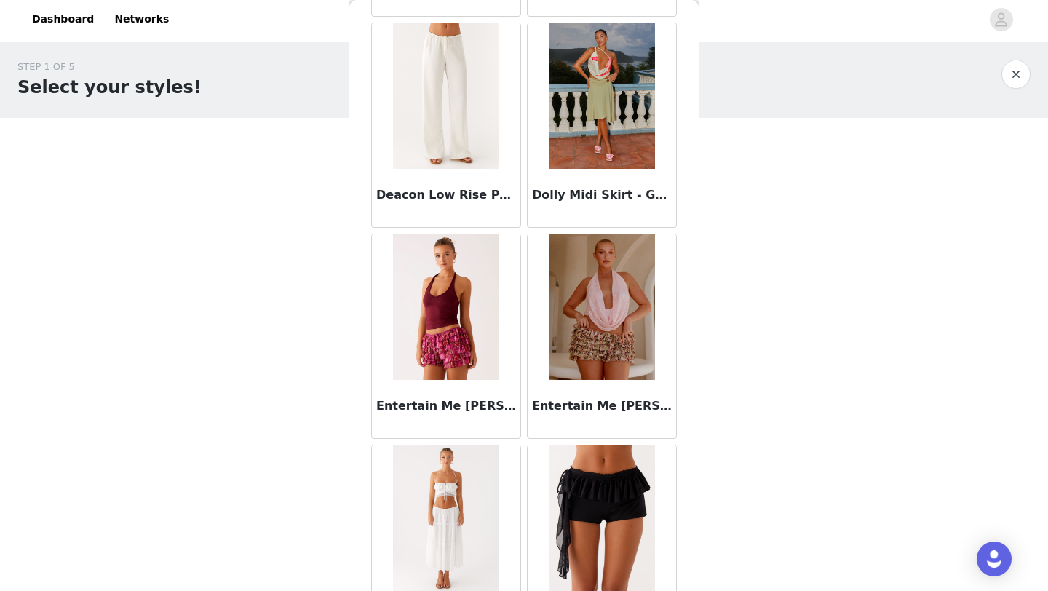
scroll to position [1636, 0]
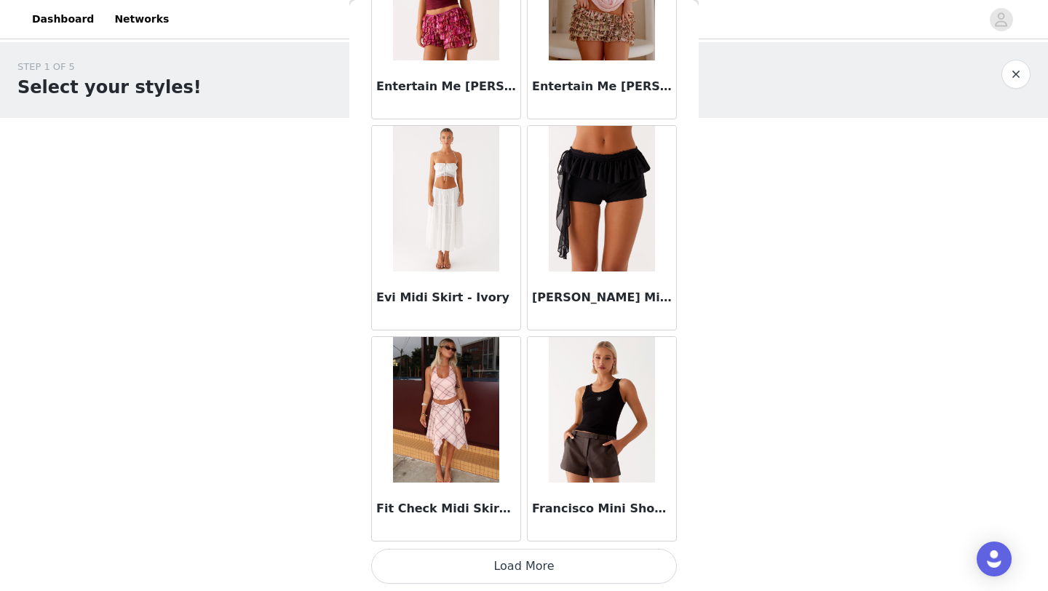
click at [529, 563] on button "Load More" at bounding box center [524, 566] width 306 height 35
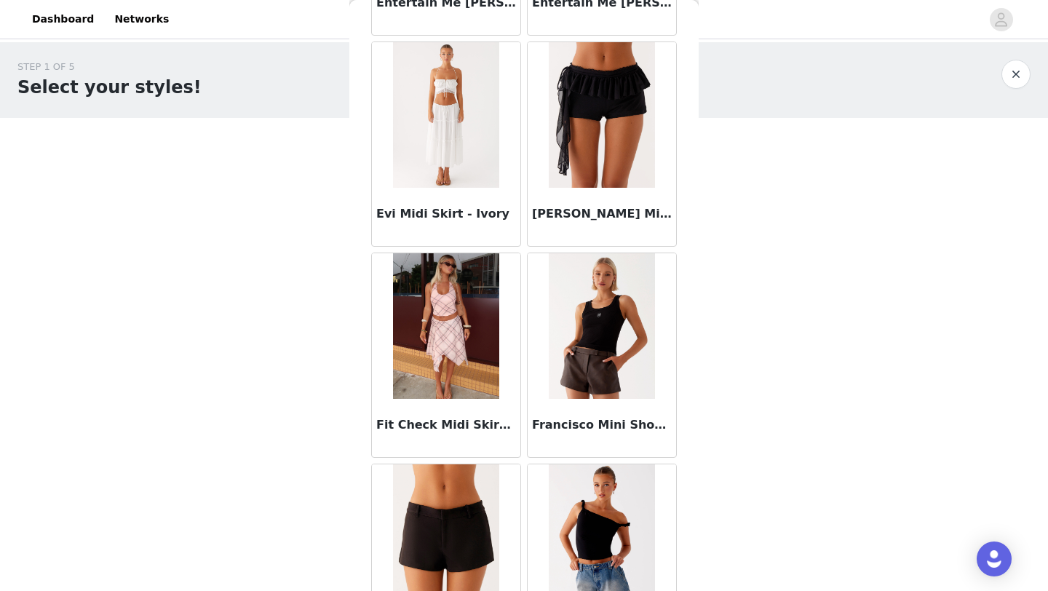
scroll to position [1731, 0]
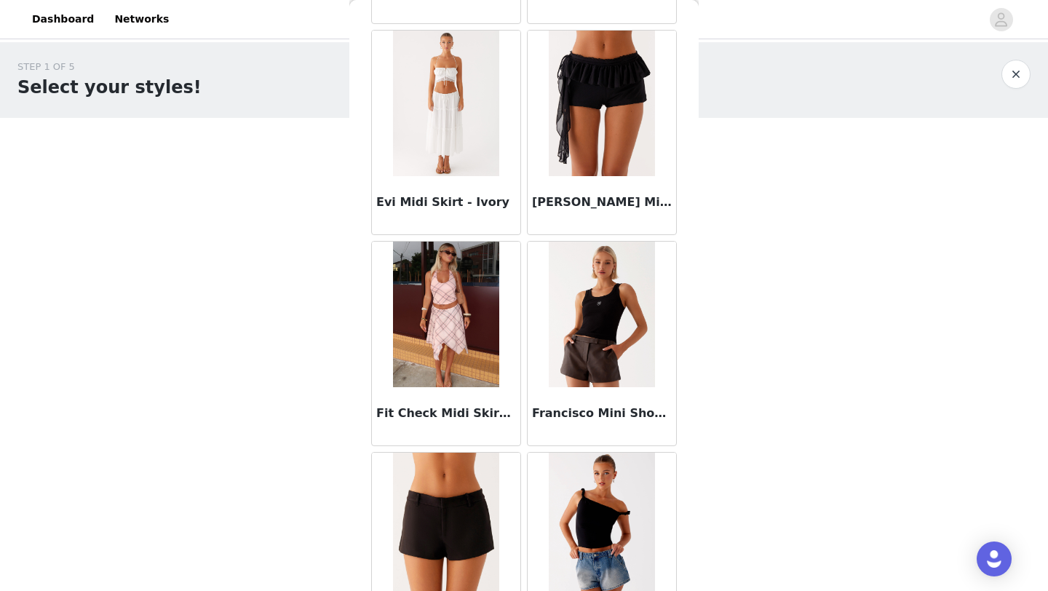
click at [561, 411] on h3 "Francisco Mini Shorts - Brown" at bounding box center [602, 413] width 140 height 17
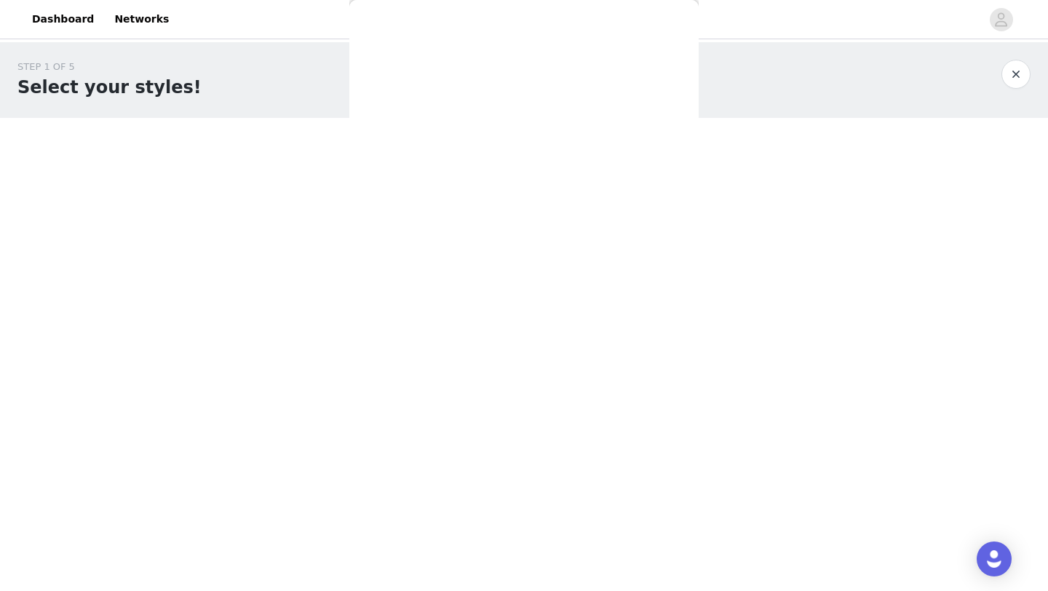
click at [561, 411] on div "Back After Midnight Low Rise Sequin Mini Shorts - Olive After Midnight Low Rise…" at bounding box center [523, 295] width 349 height 591
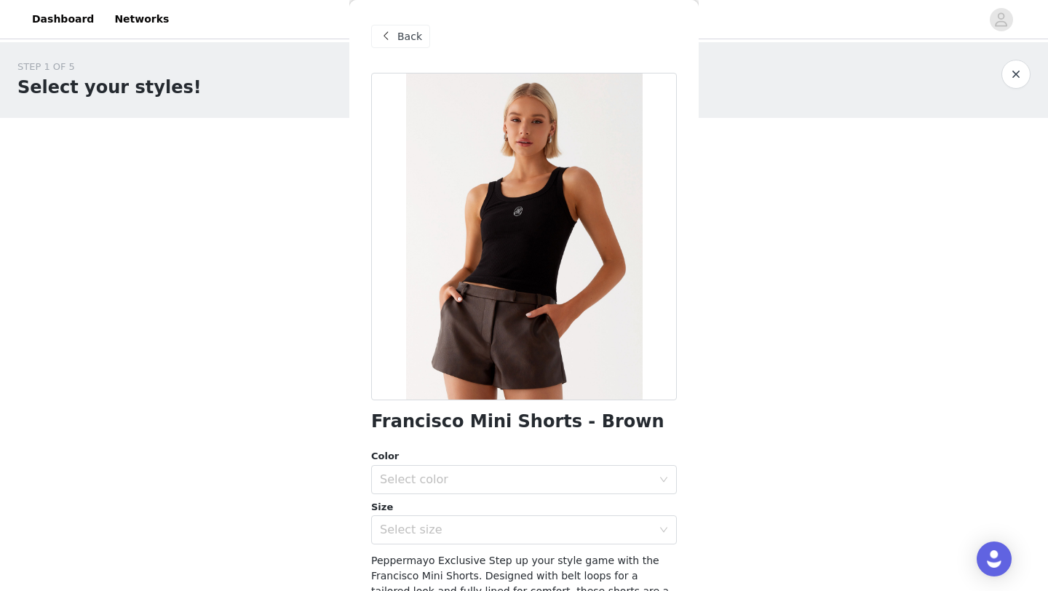
click at [468, 424] on h1 "Francisco Mini Shorts - Brown" at bounding box center [517, 422] width 293 height 20
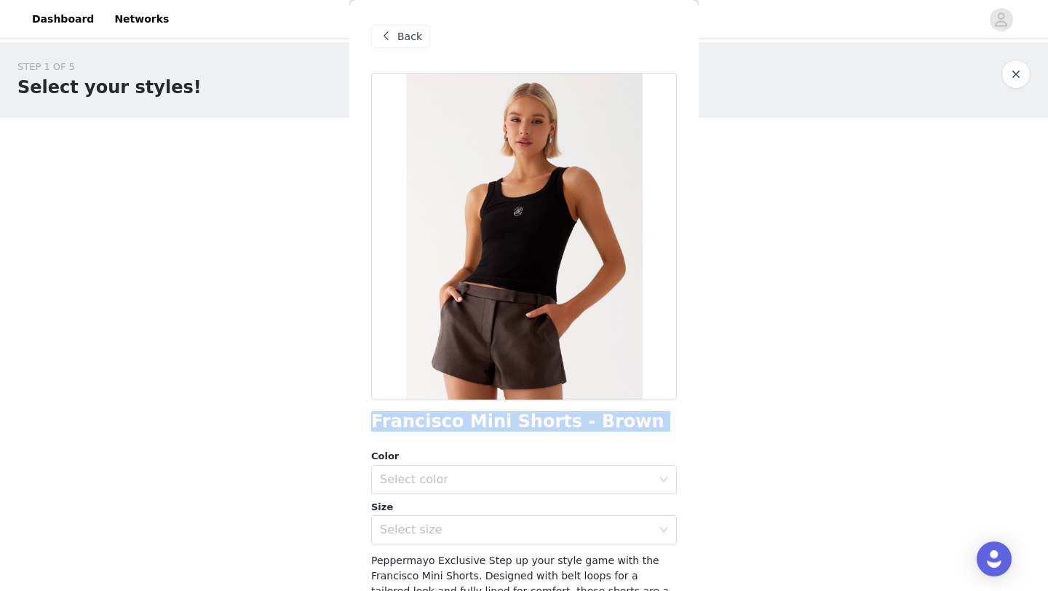
click at [468, 424] on h1 "Francisco Mini Shorts - Brown" at bounding box center [517, 422] width 293 height 20
copy div "Francisco Mini Shorts - Brown"
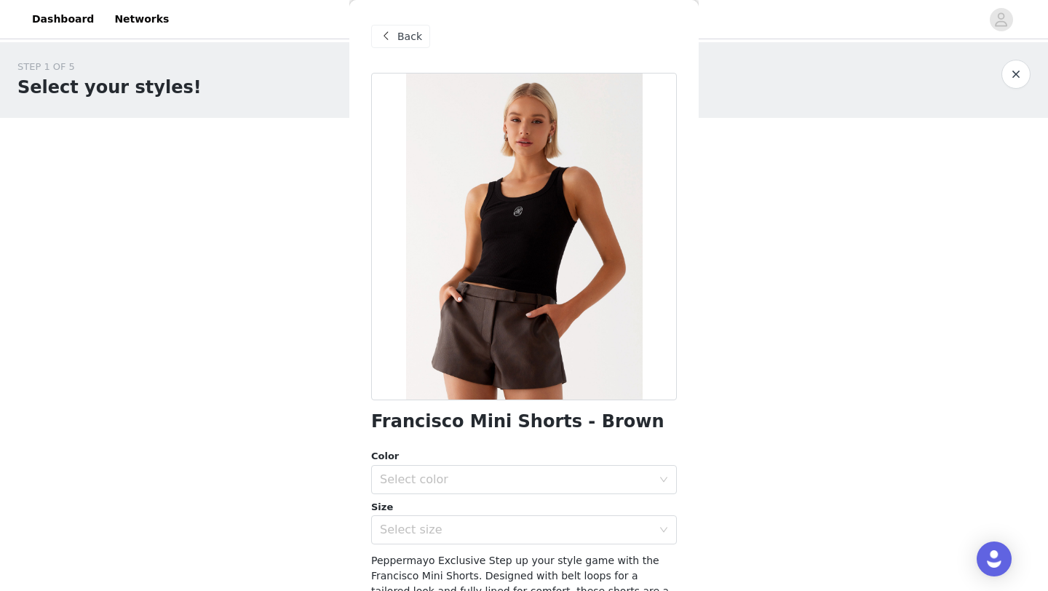
click at [412, 35] on span "Back" at bounding box center [409, 36] width 25 height 15
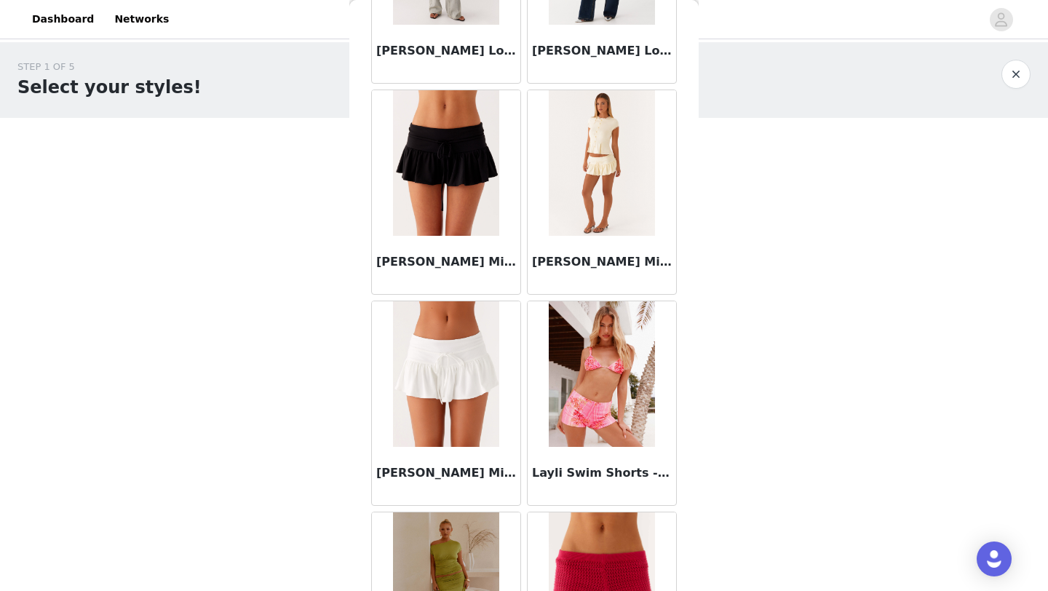
scroll to position [3746, 0]
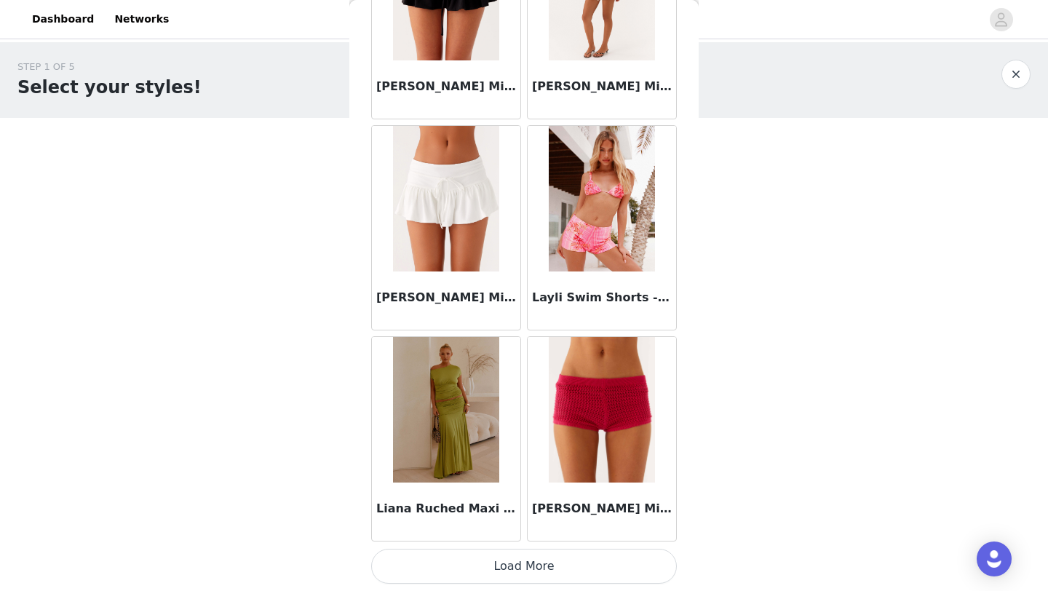
click at [456, 561] on button "Load More" at bounding box center [524, 566] width 306 height 35
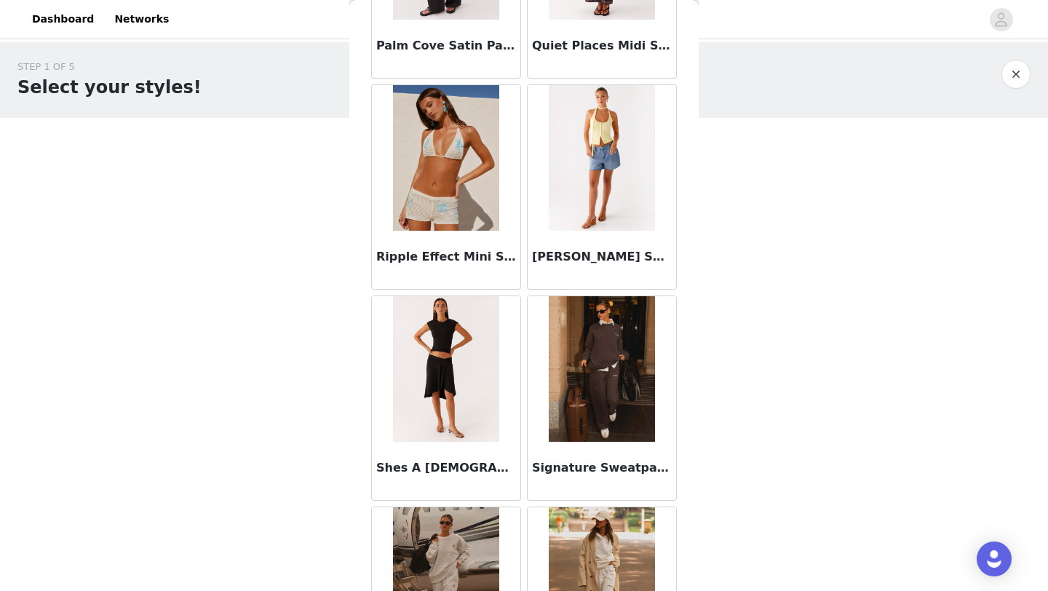
scroll to position [5857, 0]
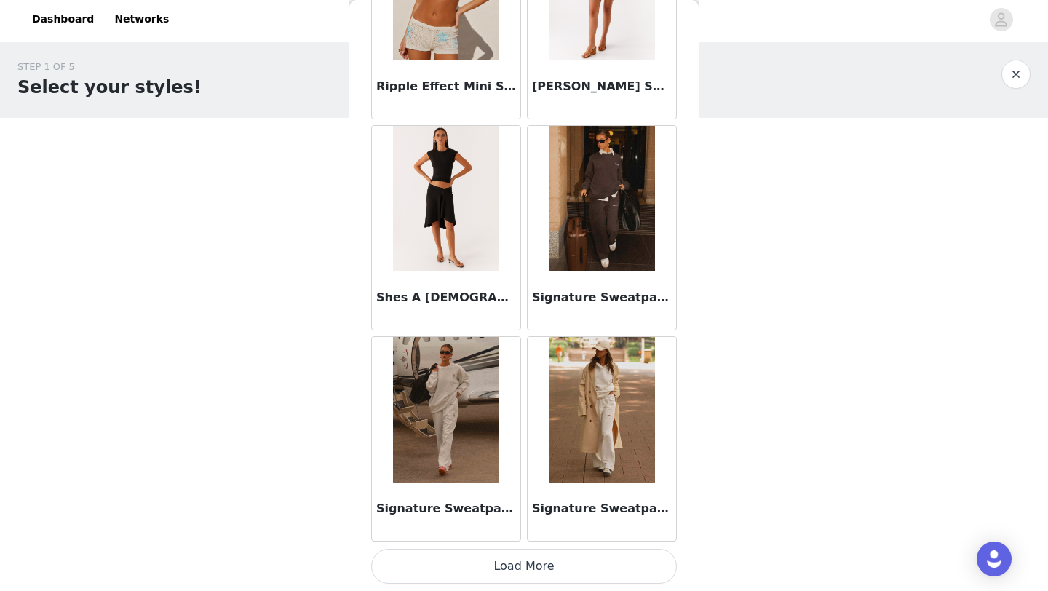
click at [436, 563] on button "Load More" at bounding box center [524, 566] width 306 height 35
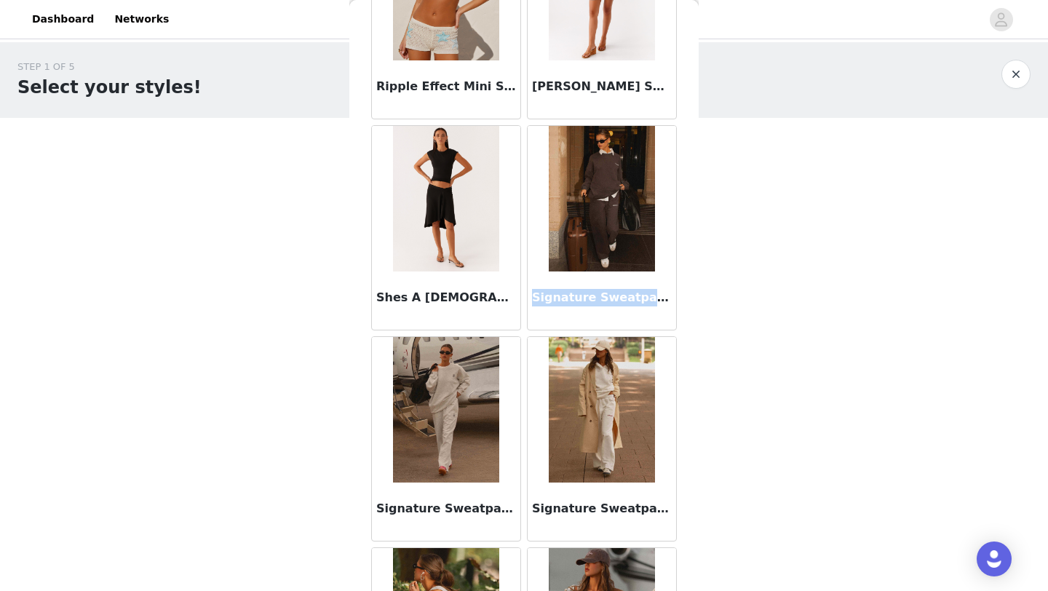
copy h3 "Signature Sweatpants"
drag, startPoint x: 533, startPoint y: 299, endPoint x: 653, endPoint y: 300, distance: 119.3
click at [653, 300] on h3 "Signature Sweatpants - Charcoal" at bounding box center [602, 297] width 140 height 17
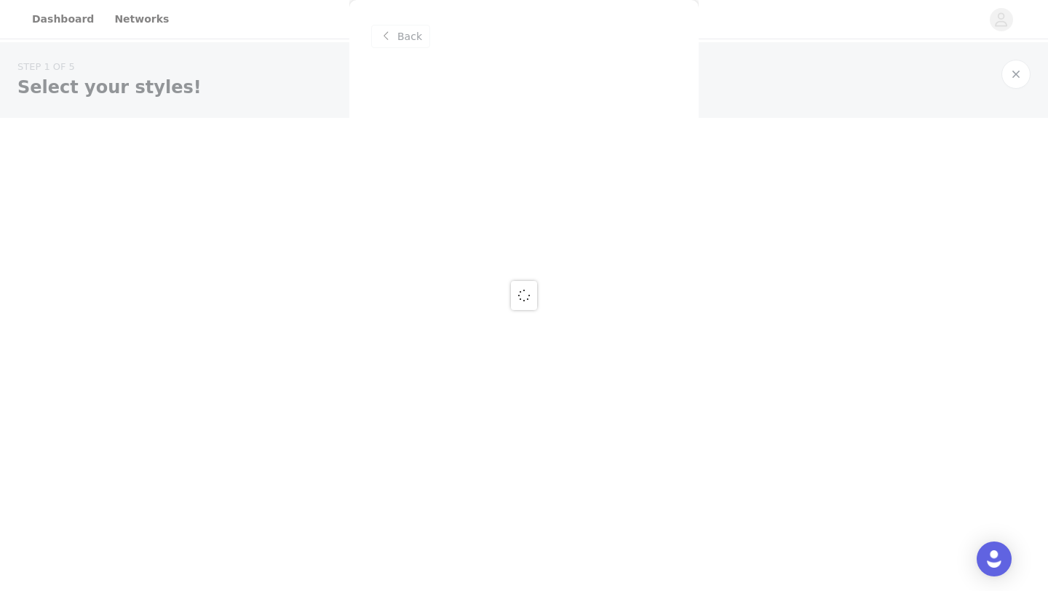
scroll to position [0, 0]
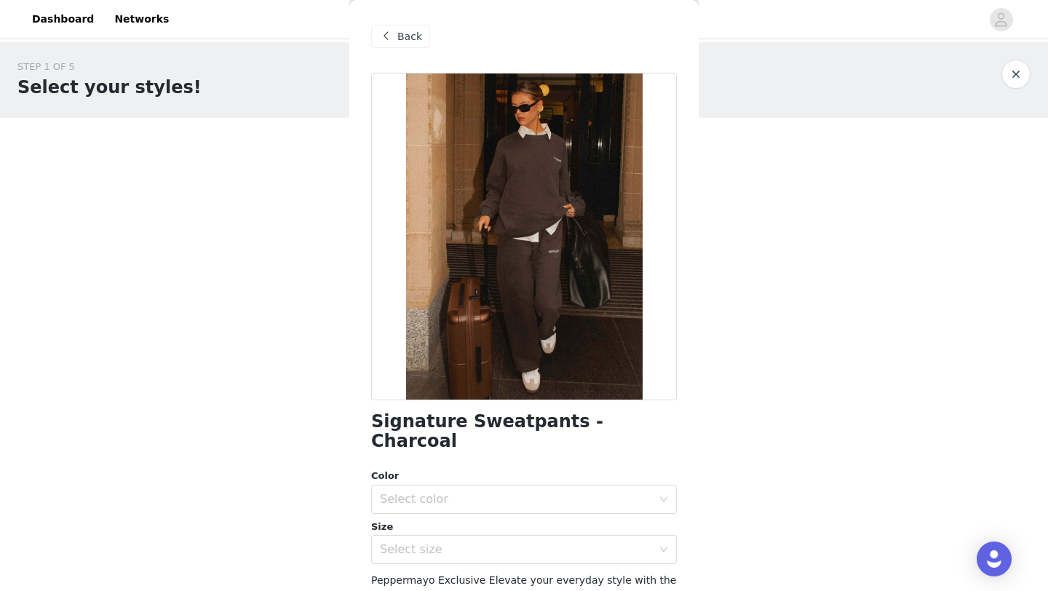
click at [407, 39] on span "Back" at bounding box center [409, 36] width 25 height 15
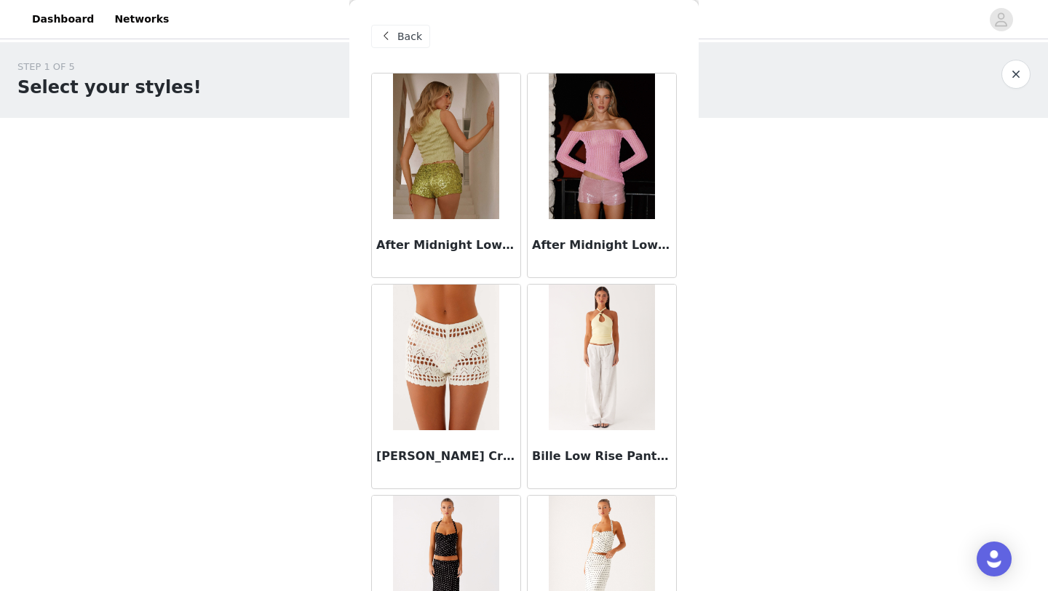
click at [405, 41] on span "Back" at bounding box center [409, 36] width 25 height 15
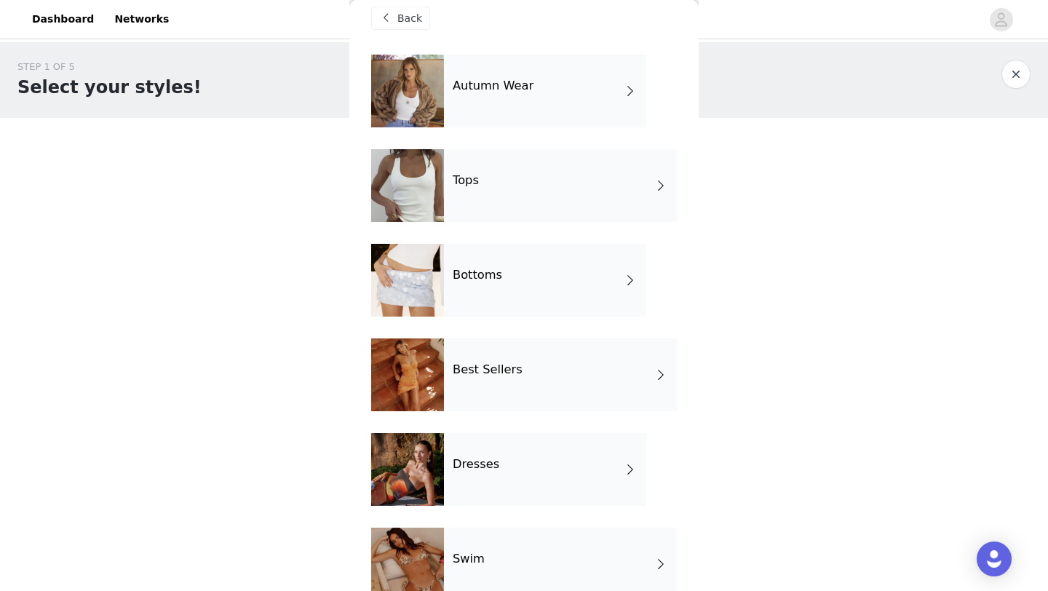
scroll to position [15, 0]
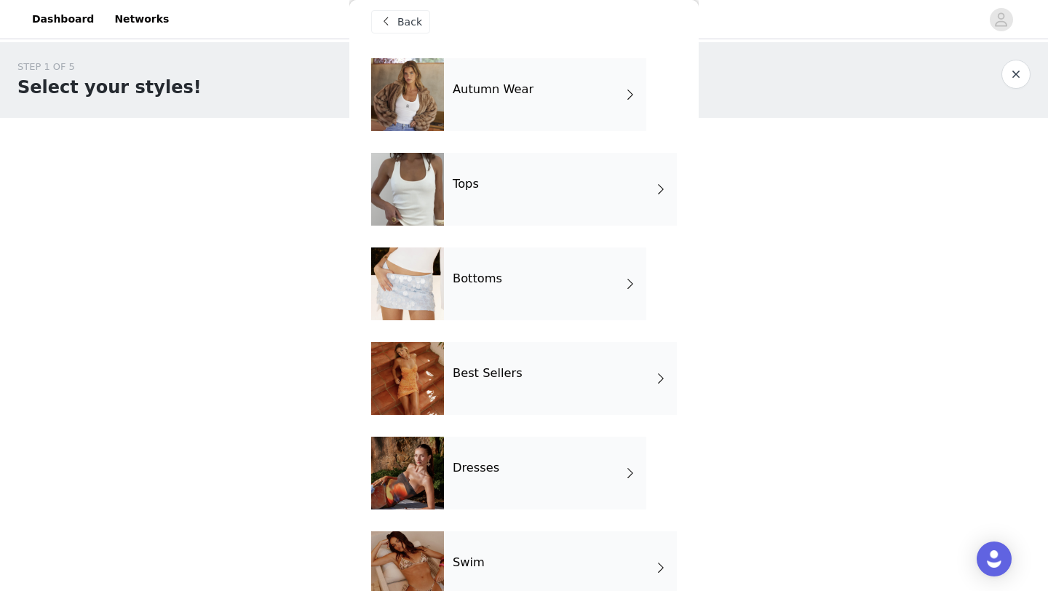
click at [541, 358] on div "Best Sellers" at bounding box center [560, 378] width 233 height 73
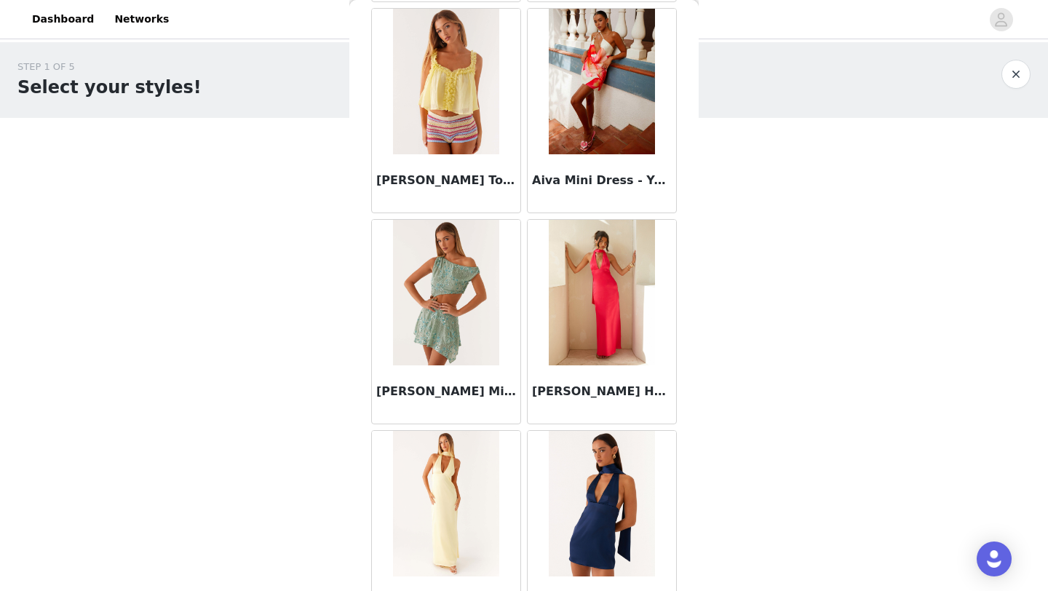
scroll to position [0, 0]
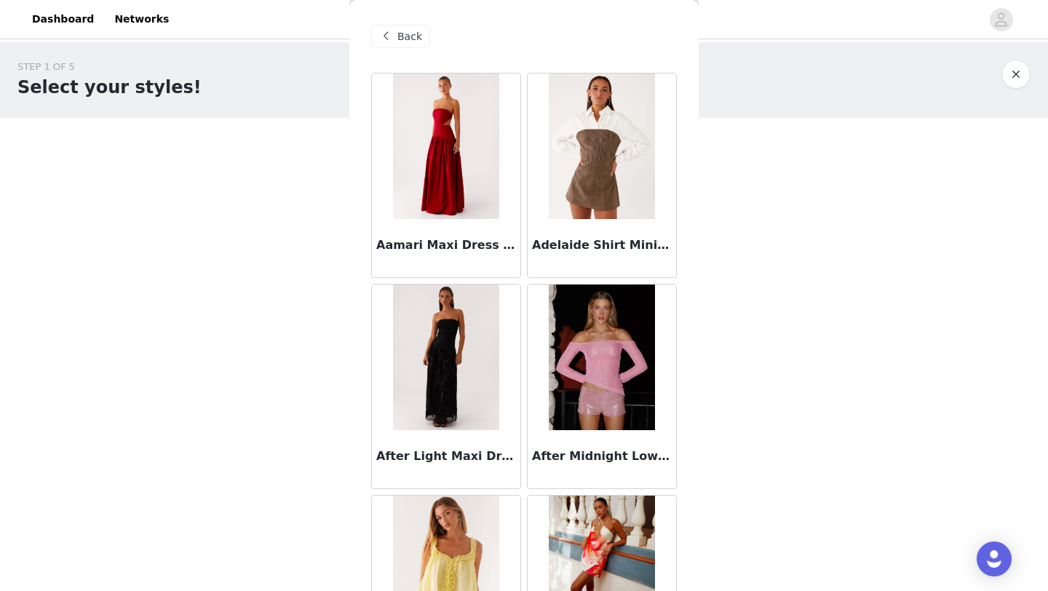
click at [392, 47] on div "Back" at bounding box center [400, 36] width 59 height 23
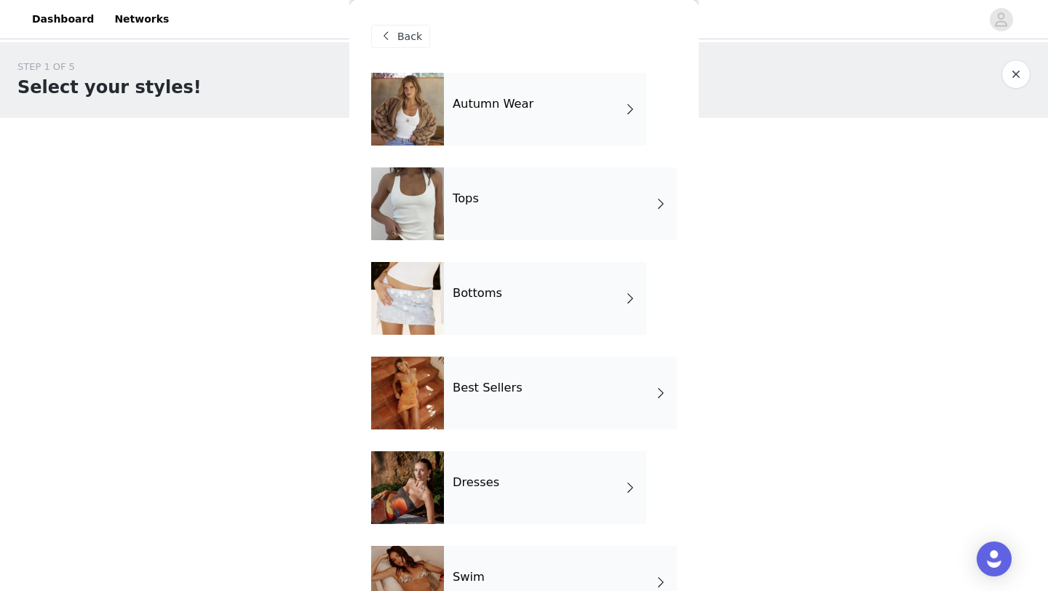
click at [493, 96] on div "Autumn Wear" at bounding box center [545, 109] width 202 height 73
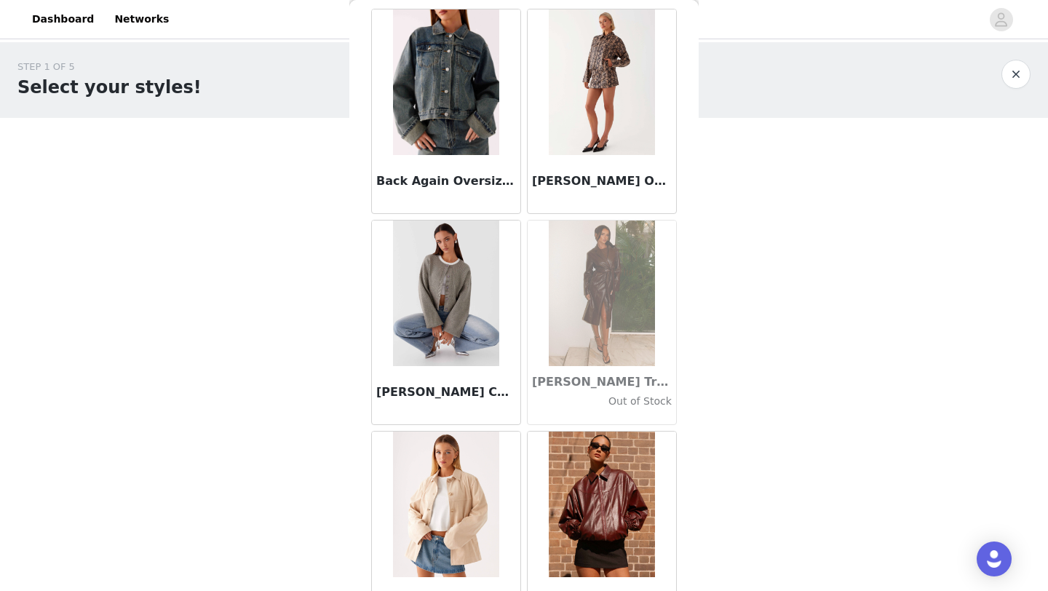
scroll to position [215, 0]
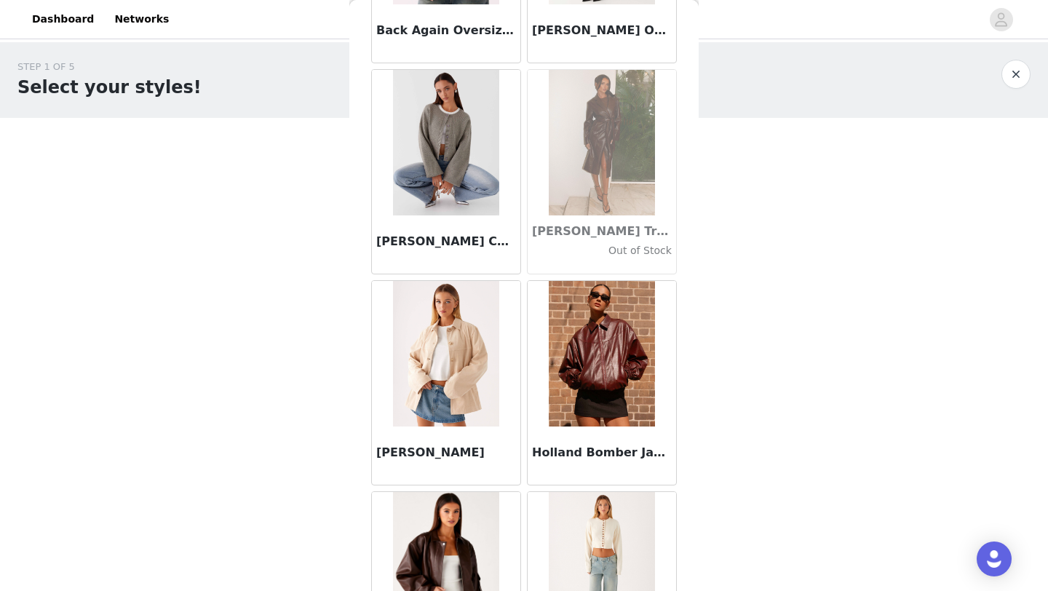
click at [448, 453] on h3 "[PERSON_NAME]" at bounding box center [446, 452] width 140 height 17
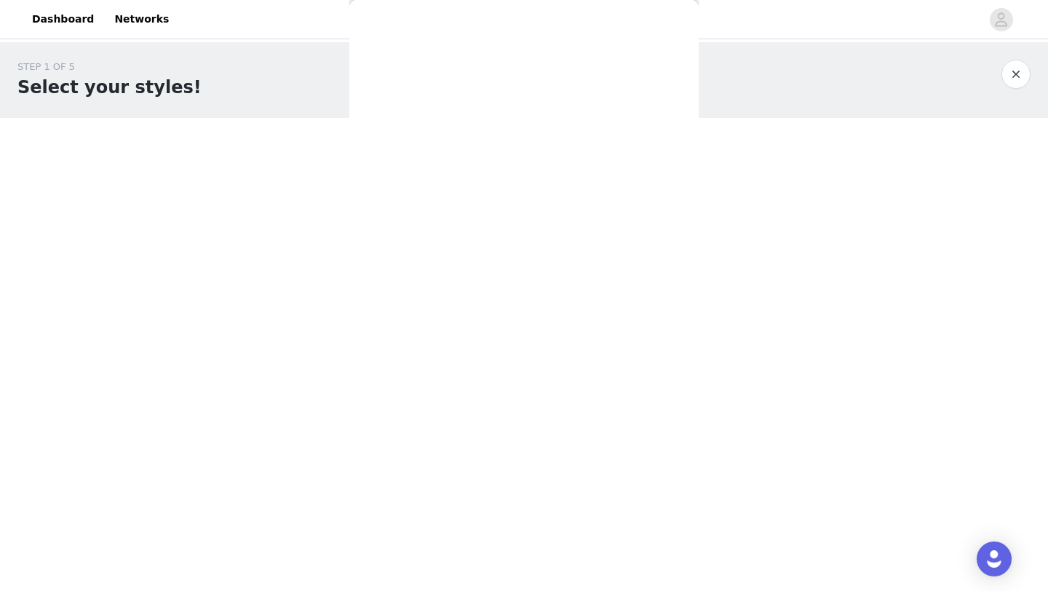
click at [448, 453] on div "Back Back Again Oversized Denim Jacket - Dirty Wash [PERSON_NAME] Oversized Jac…" at bounding box center [523, 295] width 349 height 591
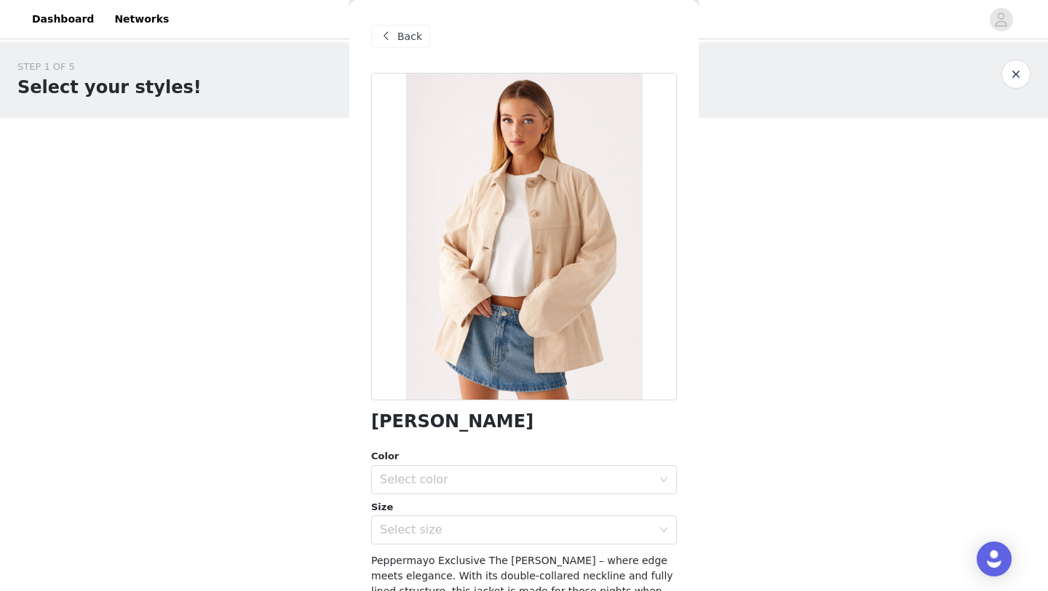
click at [400, 27] on div "Back" at bounding box center [400, 36] width 59 height 23
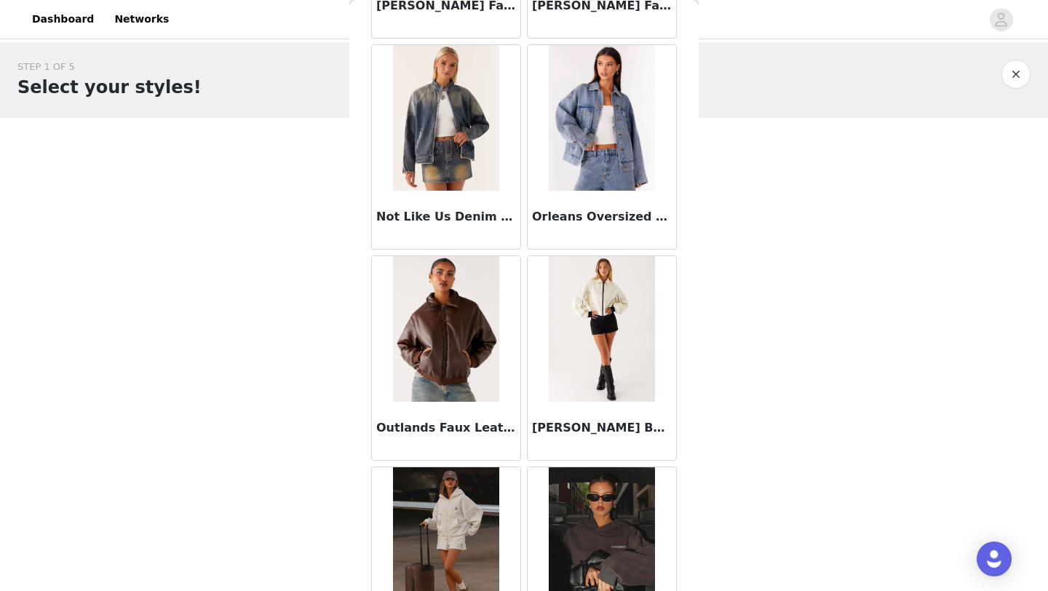
scroll to position [1636, 0]
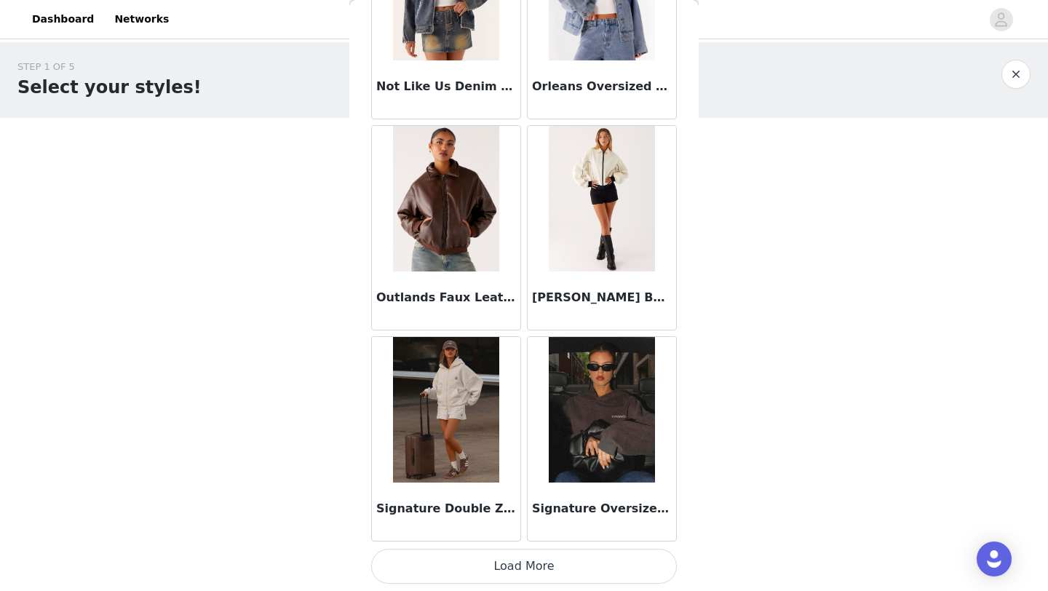
click at [439, 497] on div "Signature Double Zip Up Hoodie - Grey" at bounding box center [446, 511] width 148 height 58
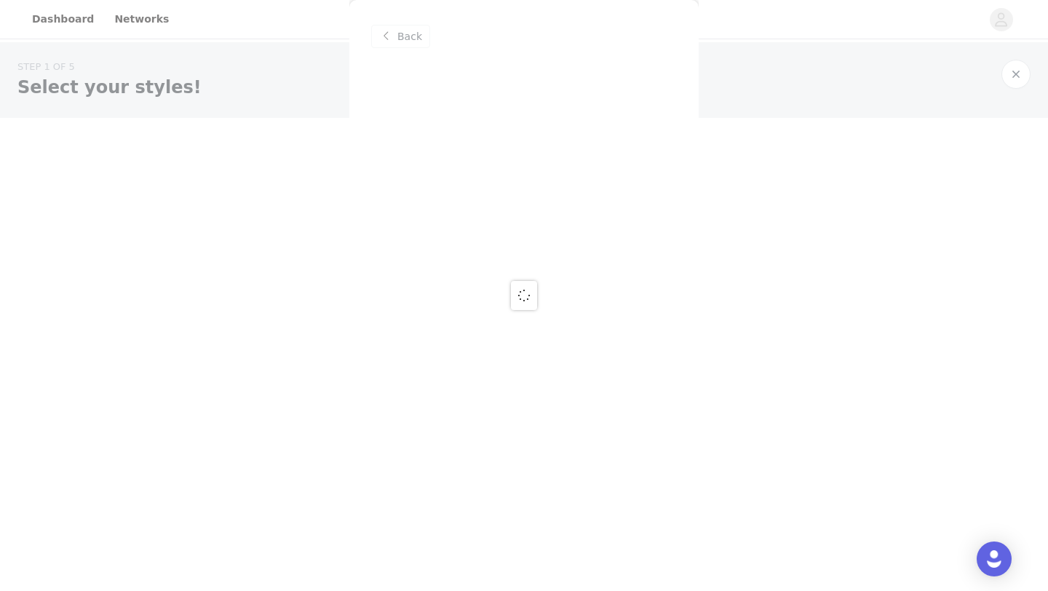
scroll to position [0, 0]
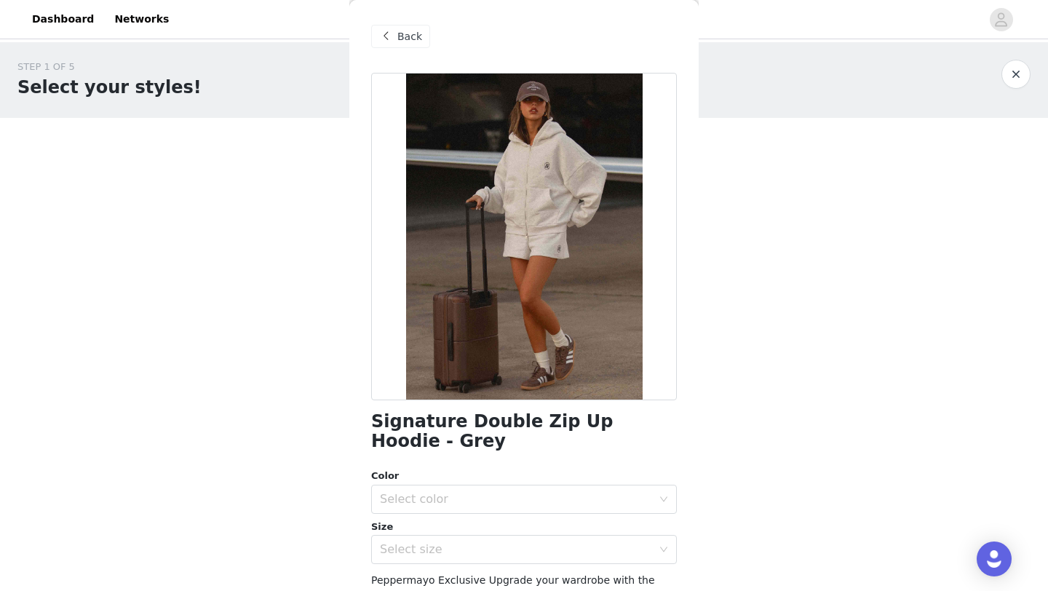
click at [437, 427] on h1 "Signature Double Zip Up Hoodie - Grey" at bounding box center [524, 431] width 306 height 39
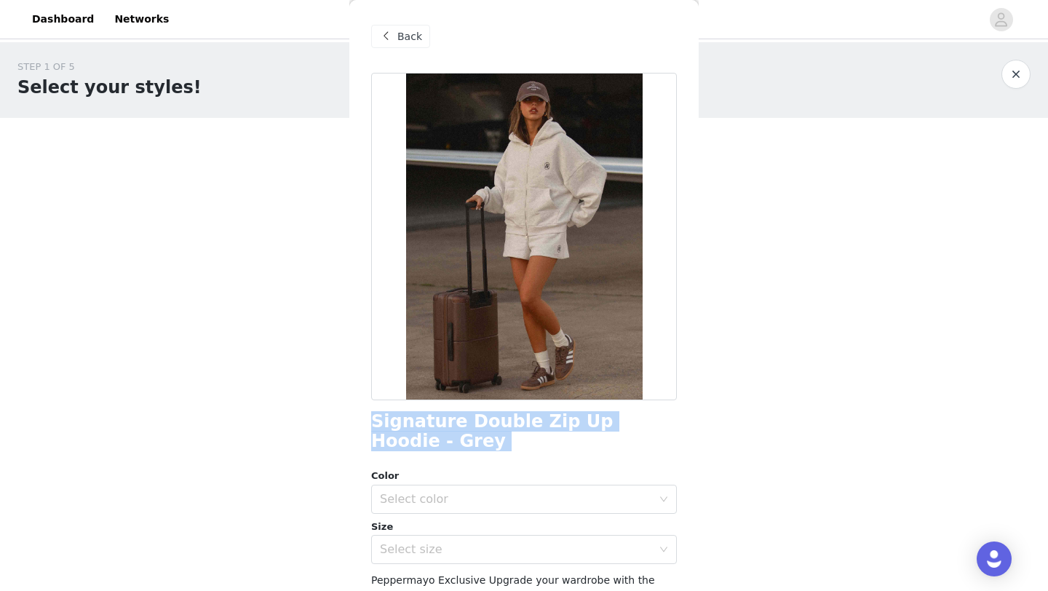
click at [437, 427] on h1 "Signature Double Zip Up Hoodie - Grey" at bounding box center [524, 431] width 306 height 39
copy div "Signature Double Zip Up Hoodie - Grey"
click at [448, 494] on div "Select color" at bounding box center [516, 499] width 272 height 15
click at [426, 535] on li "Grey" at bounding box center [524, 531] width 306 height 23
click at [420, 548] on div "Select size" at bounding box center [516, 549] width 272 height 15
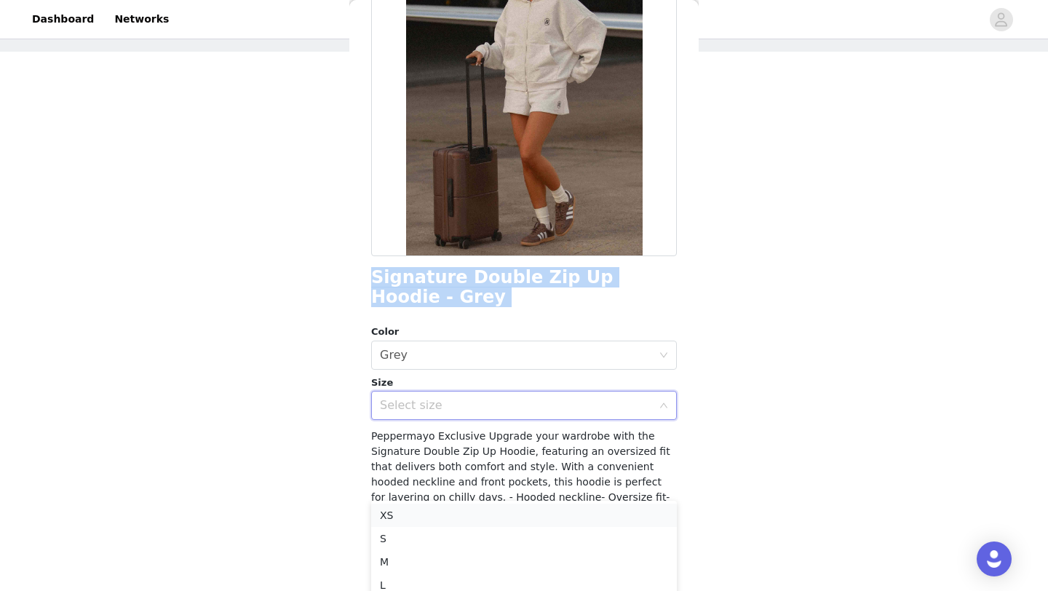
scroll to position [98, 0]
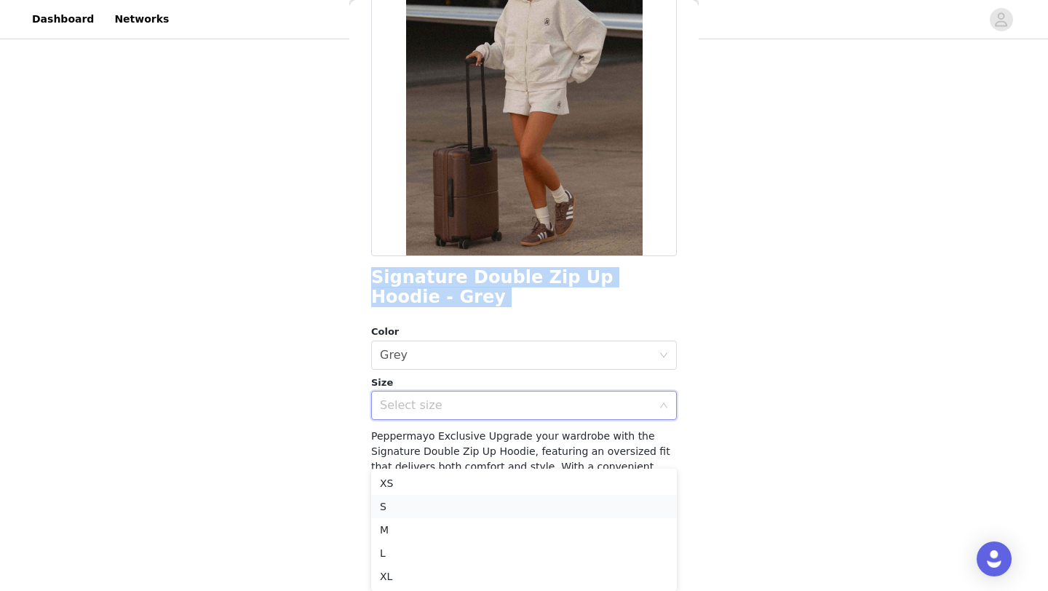
click at [466, 512] on li "S" at bounding box center [524, 506] width 306 height 23
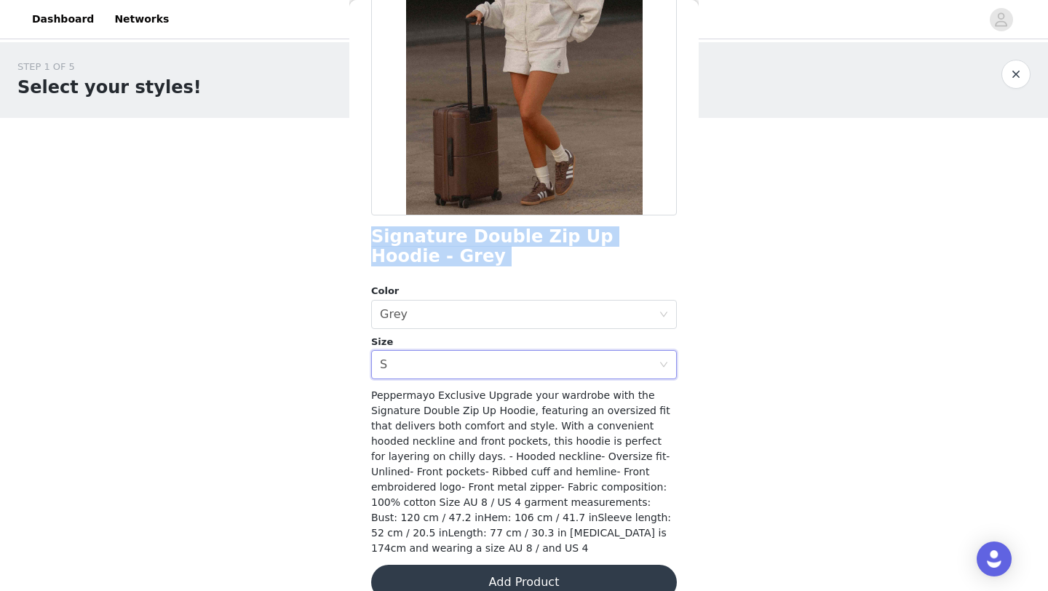
scroll to position [196, 0]
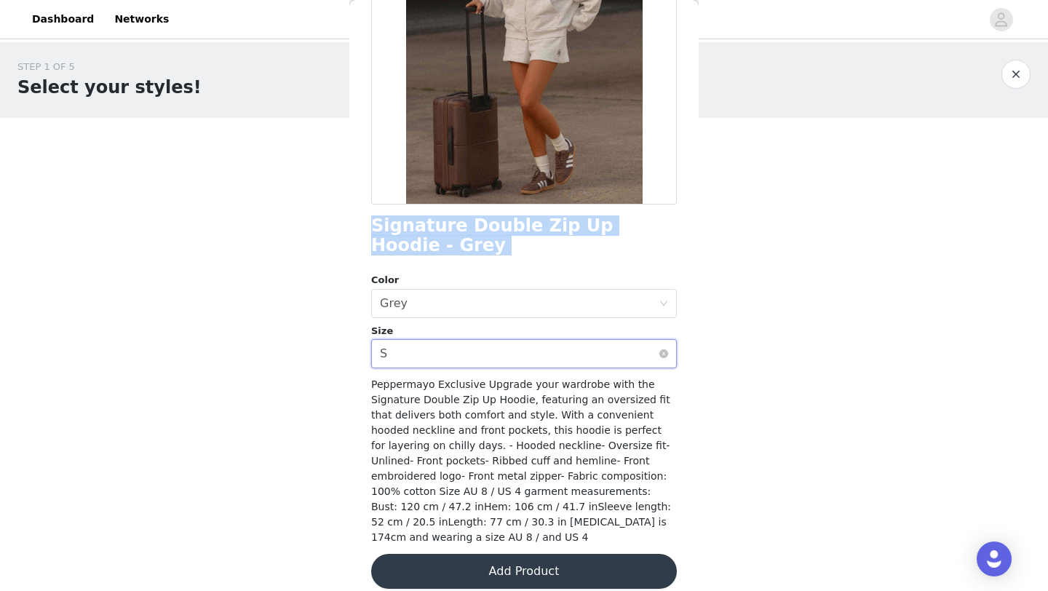
click at [532, 362] on div "Select size S" at bounding box center [519, 354] width 279 height 28
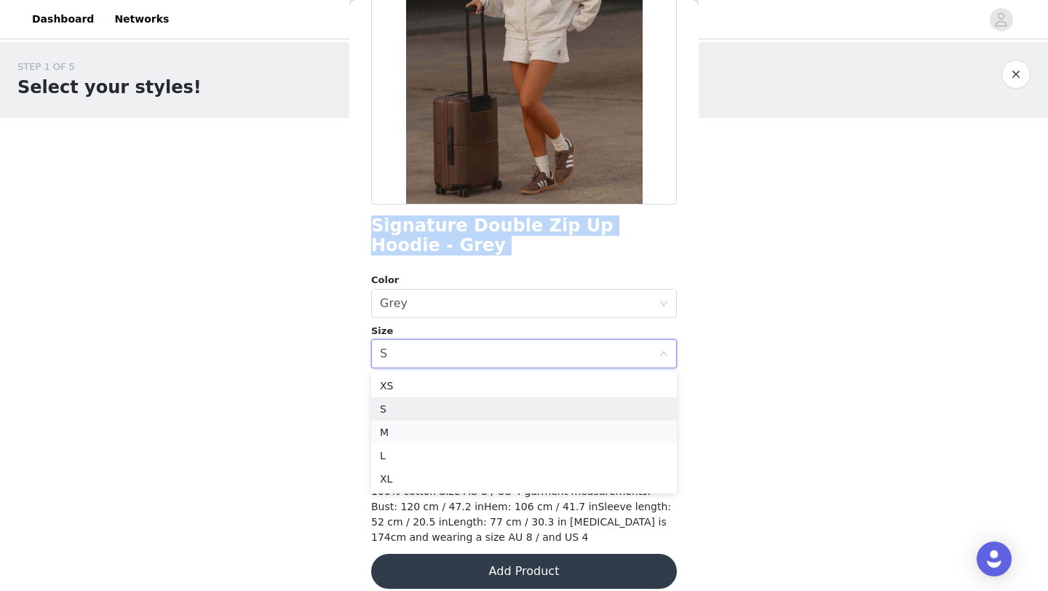
click at [489, 430] on li "M" at bounding box center [524, 432] width 306 height 23
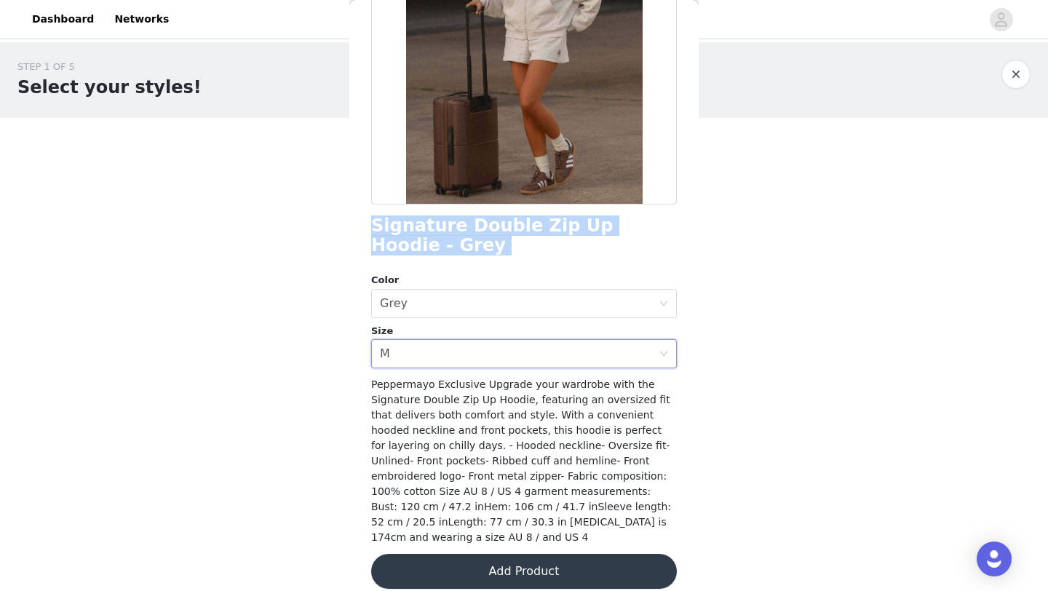
click at [494, 554] on button "Add Product" at bounding box center [524, 571] width 306 height 35
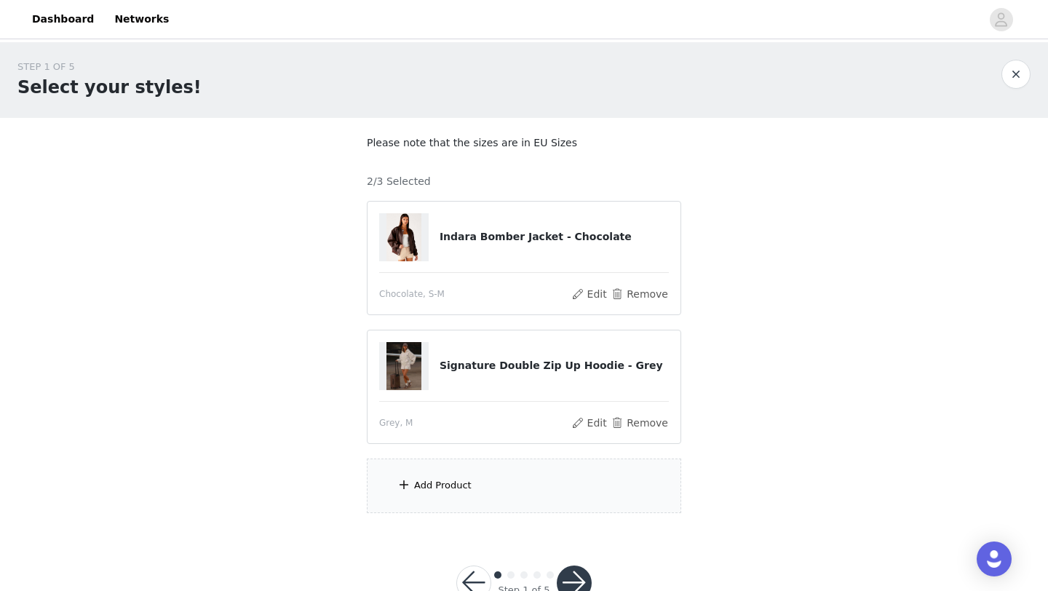
click at [499, 480] on div "Add Product" at bounding box center [524, 485] width 314 height 55
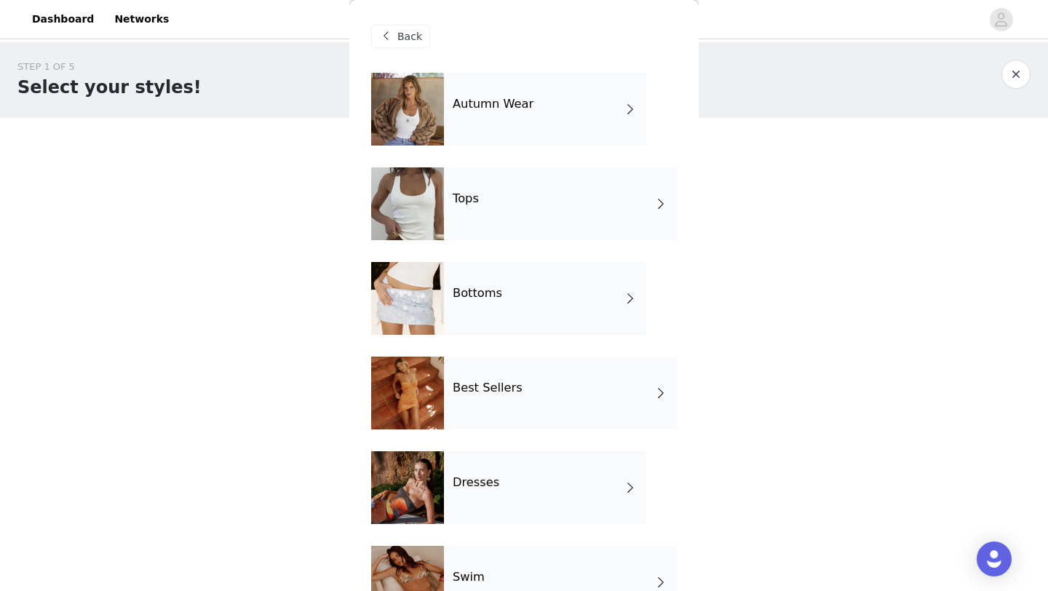
click at [530, 127] on div "Autumn Wear" at bounding box center [545, 109] width 202 height 73
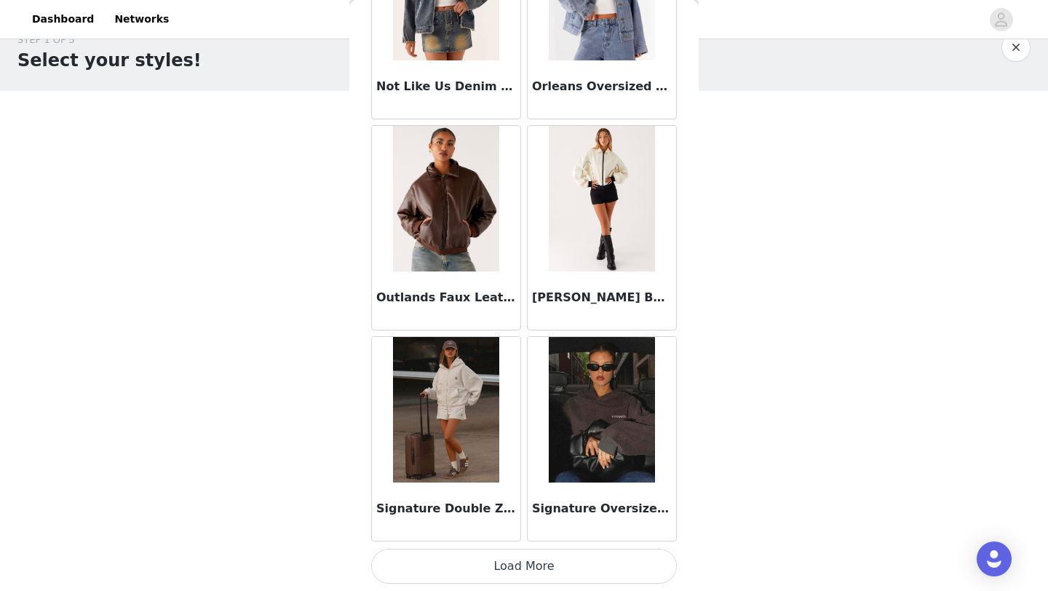
scroll to position [44, 0]
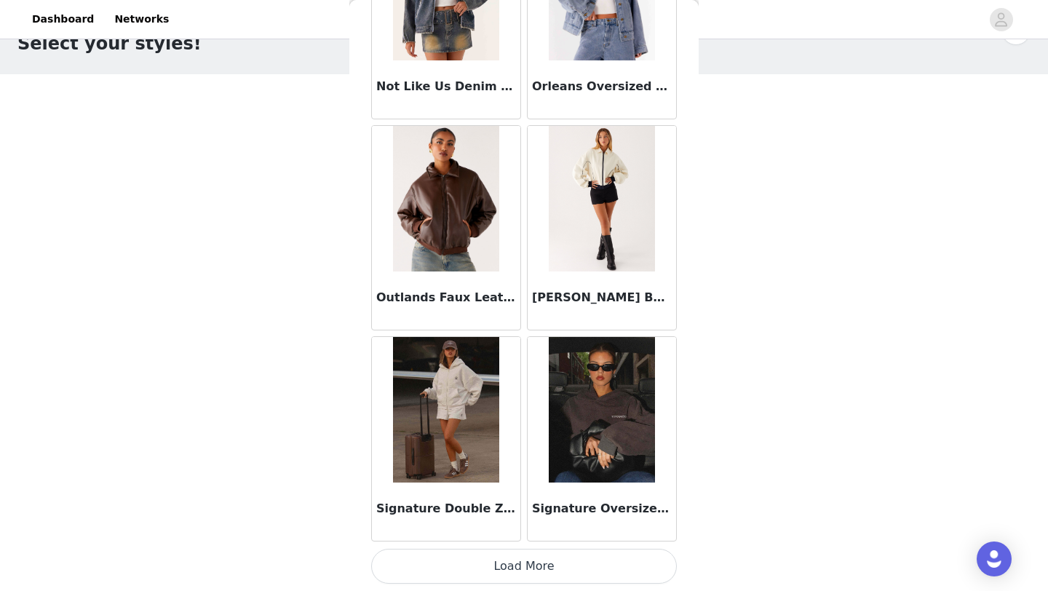
click at [491, 574] on button "Load More" at bounding box center [524, 566] width 306 height 35
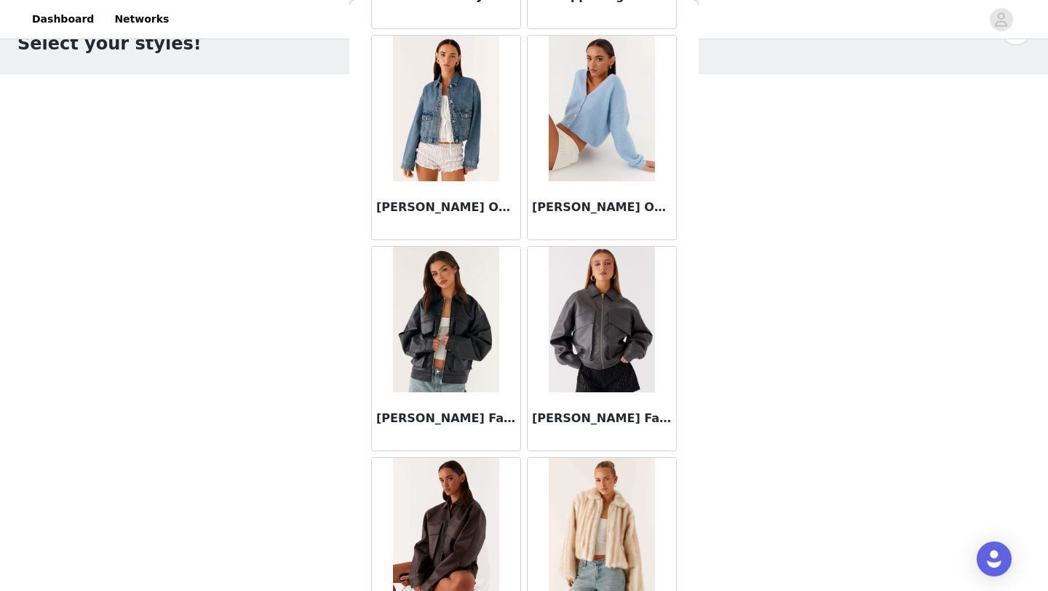
scroll to position [0, 0]
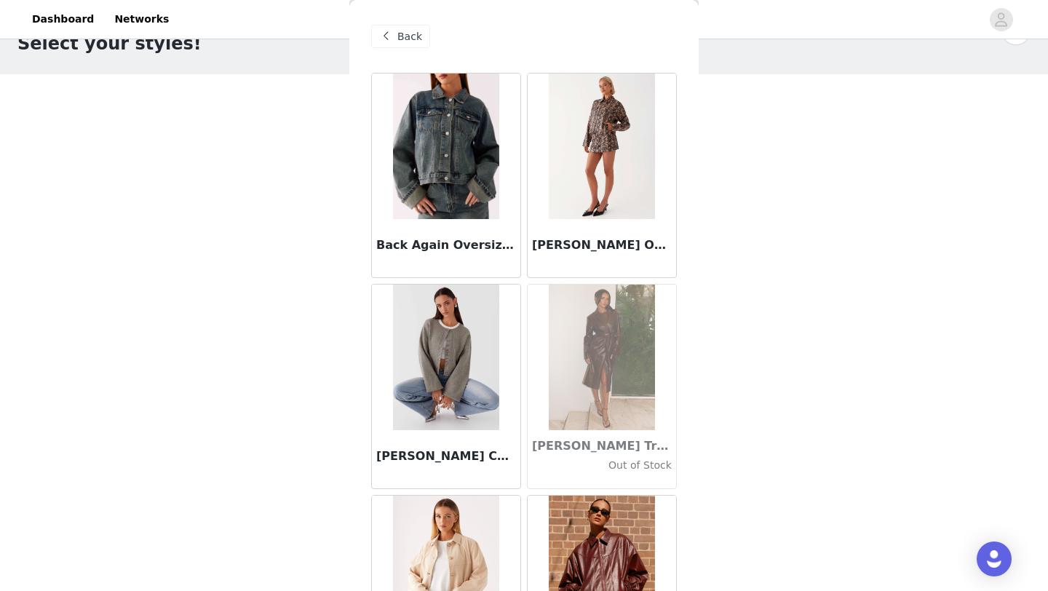
click at [394, 35] on div "Back" at bounding box center [400, 36] width 59 height 23
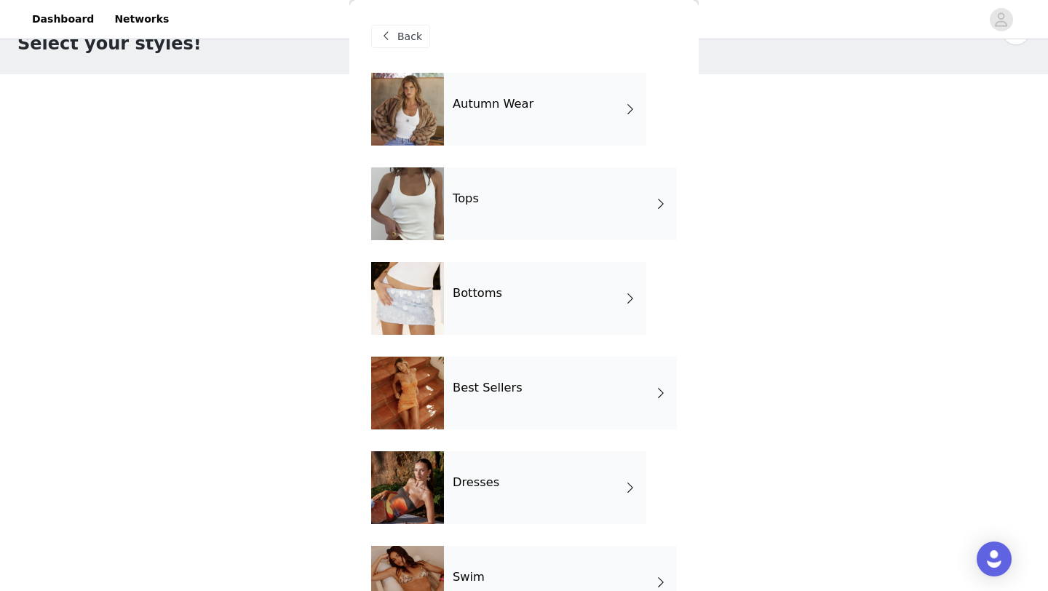
click at [493, 223] on div "Tops" at bounding box center [560, 203] width 233 height 73
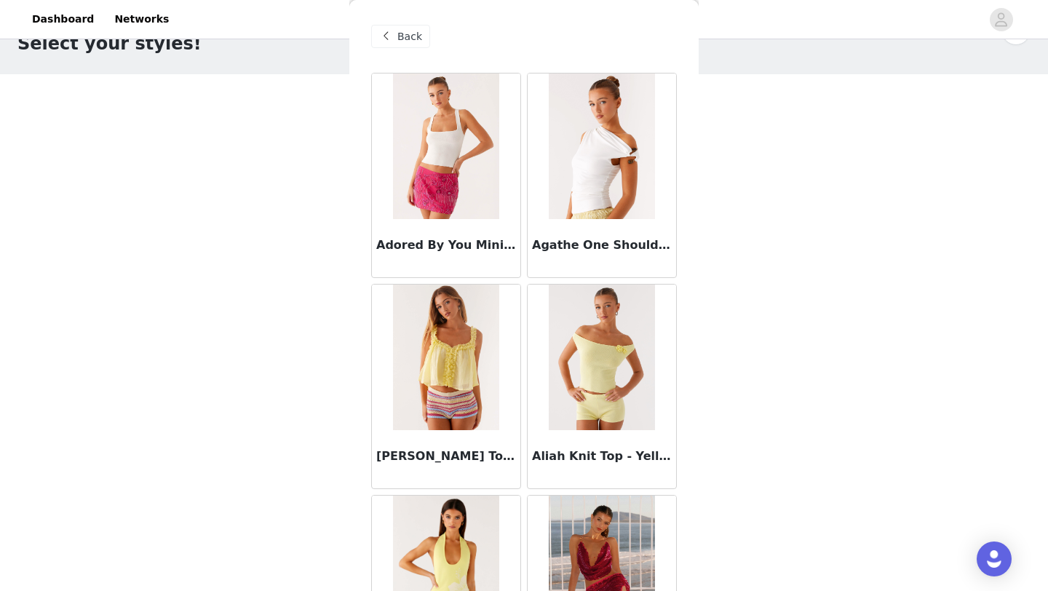
click at [399, 37] on span "Back" at bounding box center [409, 36] width 25 height 15
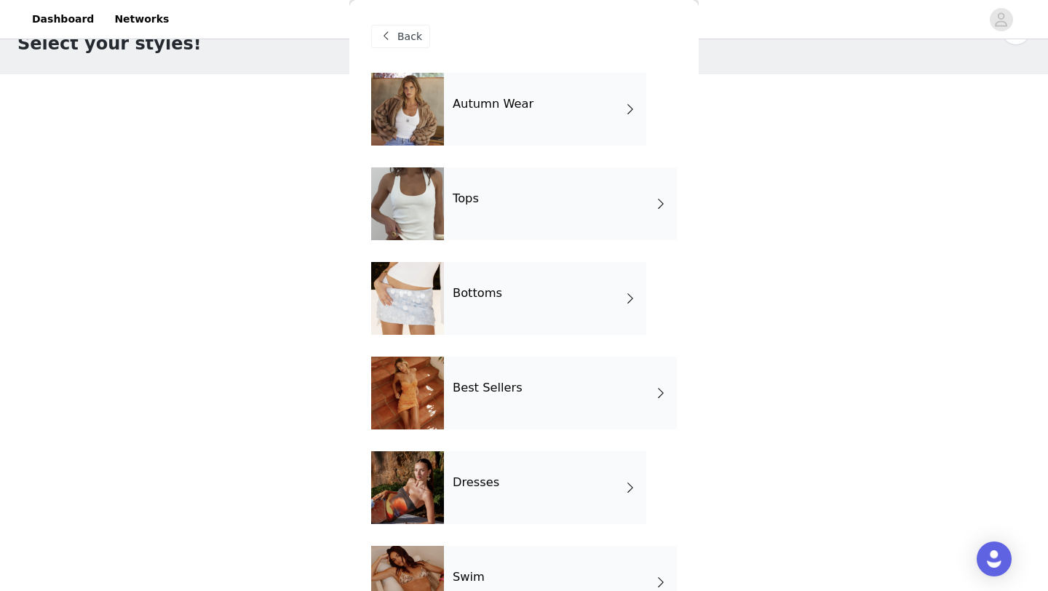
click at [510, 313] on div "Bottoms" at bounding box center [545, 298] width 202 height 73
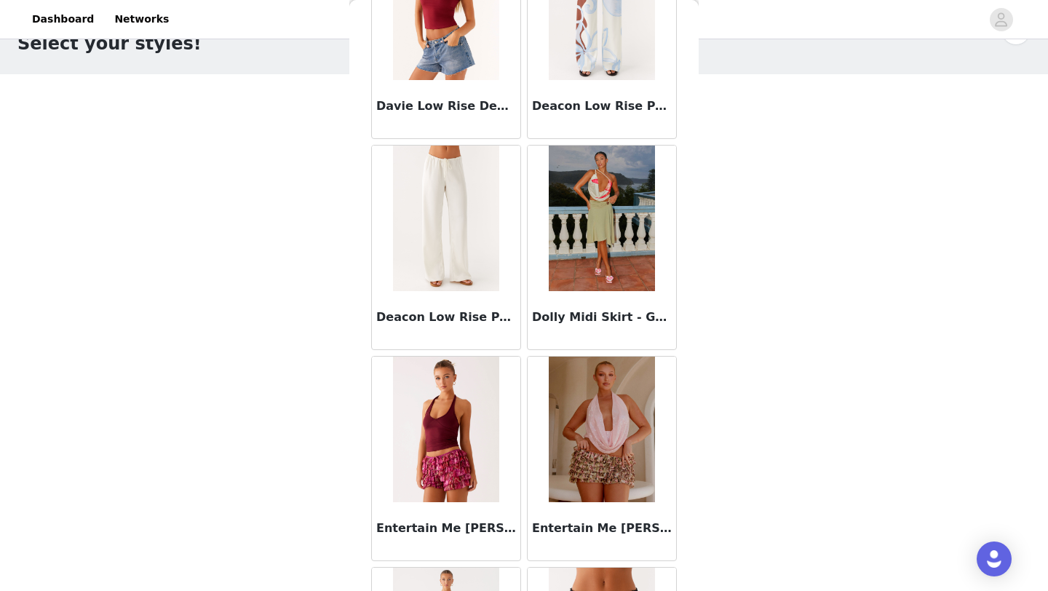
scroll to position [1636, 0]
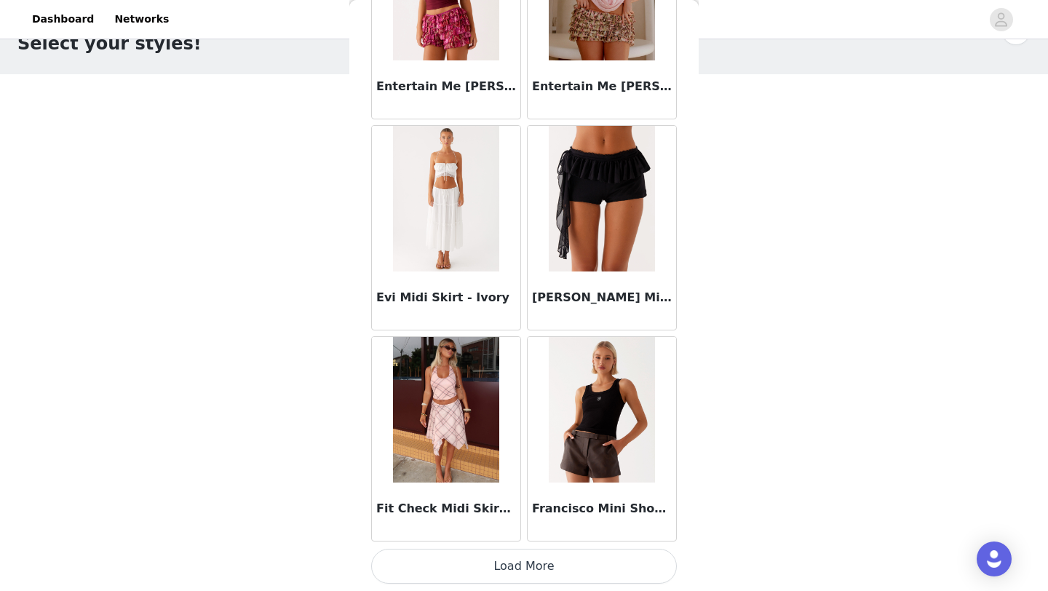
click at [489, 568] on button "Load More" at bounding box center [524, 566] width 306 height 35
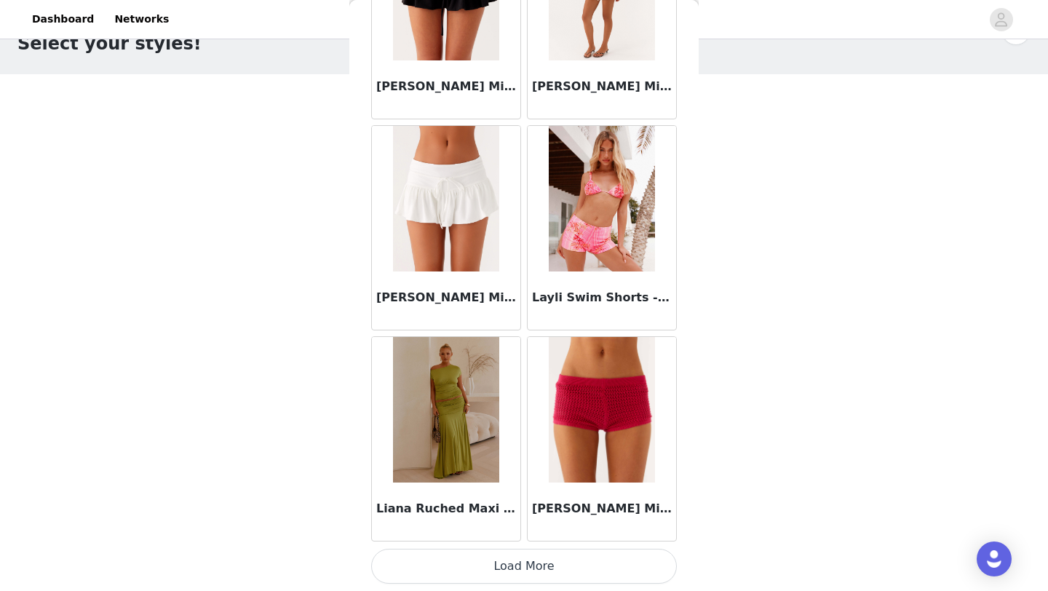
click at [472, 571] on button "Load More" at bounding box center [524, 566] width 306 height 35
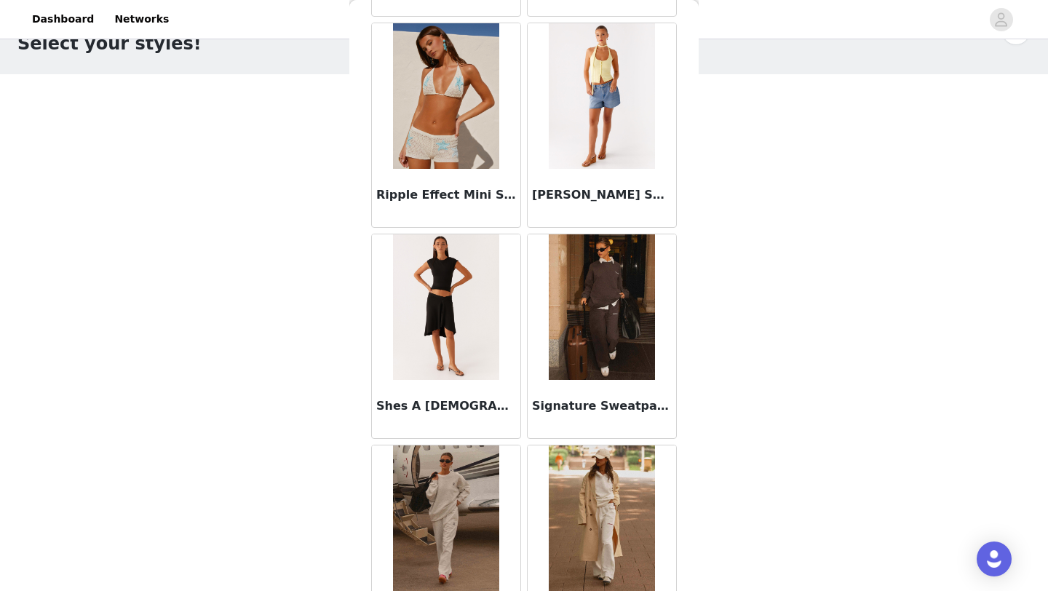
scroll to position [5857, 0]
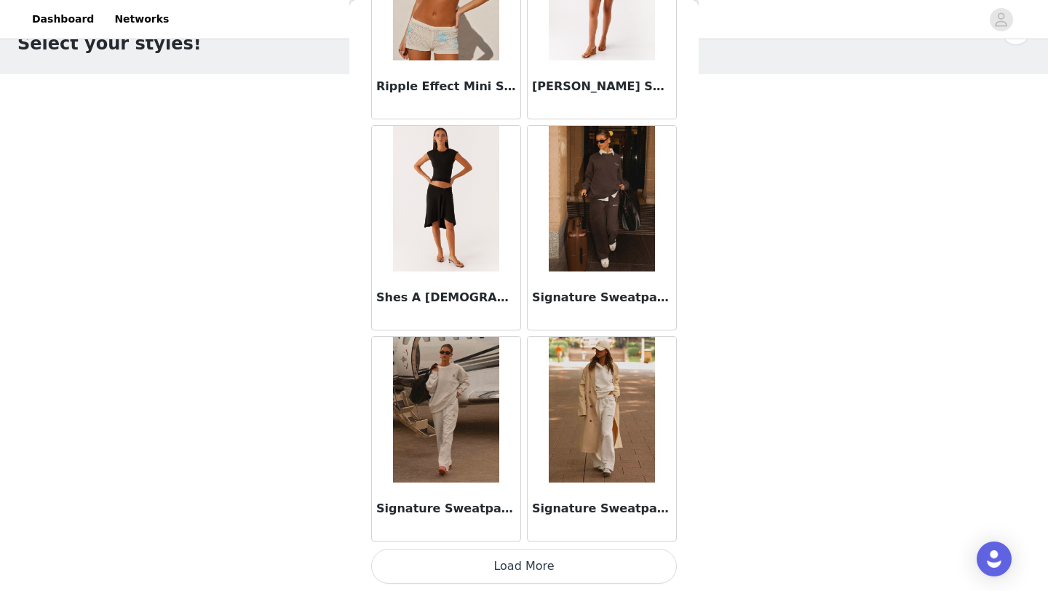
click at [484, 572] on button "Load More" at bounding box center [524, 566] width 306 height 35
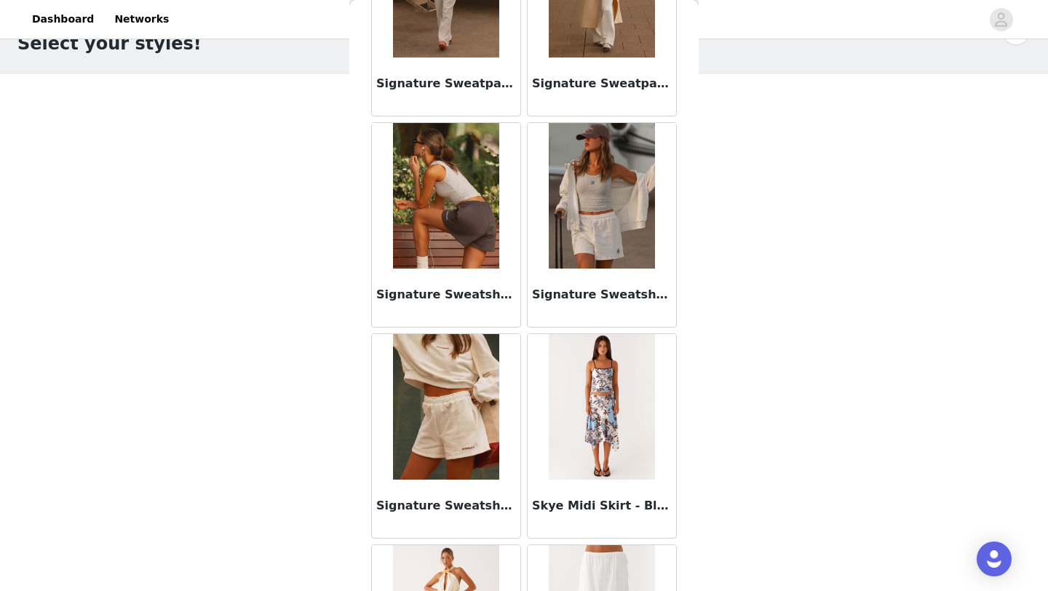
scroll to position [6306, 0]
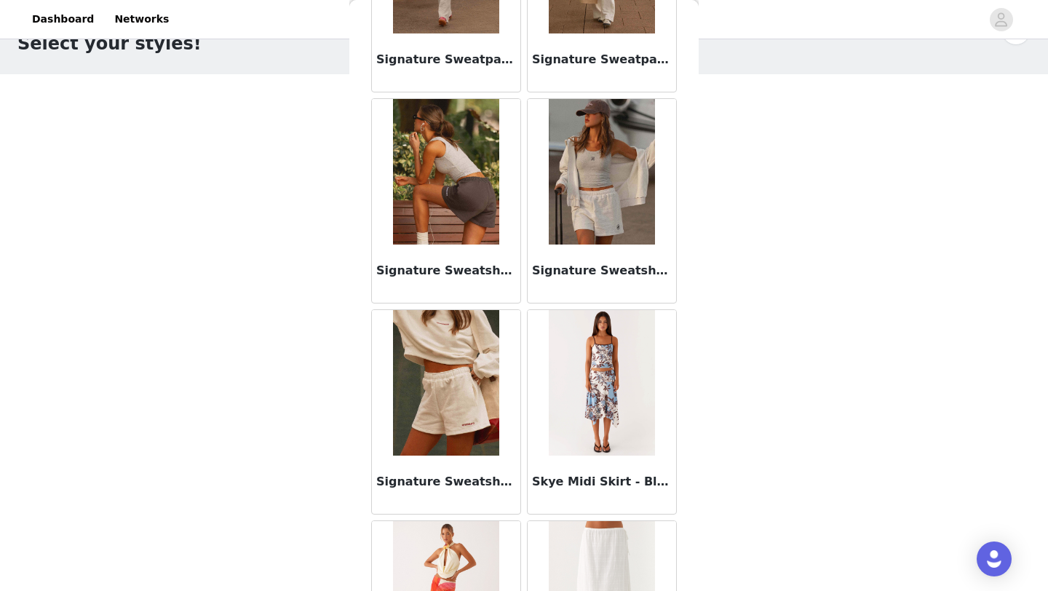
click at [600, 206] on img at bounding box center [602, 172] width 106 height 146
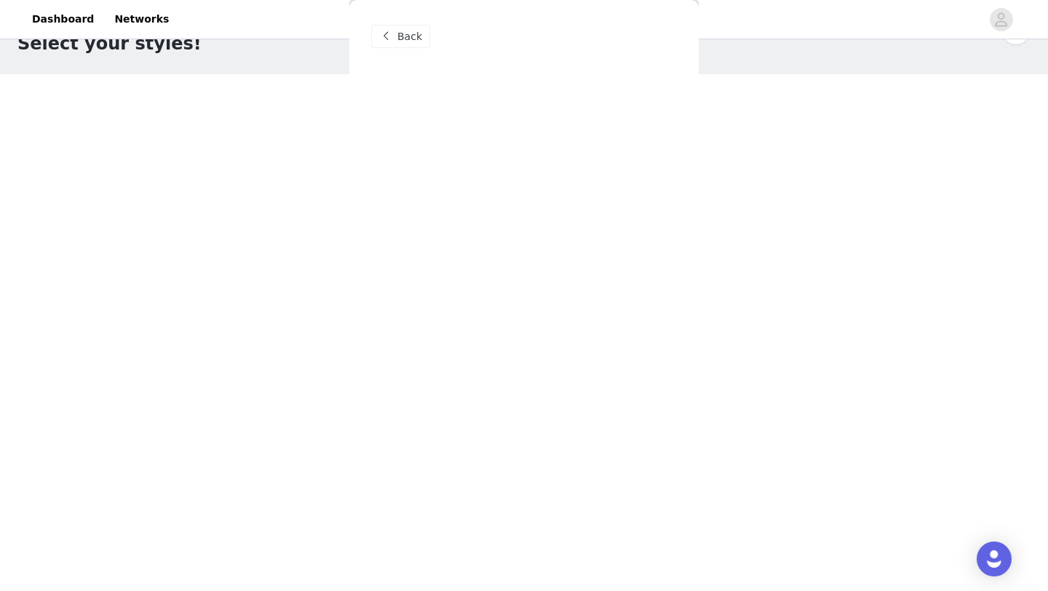
scroll to position [0, 0]
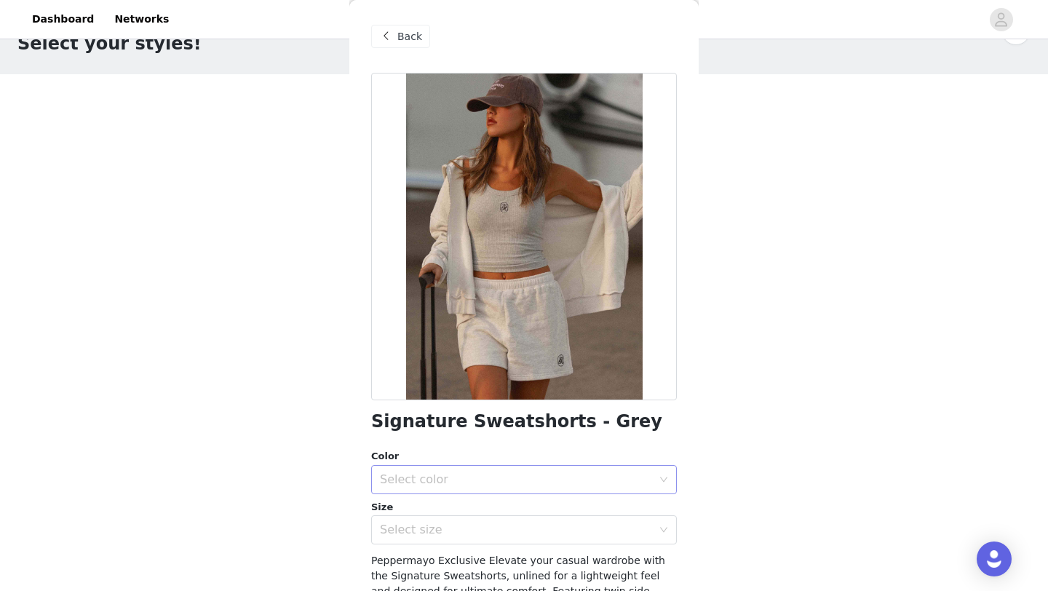
click at [435, 480] on div "Select color" at bounding box center [516, 479] width 272 height 15
click at [429, 515] on li "Grey" at bounding box center [524, 511] width 306 height 23
click at [428, 540] on div "Select size" at bounding box center [519, 530] width 279 height 28
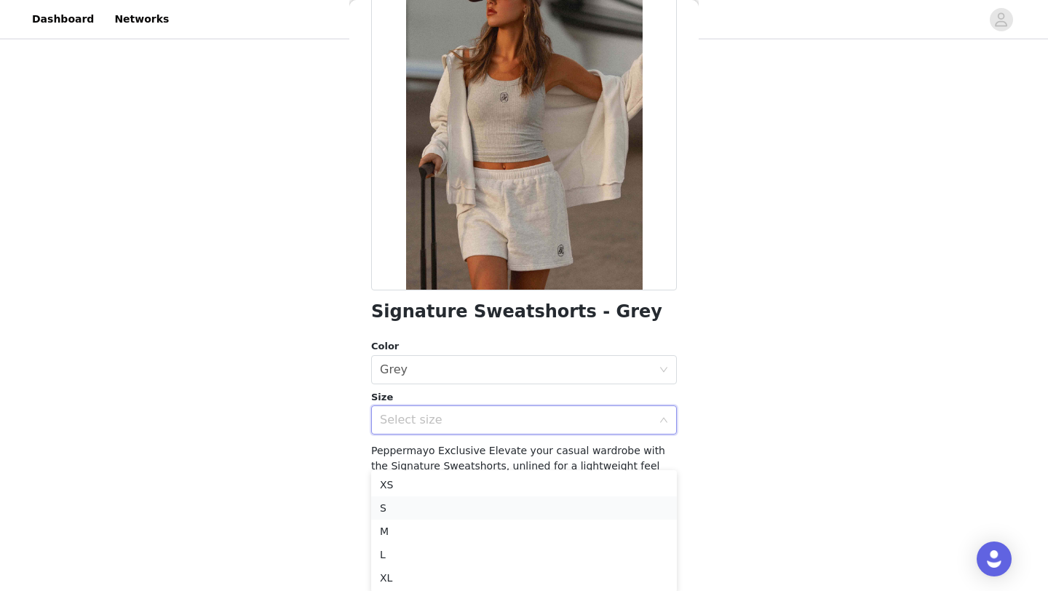
scroll to position [123, 0]
click at [395, 531] on li "M" at bounding box center [524, 529] width 306 height 23
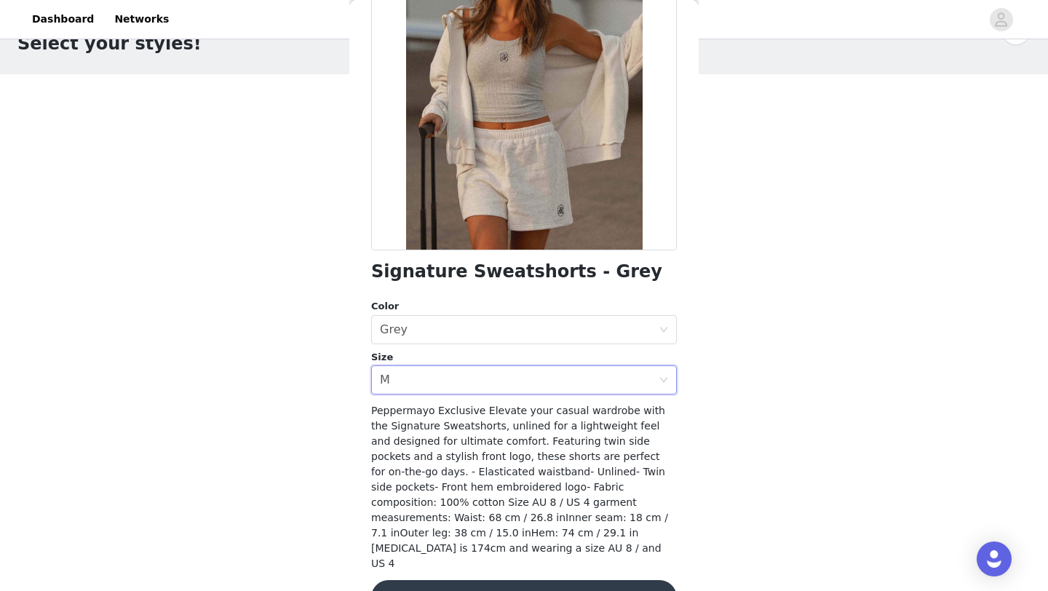
scroll to position [148, 0]
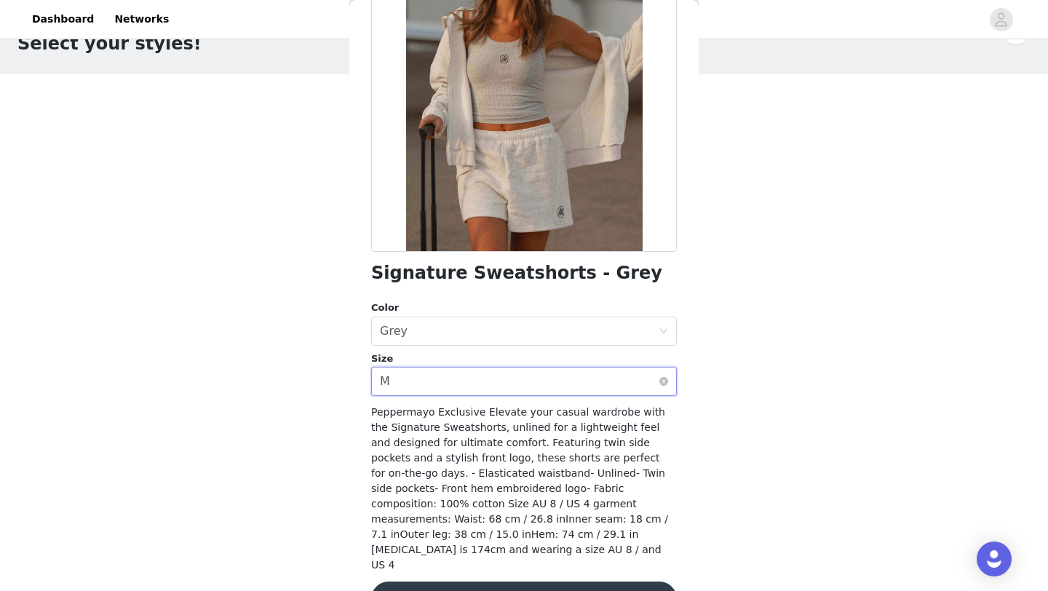
click at [577, 369] on div "Select size M" at bounding box center [519, 381] width 279 height 28
click at [482, 258] on div "Signature Sweatshorts - Grey Color Select color Grey Size Select size M Pepperm…" at bounding box center [524, 279] width 306 height 710
copy div "Signature Sweatshorts - Grey"
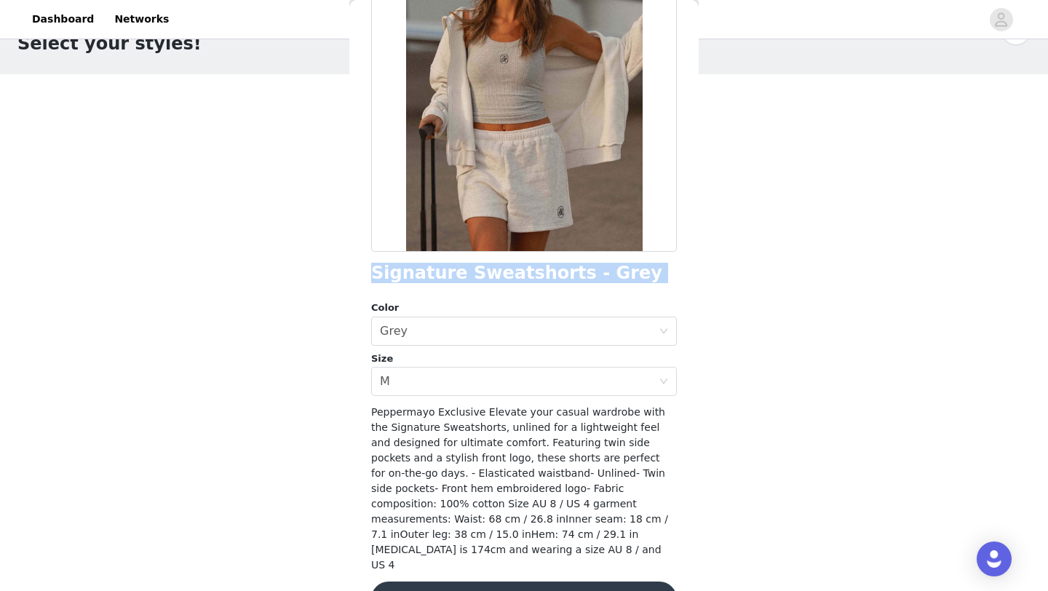
click at [541, 581] on button "Add Product" at bounding box center [524, 598] width 306 height 35
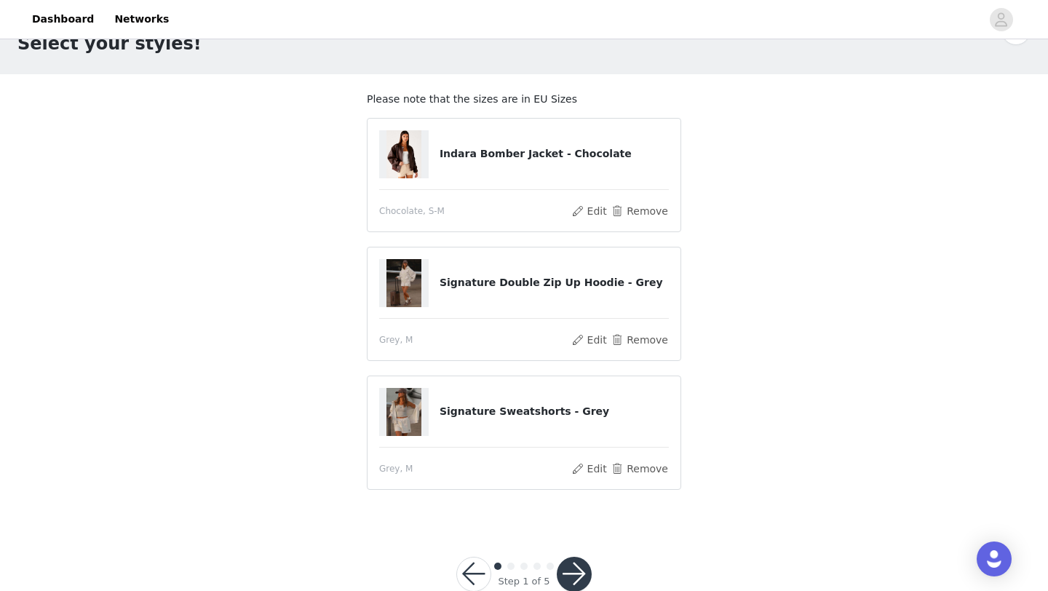
scroll to position [79, 0]
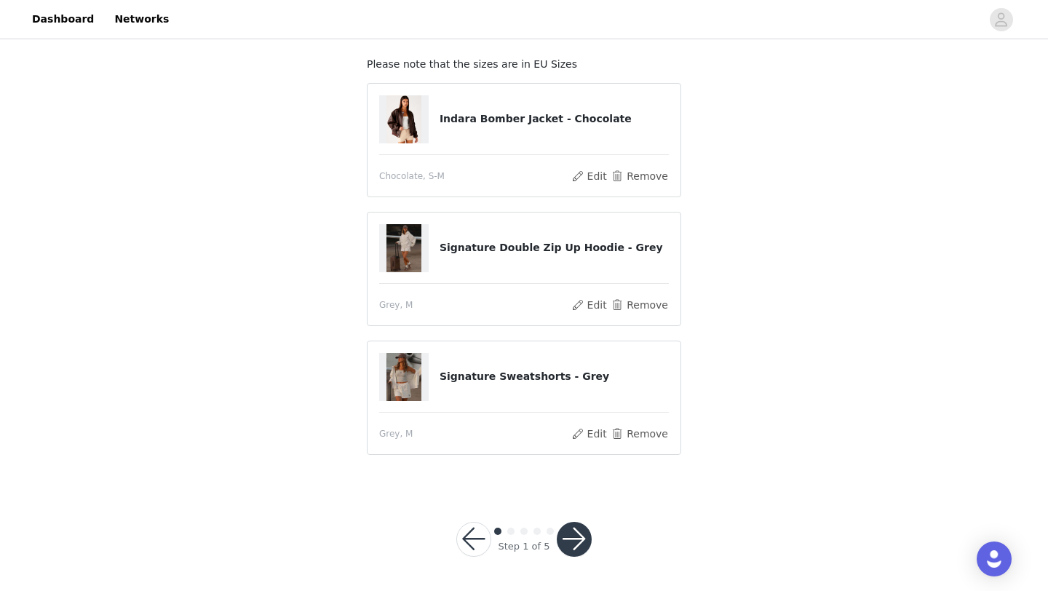
click at [579, 536] on button "button" at bounding box center [574, 539] width 35 height 35
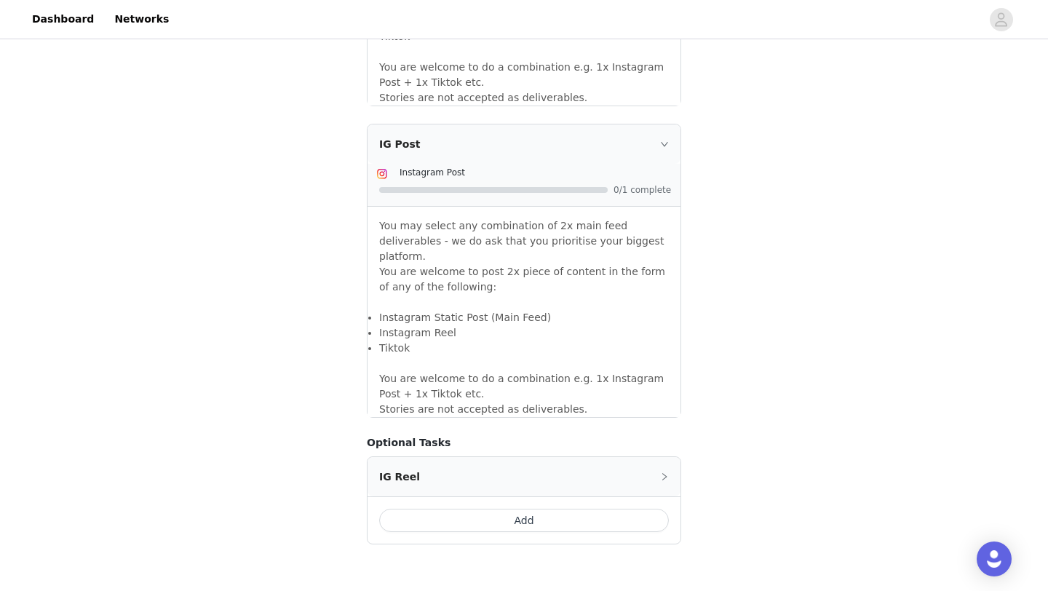
scroll to position [1241, 0]
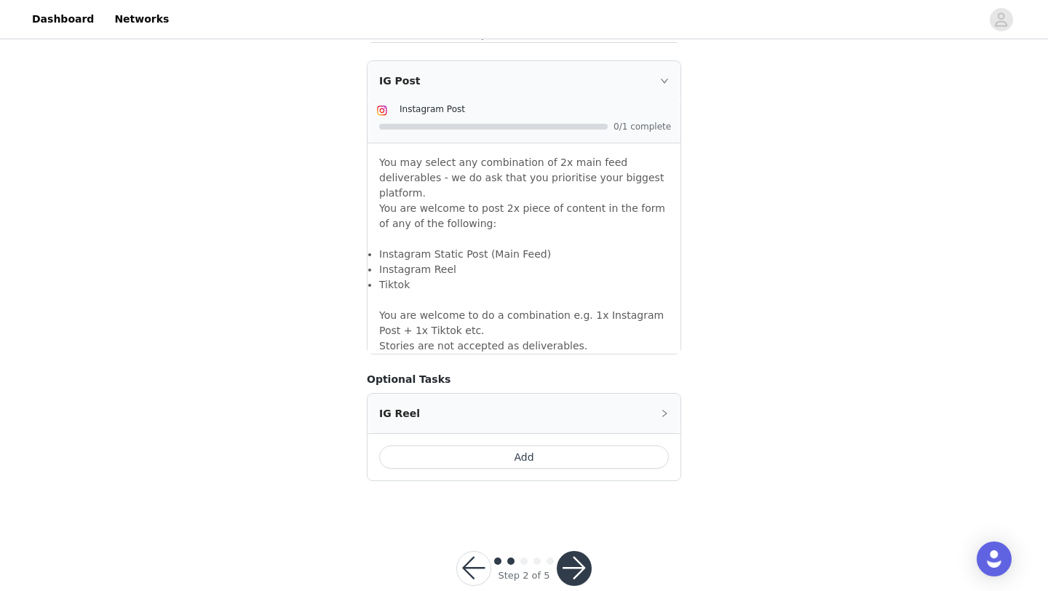
drag, startPoint x: 577, startPoint y: 543, endPoint x: 613, endPoint y: 410, distance: 137.2
click at [597, 445] on button "Add" at bounding box center [524, 456] width 290 height 23
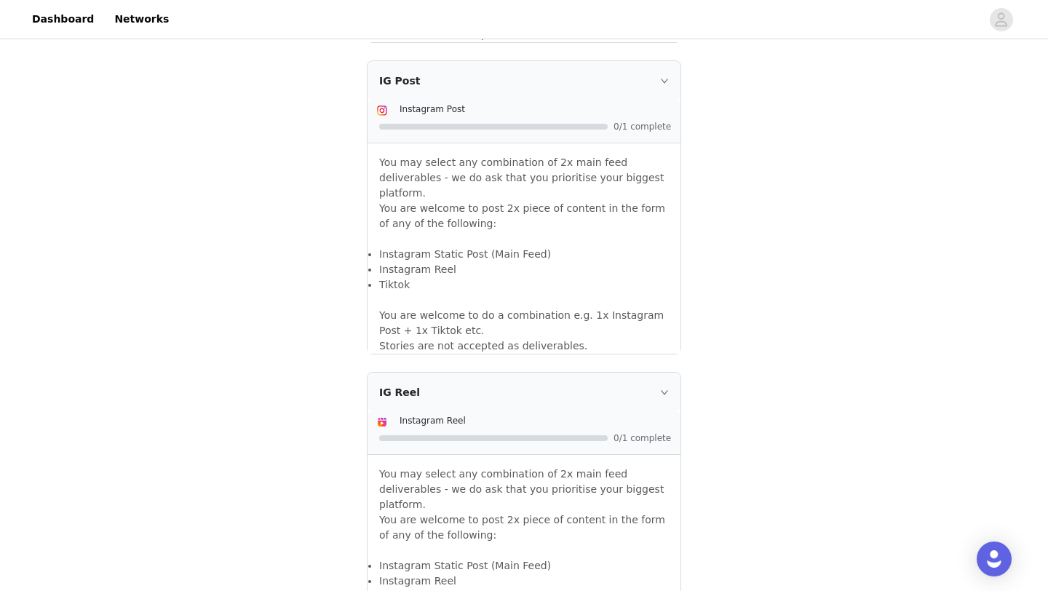
scroll to position [1458, 0]
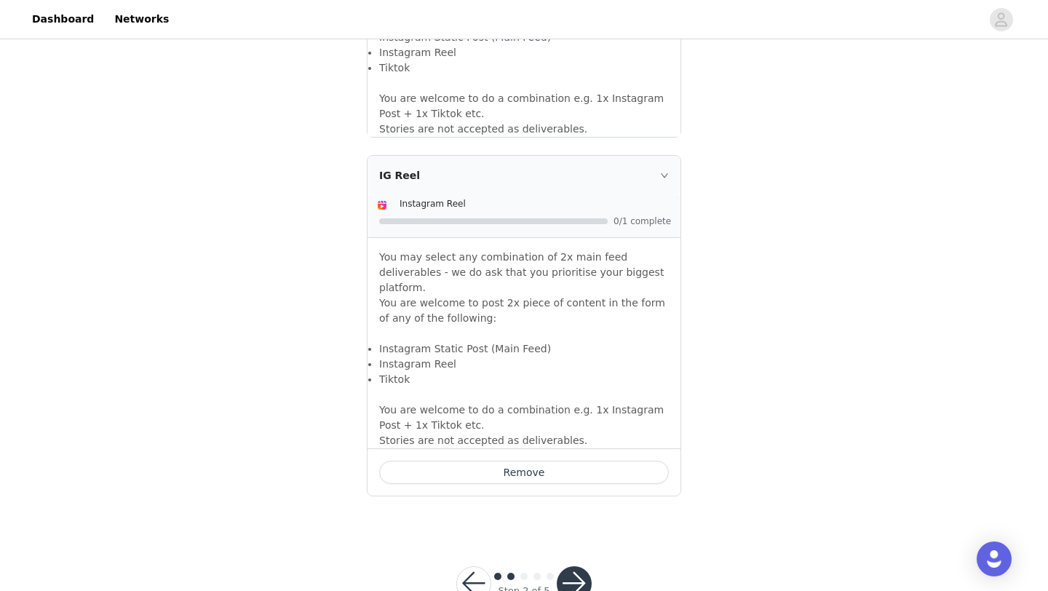
click at [570, 566] on button "button" at bounding box center [574, 583] width 35 height 35
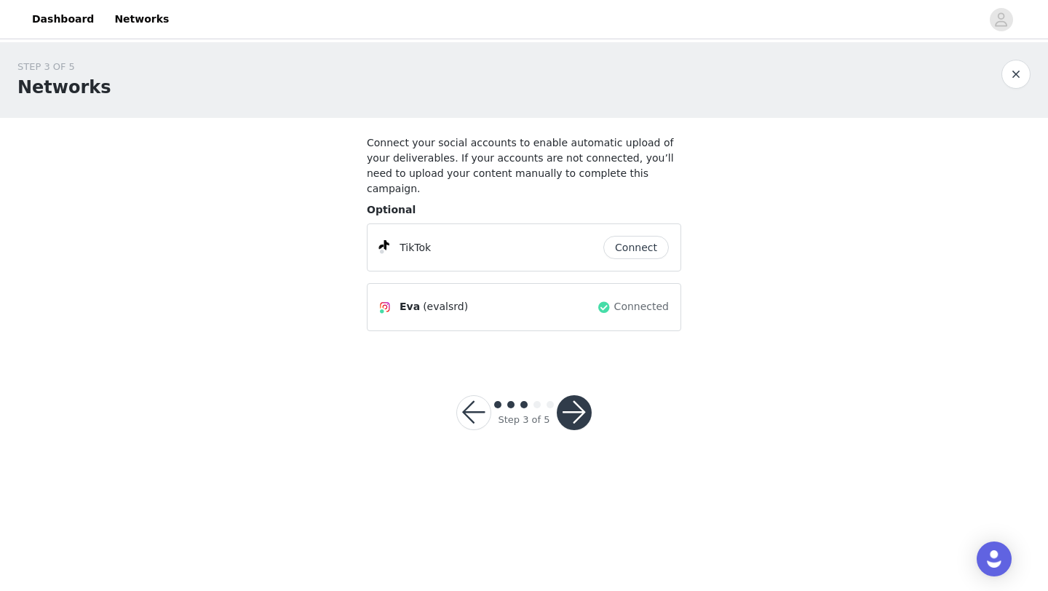
click at [584, 395] on button "button" at bounding box center [574, 412] width 35 height 35
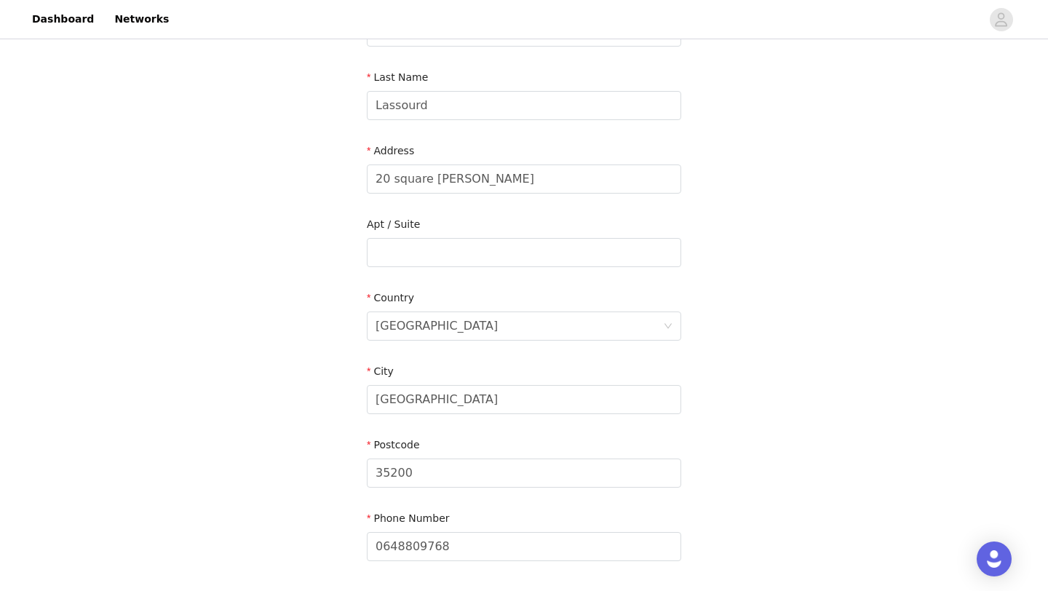
scroll to position [132, 0]
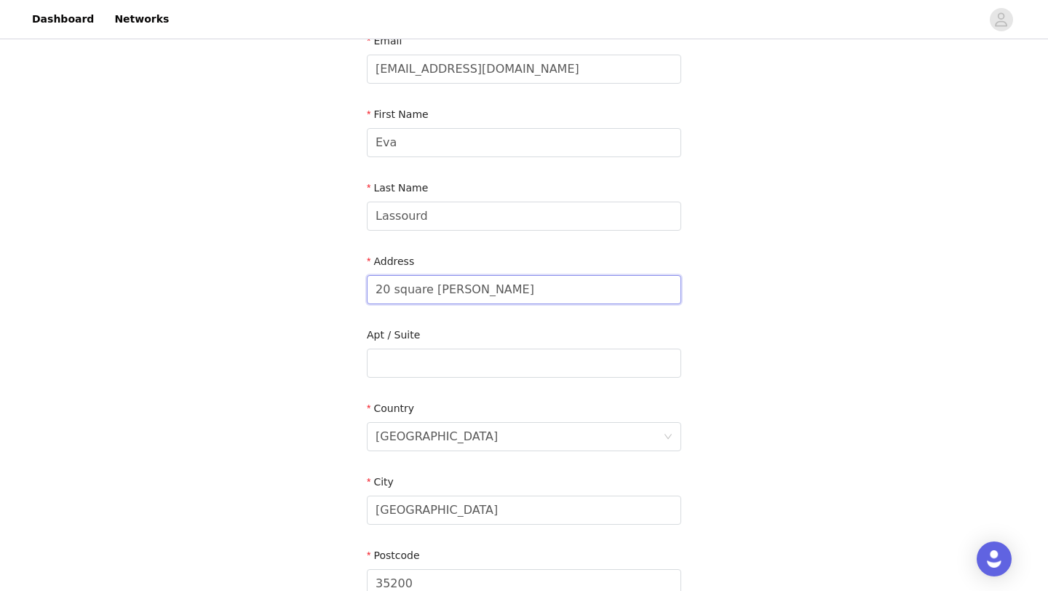
click at [431, 296] on input "20 square [PERSON_NAME]" at bounding box center [524, 289] width 314 height 29
type input "[STREET_ADDRESS]"
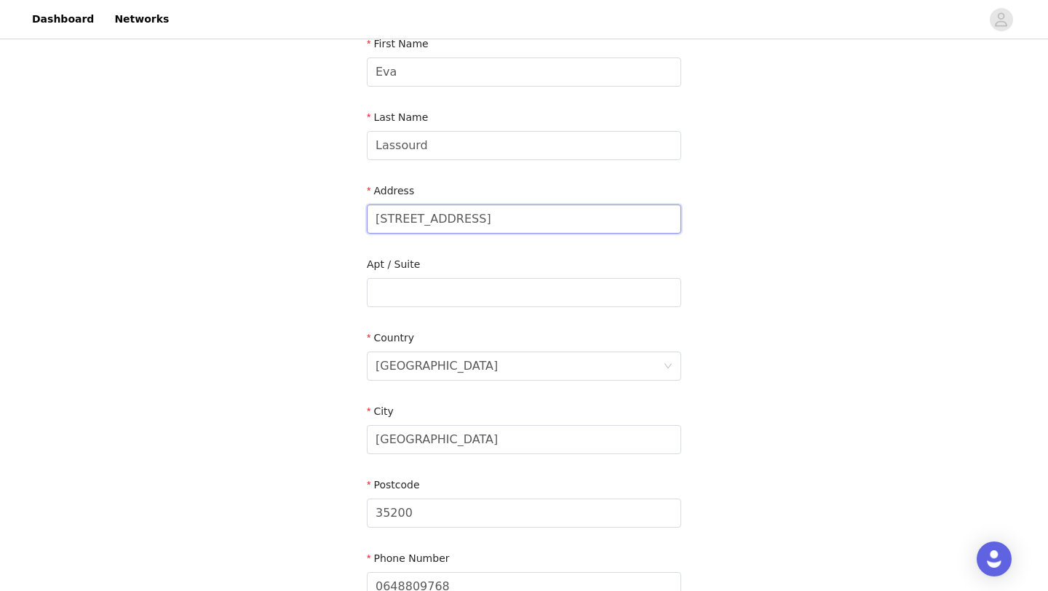
scroll to position [209, 0]
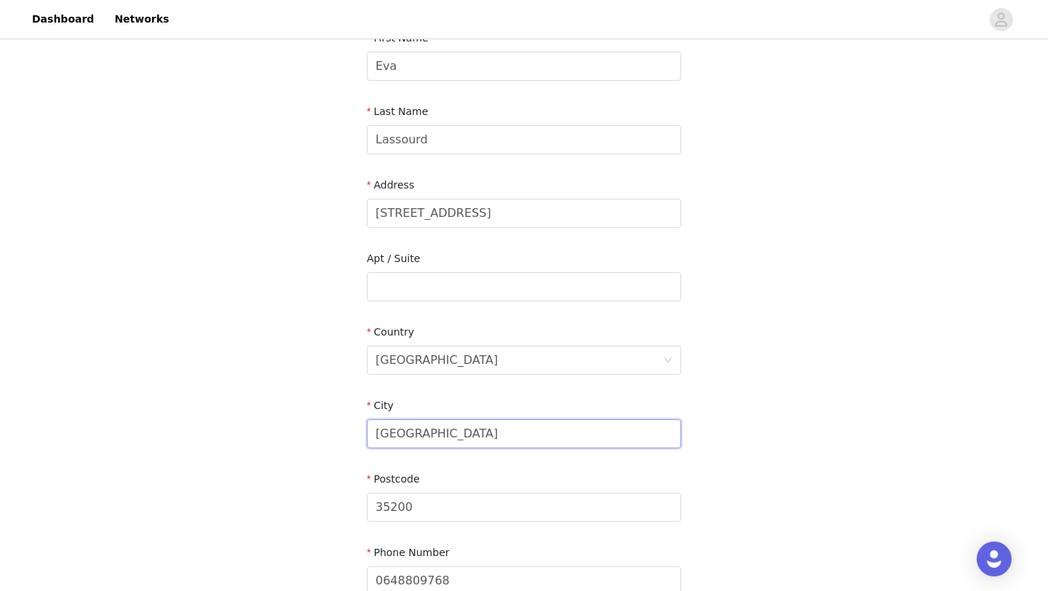
click at [378, 442] on input "[GEOGRAPHIC_DATA]" at bounding box center [524, 433] width 314 height 29
type input "[GEOGRAPHIC_DATA]"
click at [421, 507] on input "35200" at bounding box center [524, 507] width 314 height 29
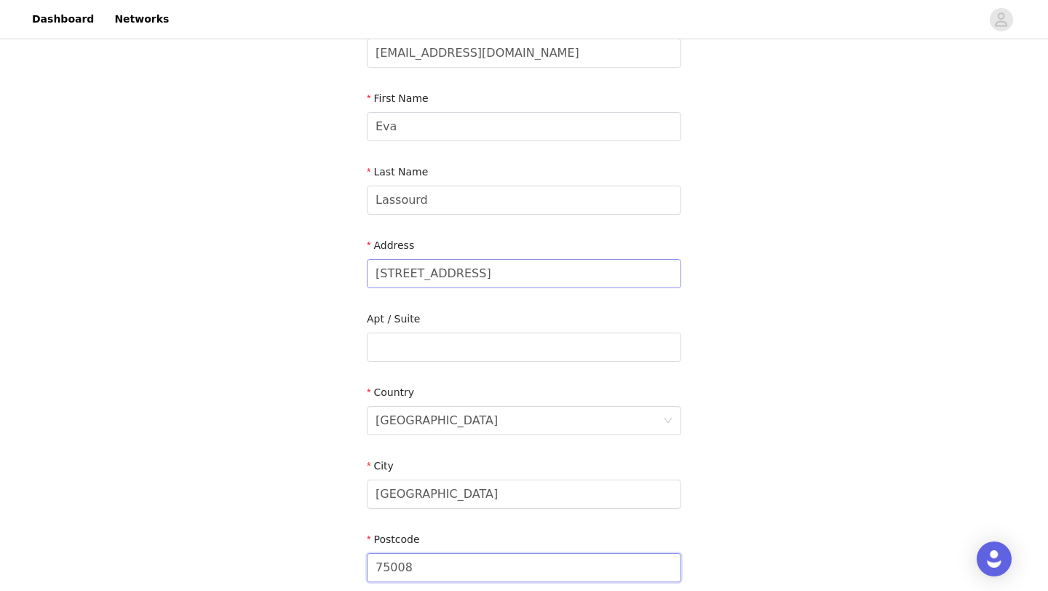
scroll to position [358, 0]
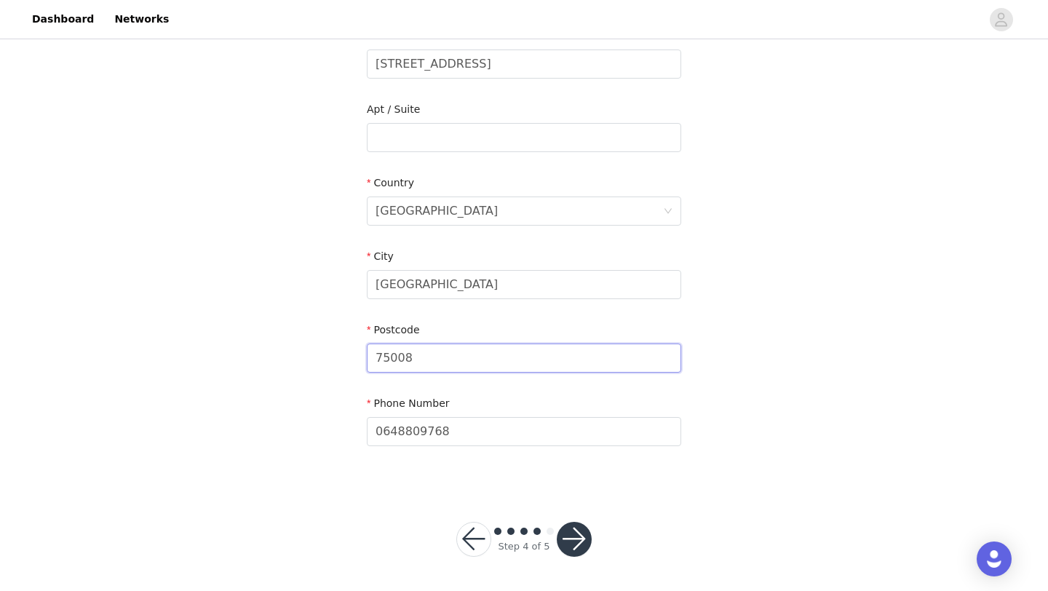
type input "75008"
click at [567, 522] on button "button" at bounding box center [574, 539] width 35 height 35
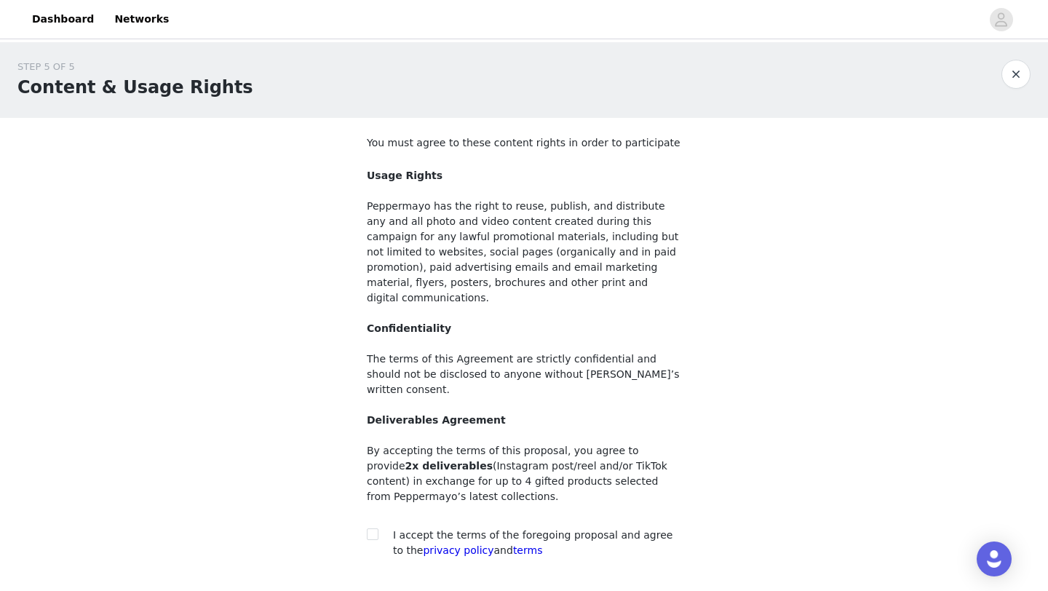
scroll to position [82, 0]
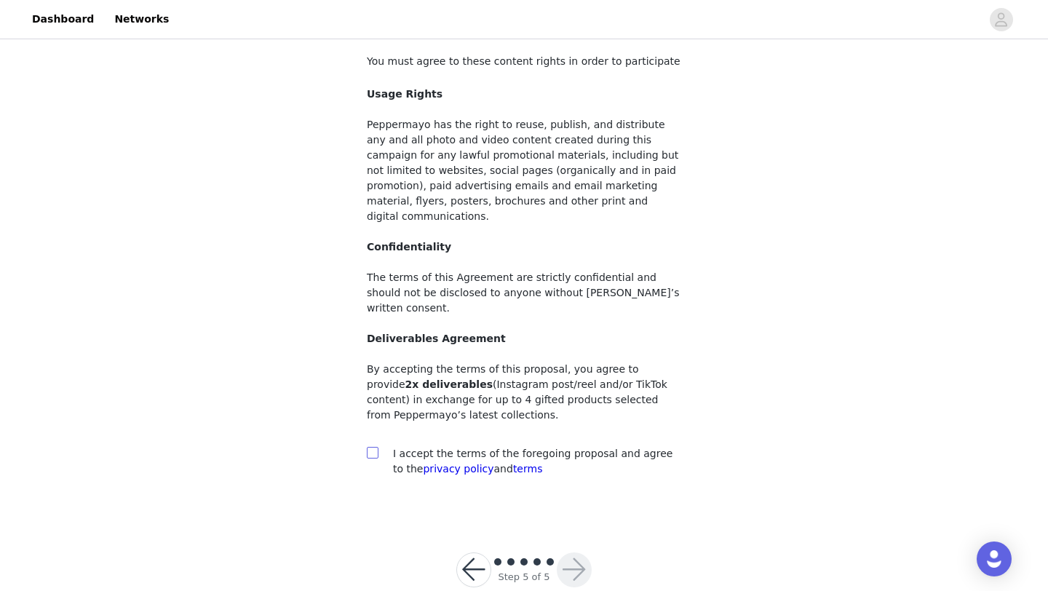
click at [367, 446] on label at bounding box center [373, 453] width 12 height 15
click at [367, 447] on input "checkbox" at bounding box center [372, 452] width 10 height 10
checkbox input "true"
click at [573, 552] on button "button" at bounding box center [574, 569] width 35 height 35
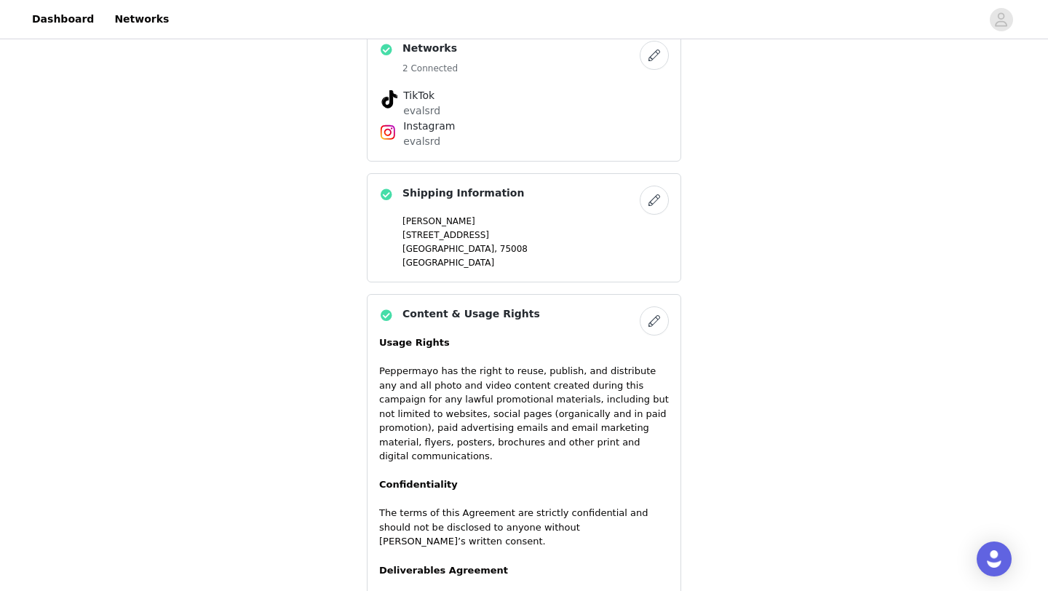
scroll to position [1068, 0]
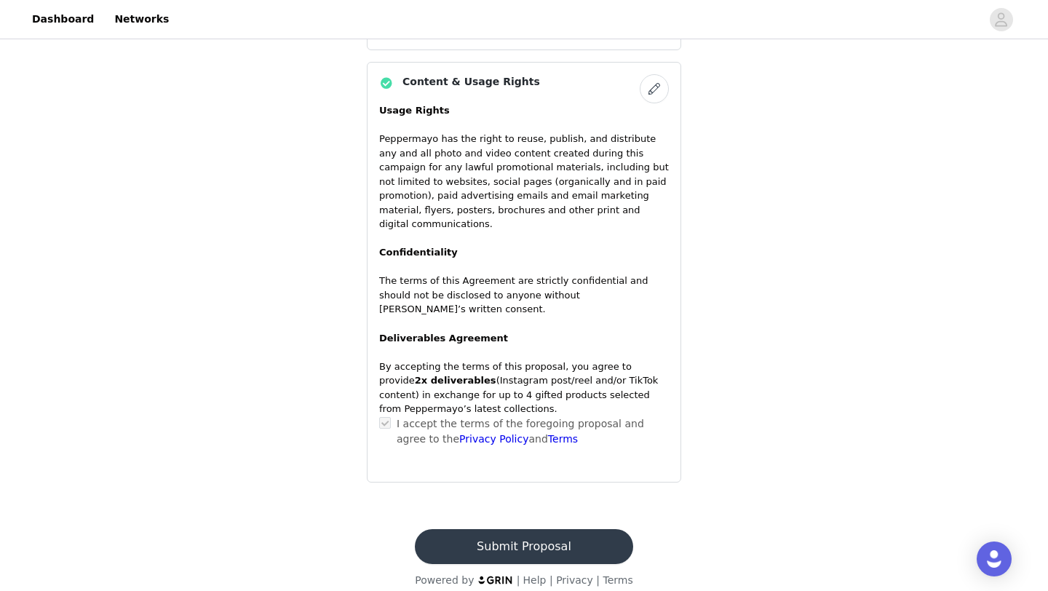
click at [473, 551] on footer "Submit Proposal Powered by | Help | Privacy | Terms" at bounding box center [523, 559] width 253 height 94
click at [466, 530] on button "Submit Proposal" at bounding box center [524, 546] width 218 height 35
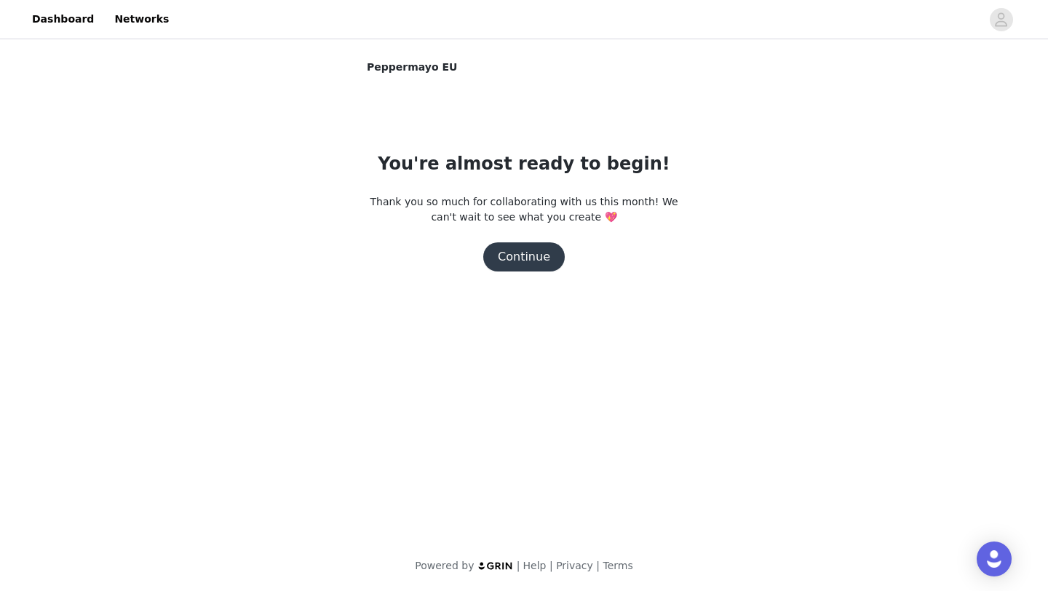
click at [520, 256] on button "Continue" at bounding box center [524, 256] width 82 height 29
